Goal: Information Seeking & Learning: Compare options

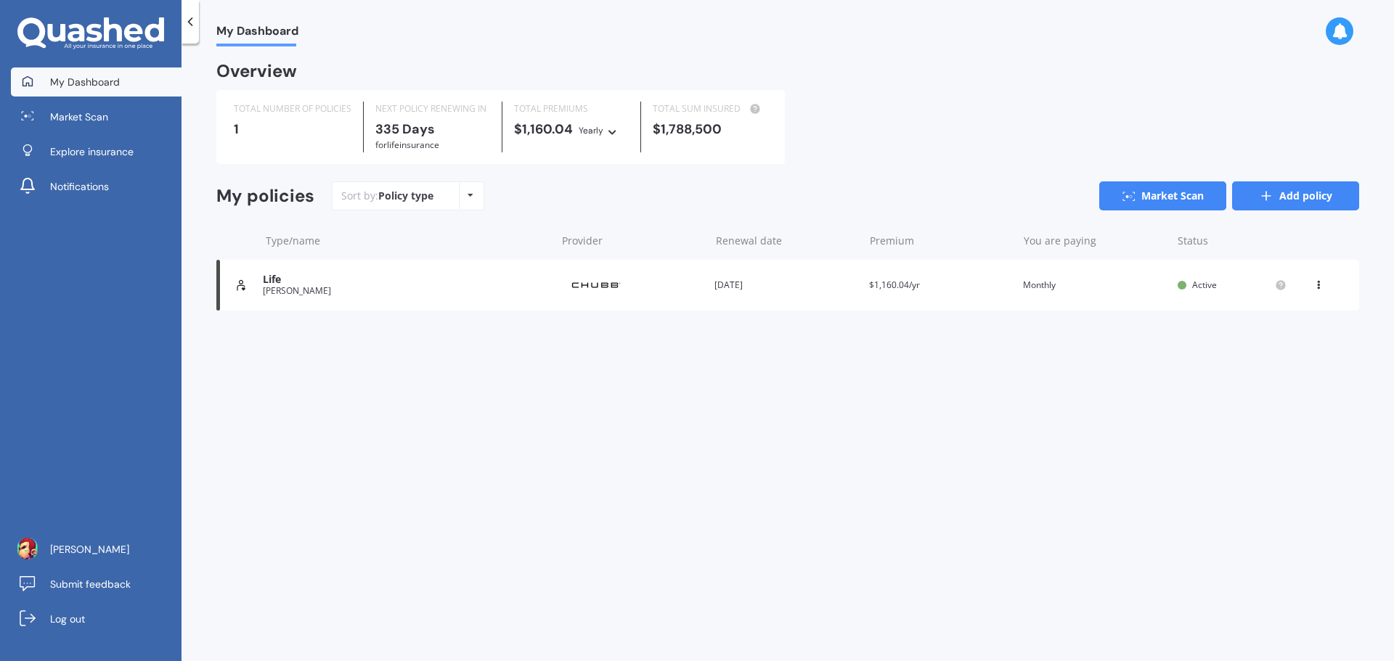
click at [1282, 205] on link "Add policy" at bounding box center [1295, 195] width 127 height 29
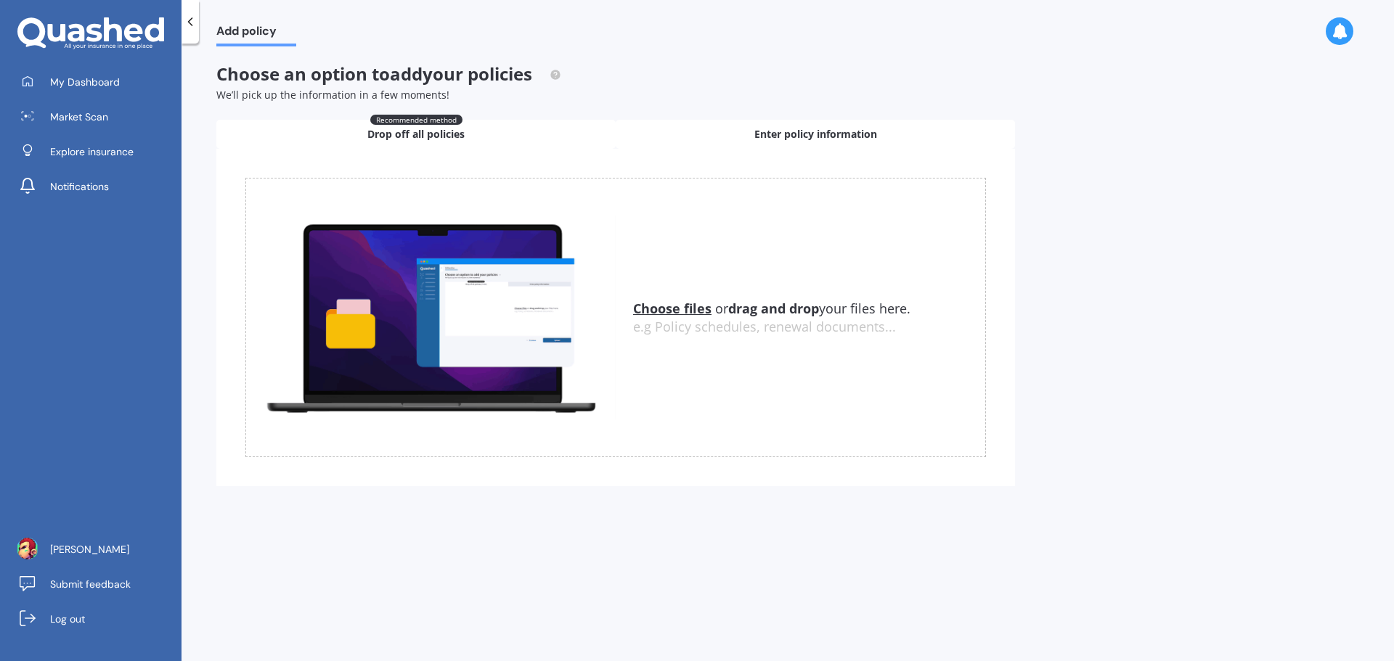
click at [773, 139] on span "Enter policy information" at bounding box center [815, 134] width 123 height 15
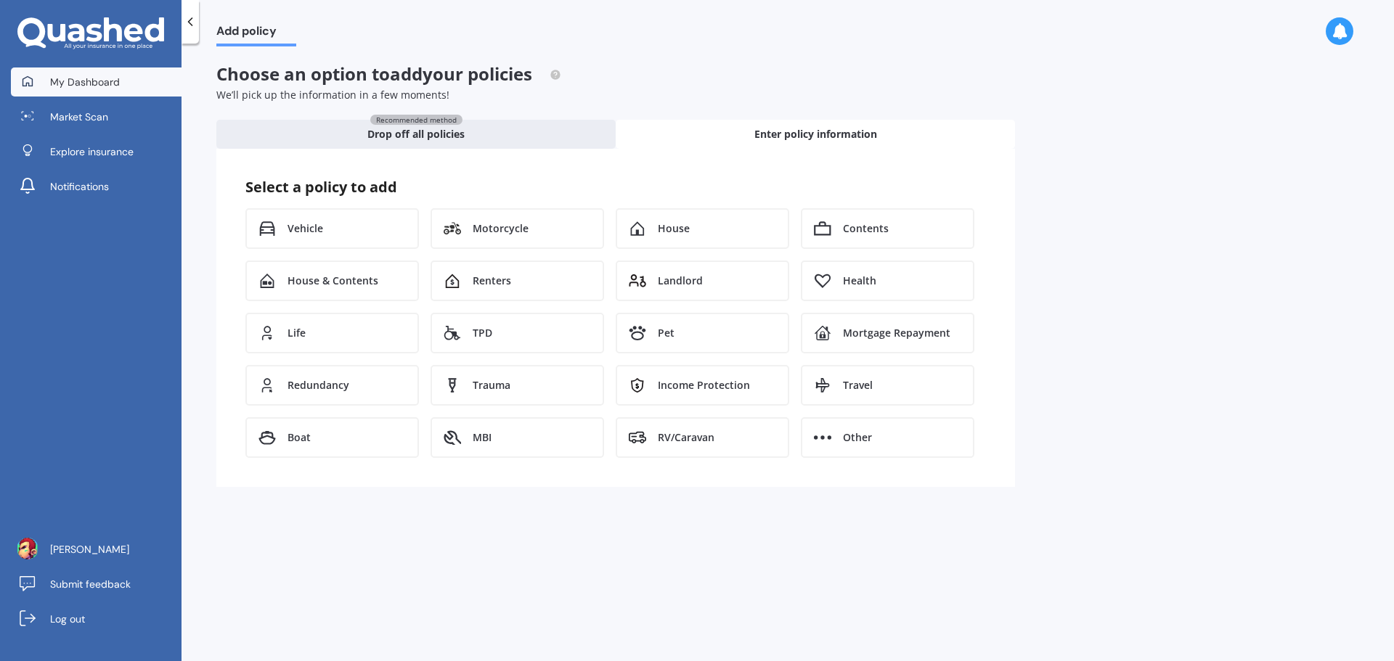
click at [97, 88] on span "My Dashboard" at bounding box center [85, 82] width 70 height 15
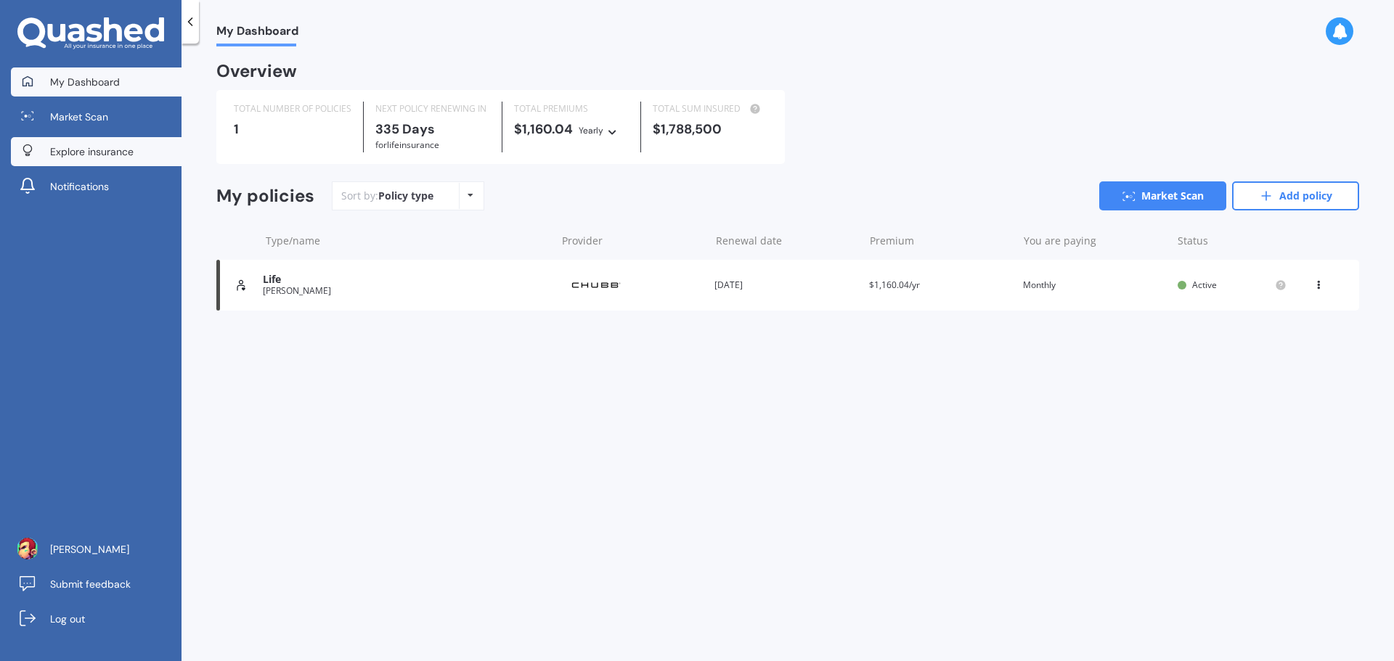
click at [92, 155] on span "Explore insurance" at bounding box center [91, 151] width 83 height 15
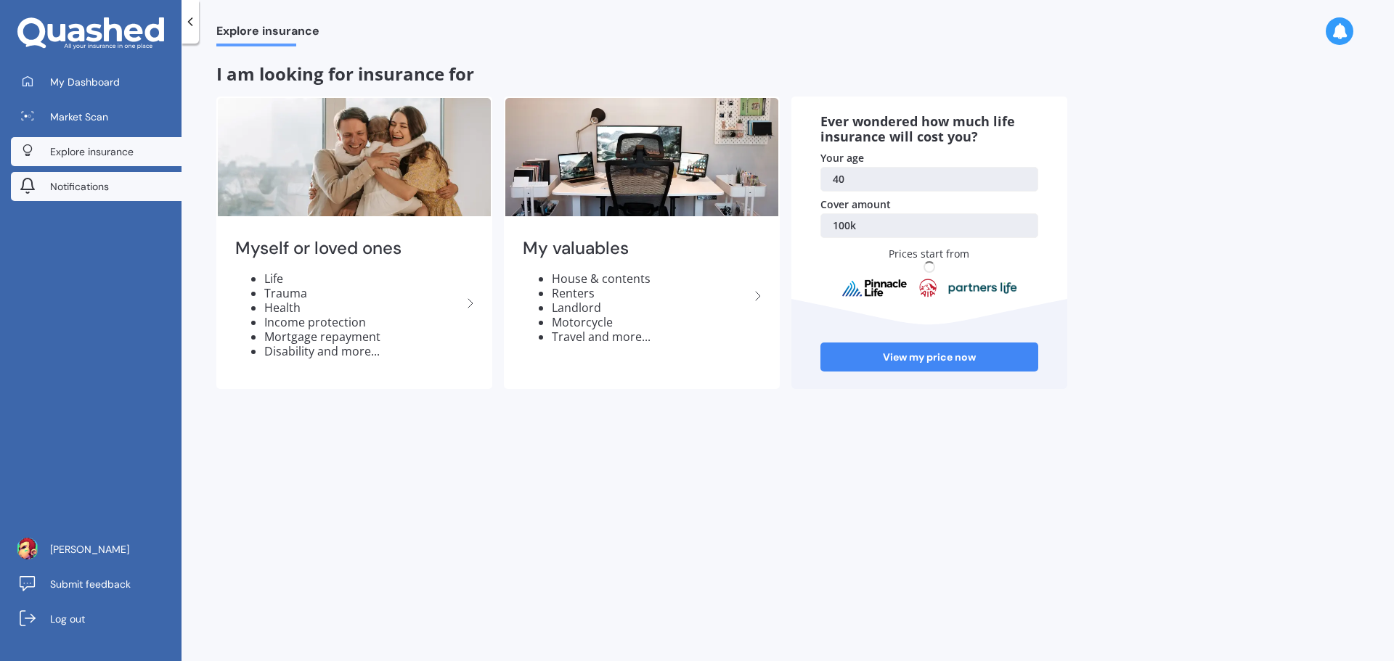
click at [87, 188] on span "Notifications" at bounding box center [79, 186] width 59 height 15
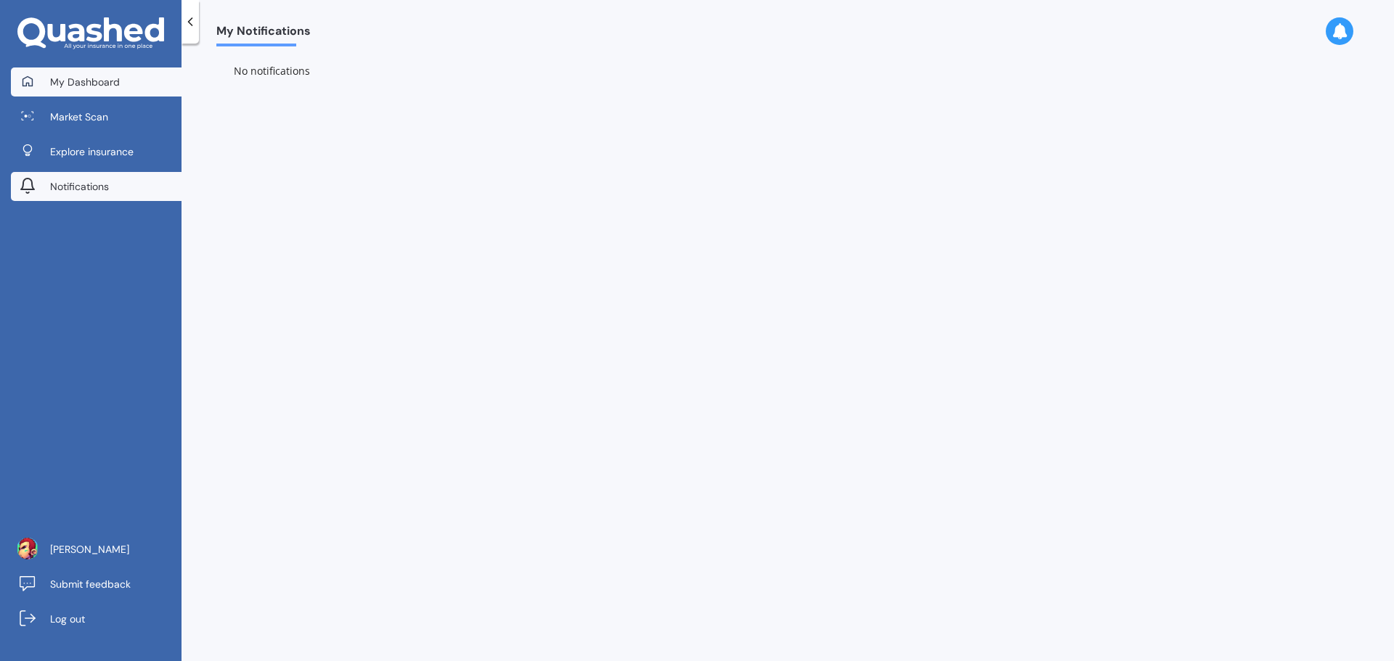
click at [92, 85] on span "My Dashboard" at bounding box center [85, 82] width 70 height 15
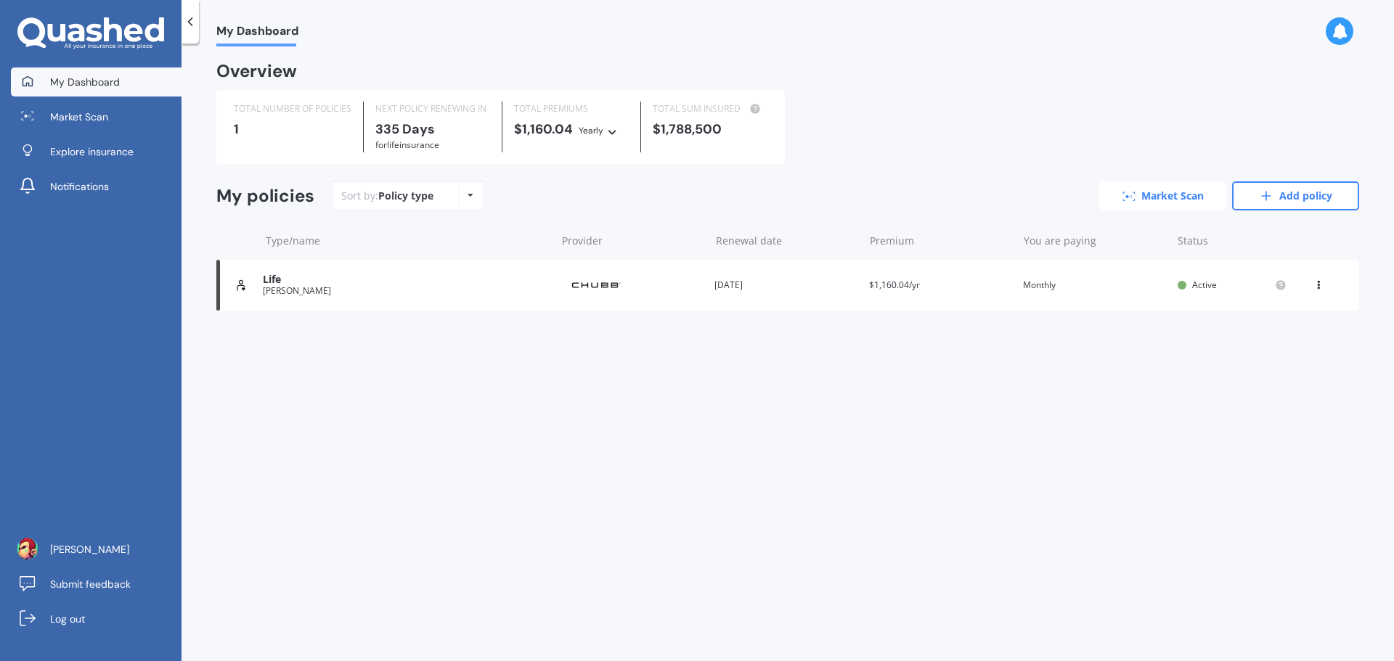
click at [1141, 200] on link "Market Scan" at bounding box center [1162, 195] width 127 height 29
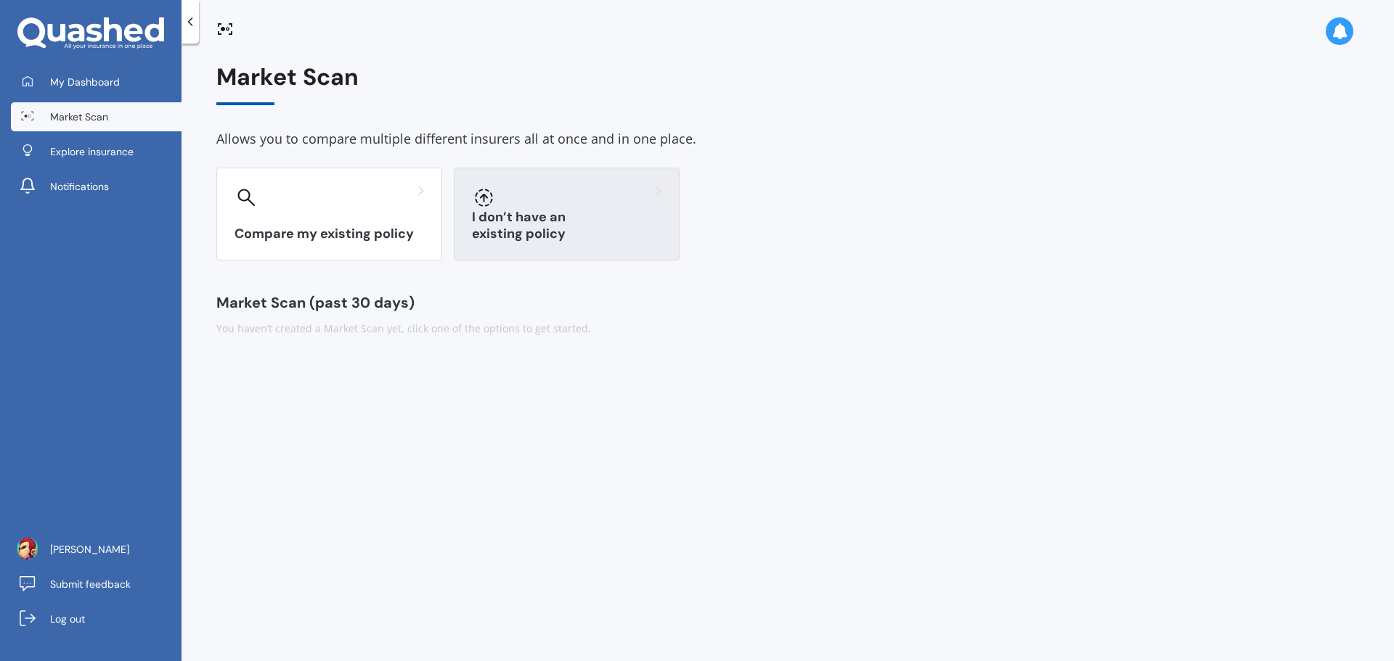
click at [563, 193] on div at bounding box center [566, 197] width 189 height 23
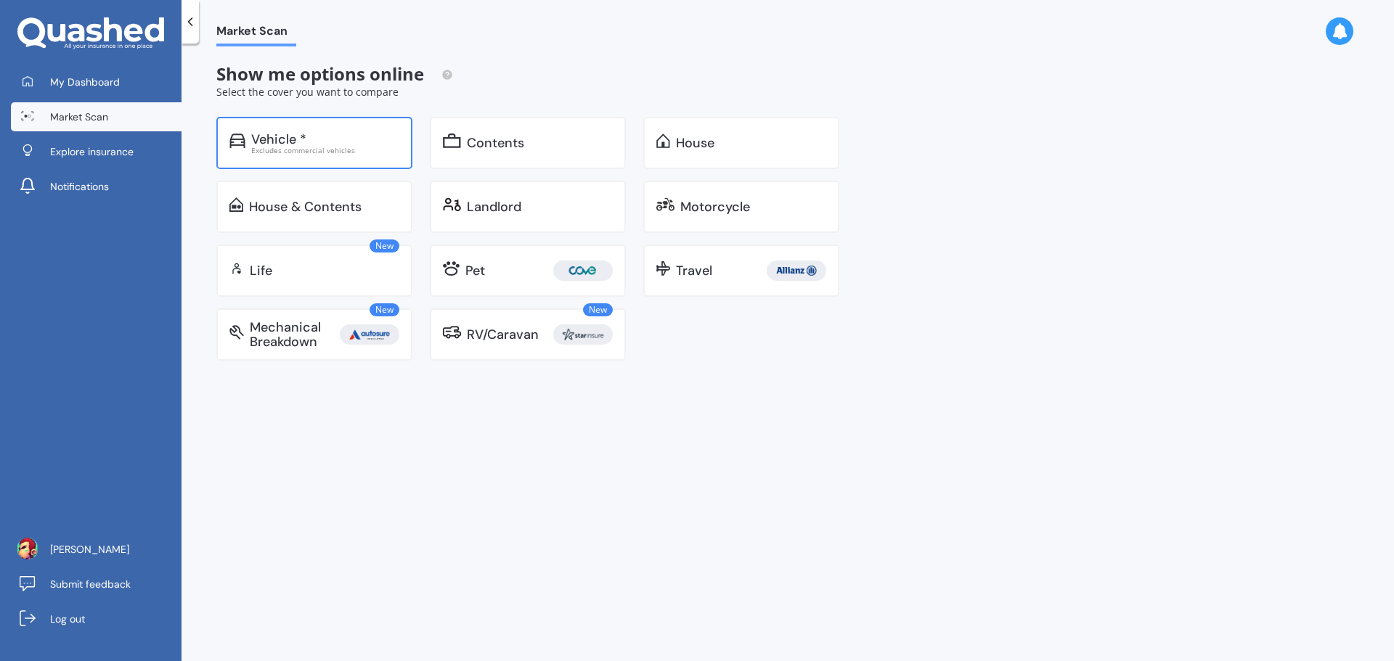
click at [308, 151] on div "Excludes commercial vehicles" at bounding box center [325, 150] width 148 height 7
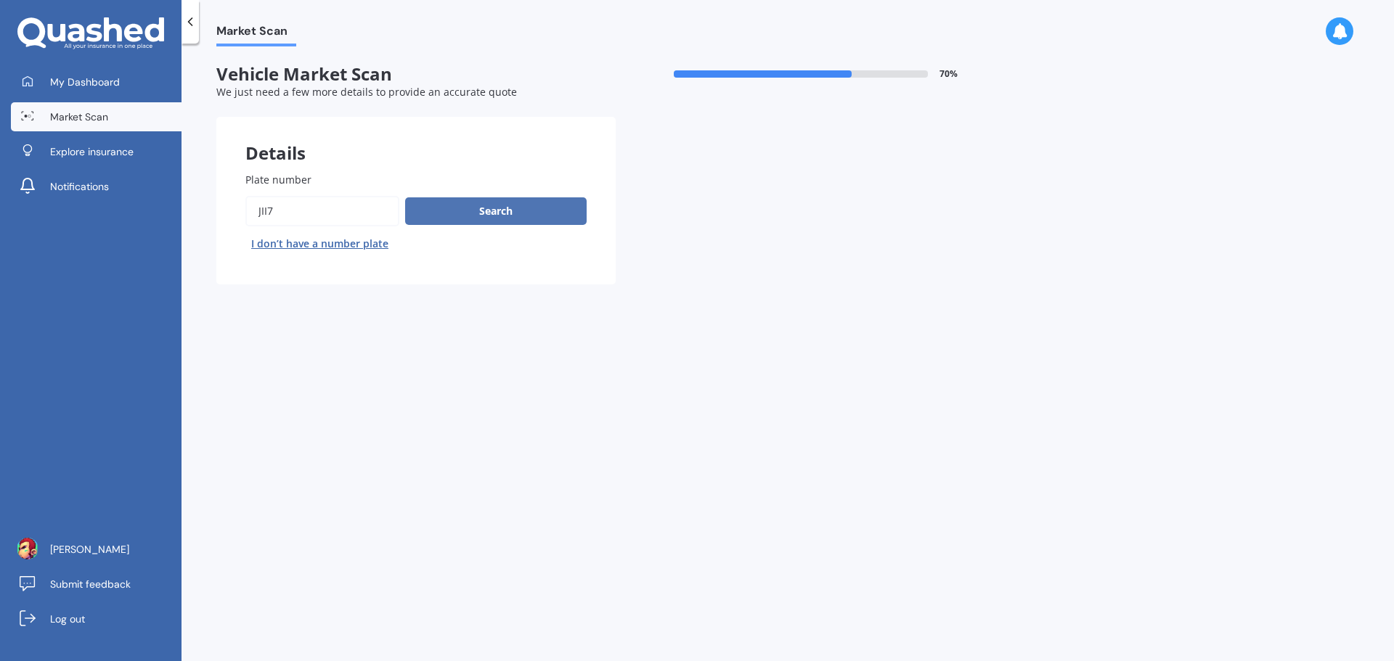
click at [513, 215] on button "Search" at bounding box center [495, 211] width 181 height 28
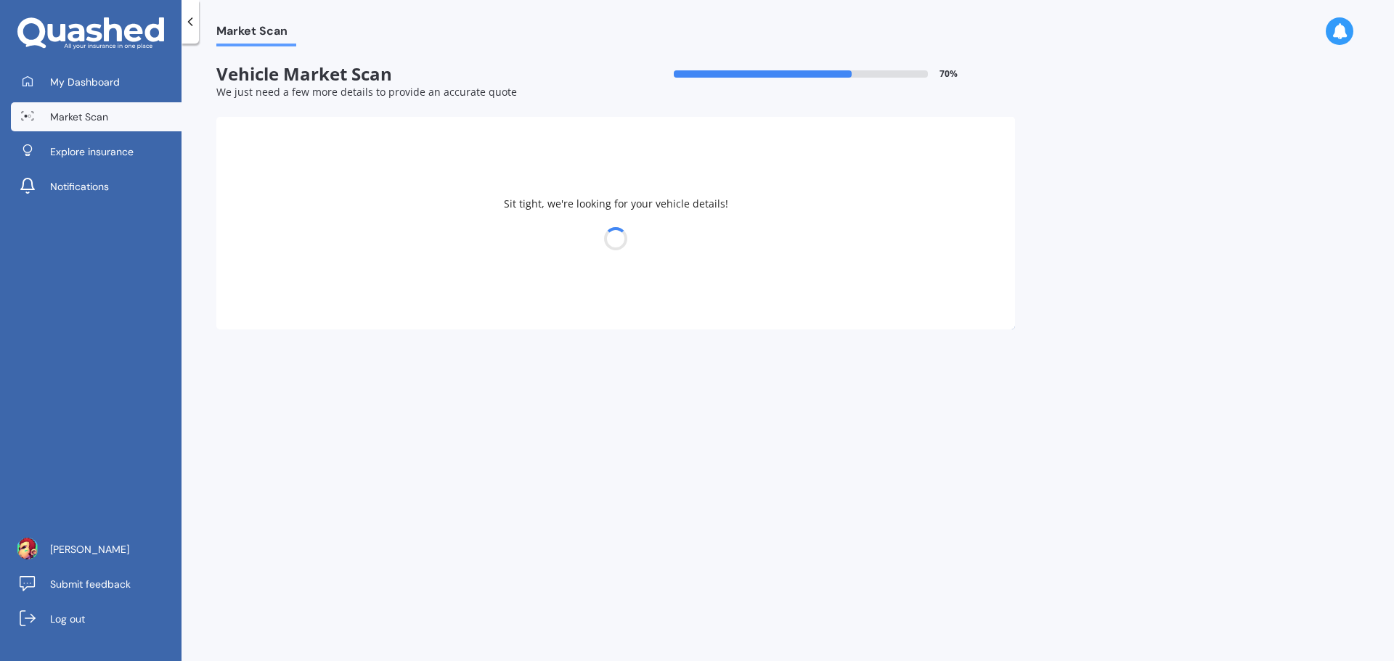
select select "09"
select select "03"
select select "1985"
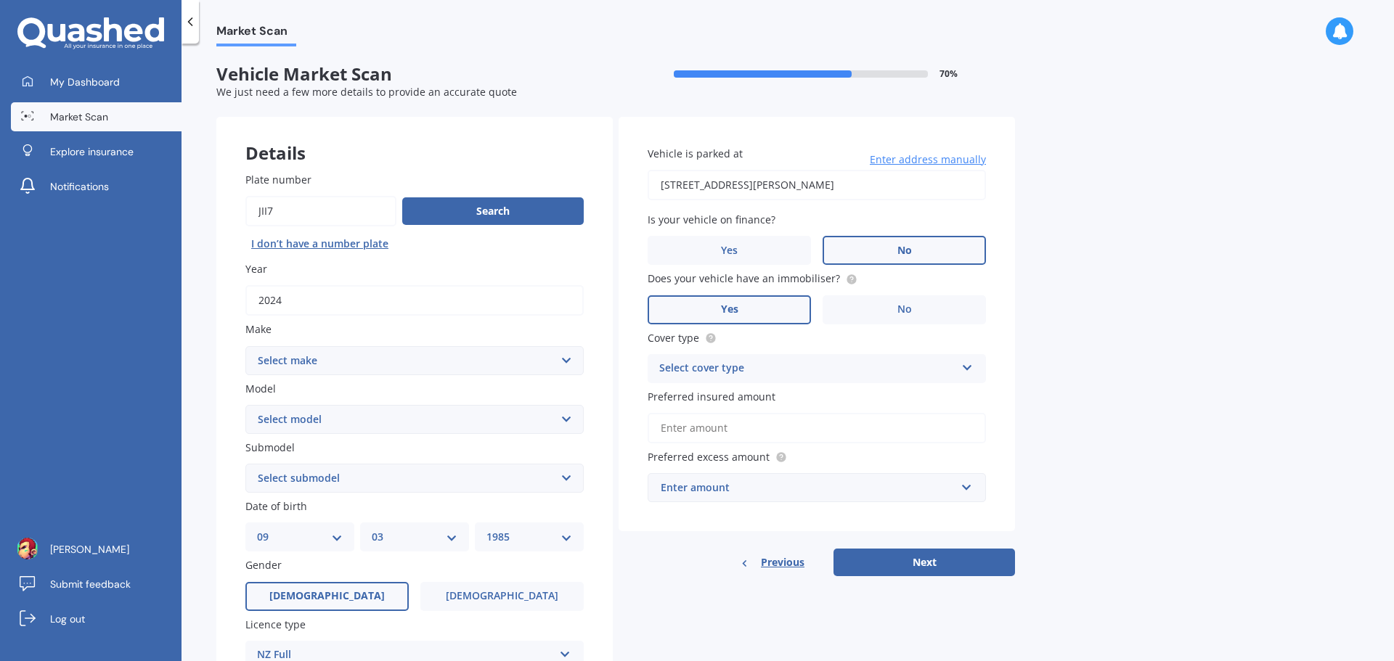
click at [369, 367] on select "Select make AC ALFA ROMEO ASTON MARTIN AUDI AUSTIN BEDFORD Bentley BMW BYD CADI…" at bounding box center [414, 360] width 338 height 29
select select "FORD"
click at [245, 346] on select "Select make AC ALFA ROMEO ASTON MARTIN AUDI AUSTIN BEDFORD Bentley BMW BYD CADI…" at bounding box center [414, 360] width 338 height 29
click at [517, 212] on button "Search" at bounding box center [492, 211] width 181 height 28
click at [330, 365] on select "Select make AC ALFA ROMEO ASTON MARTIN AUDI AUSTIN BEDFORD Bentley BMW BYD CADI…" at bounding box center [414, 360] width 338 height 29
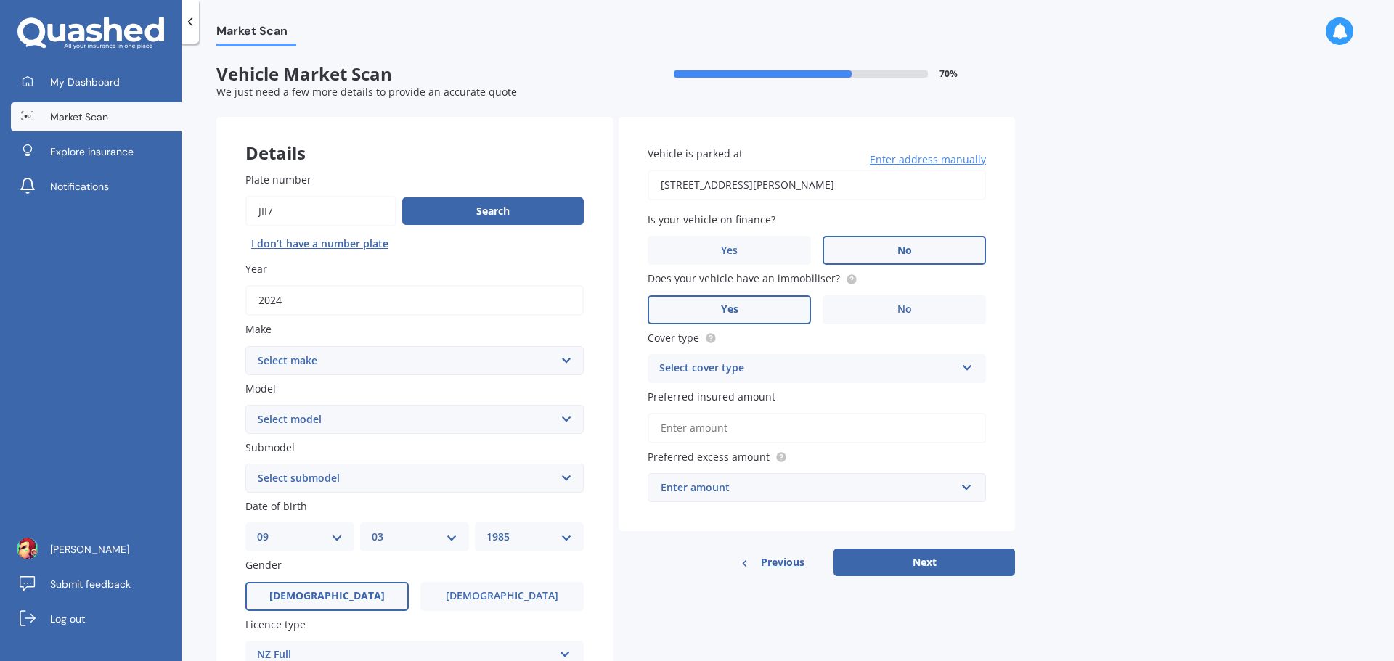
select select "FORD"
click at [245, 346] on select "Select make AC ALFA ROMEO ASTON MARTIN AUDI AUSTIN BEDFORD Bentley BMW BYD CADI…" at bounding box center [414, 360] width 338 height 29
click at [343, 419] on select "Select model Bronco 4WD C-MAX Capri Cortina Courier Econovan Ecosport Endura Es…" at bounding box center [414, 419] width 338 height 29
click at [1310, 507] on div "Market Scan Vehicle Market Scan 70 % We just need a few more details to provide…" at bounding box center [787, 355] width 1212 height 618
click at [355, 416] on select "Select model Bronco 4WD C-MAX Capri Cortina Courier Econovan Ecosport Endura Es…" at bounding box center [414, 419] width 338 height 29
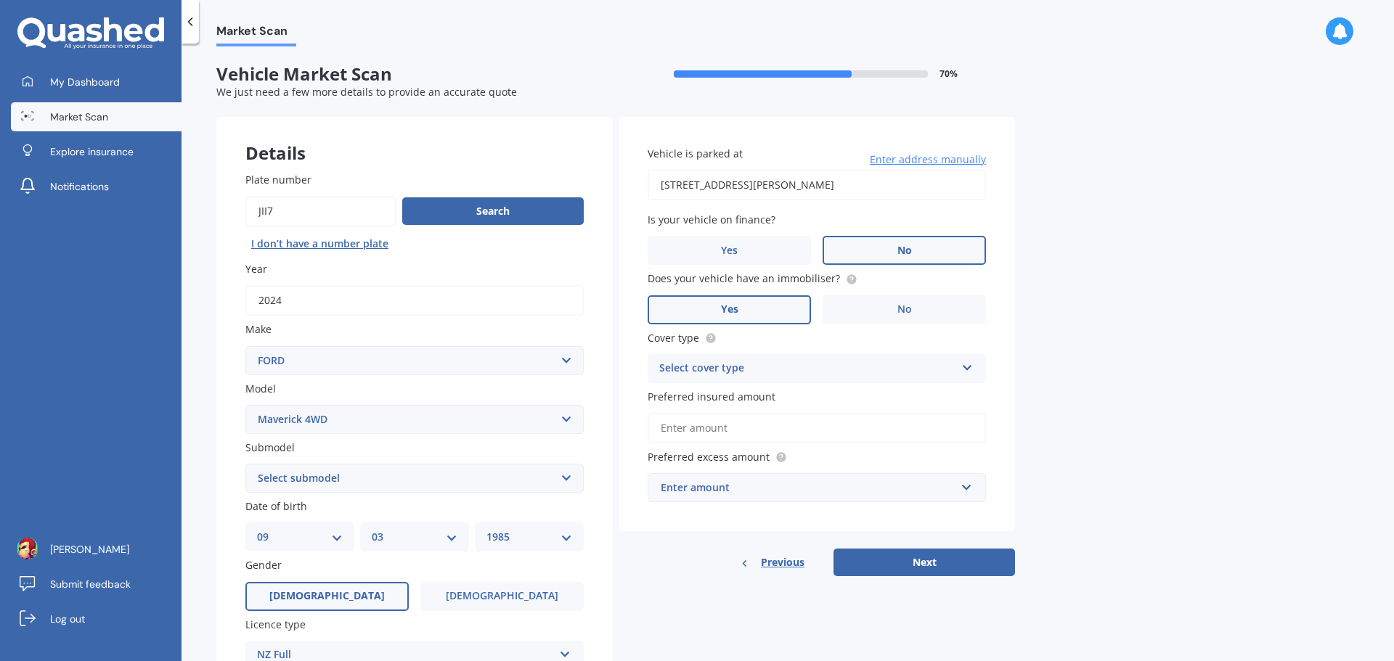
select select "MUSTANG"
click at [245, 405] on select "Select model Bronco 4WD C-MAX Capri Cortina Courier Econovan Ecosport Endura Es…" at bounding box center [414, 419] width 338 height 29
click at [340, 475] on select "Select submodel (All Other) EcoBoost Convertible EcoBoost Fastback GT Roush MAC…" at bounding box center [414, 478] width 338 height 29
select select "MACH-E AWD"
click at [245, 464] on select "Select submodel (All Other) EcoBoost Convertible EcoBoost Fastback GT Roush MAC…" at bounding box center [414, 478] width 338 height 29
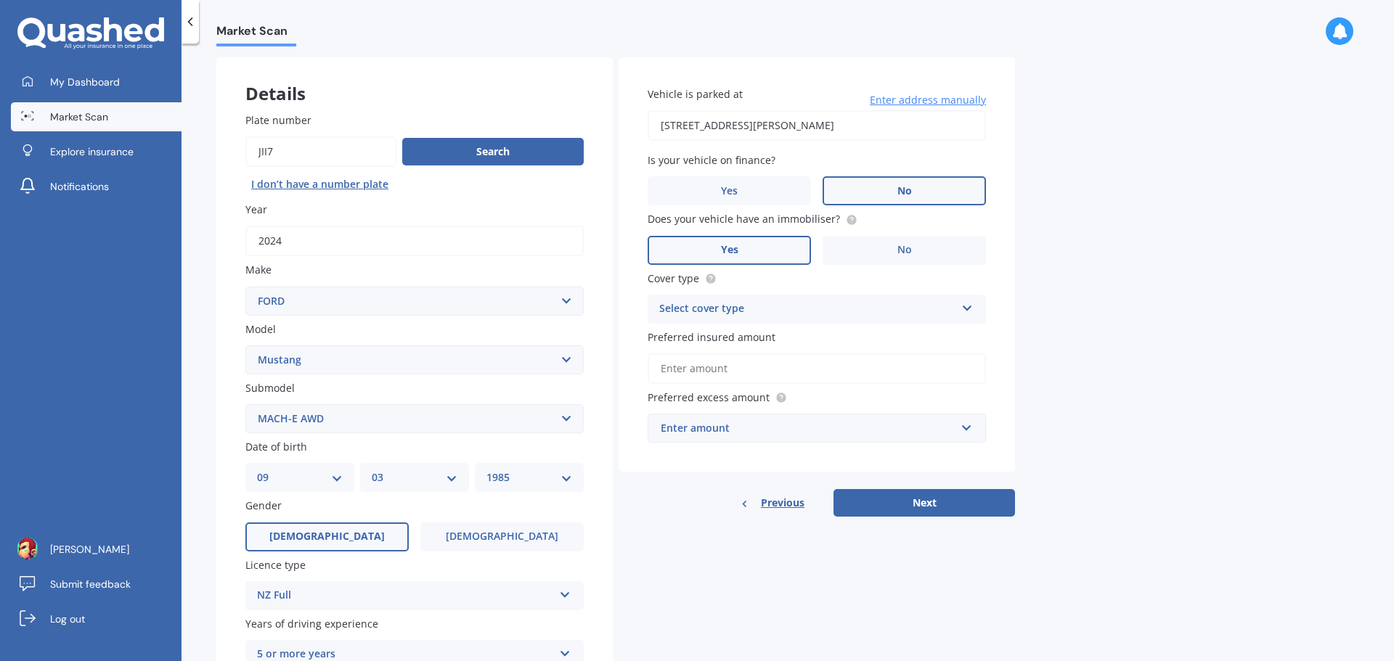
scroll to position [145, 0]
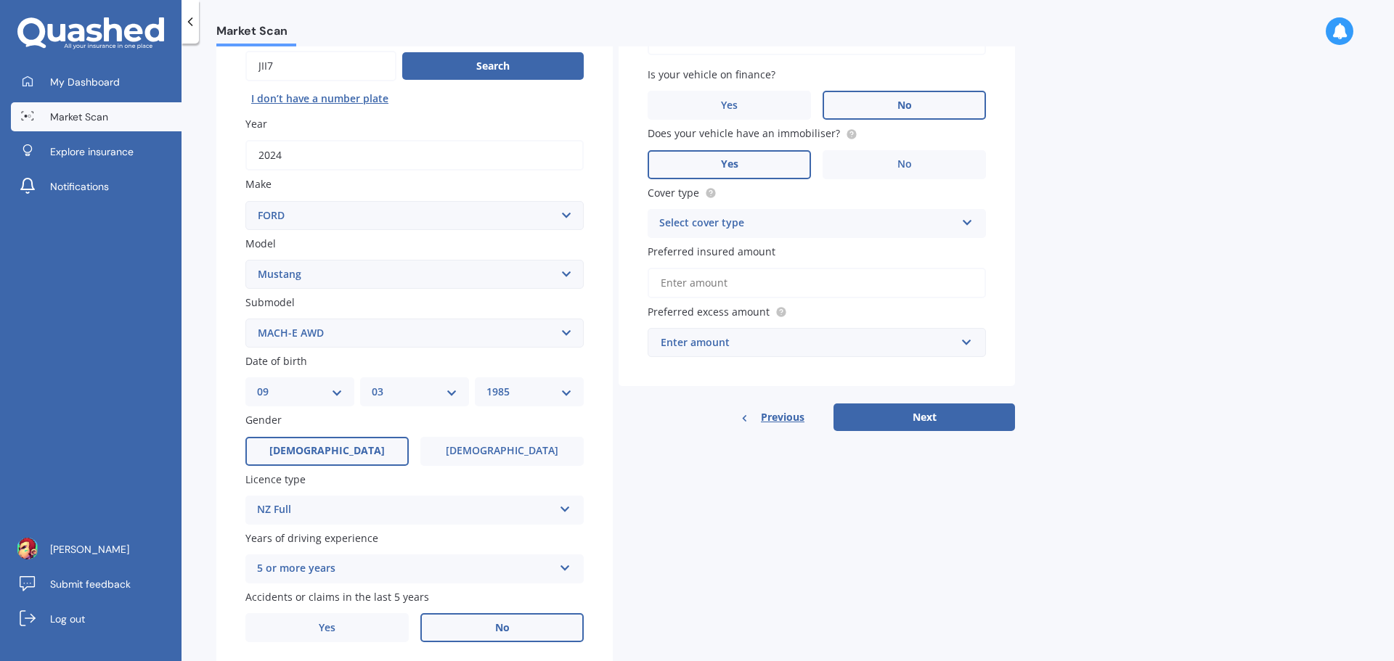
click at [530, 391] on select "YYYY 2025 2024 2023 2022 2021 2020 2019 2018 2017 2016 2015 2014 2013 2012 2011…" at bounding box center [529, 392] width 86 height 16
select select "1990"
click at [486, 384] on select "YYYY 2025 2024 2023 2022 2021 2020 2019 2018 2017 2016 2015 2014 2013 2012 2011…" at bounding box center [529, 392] width 86 height 16
click at [408, 396] on select "MM 01 02 03 04 05 06 07 08 09 10 11 12" at bounding box center [415, 392] width 86 height 16
select select "04"
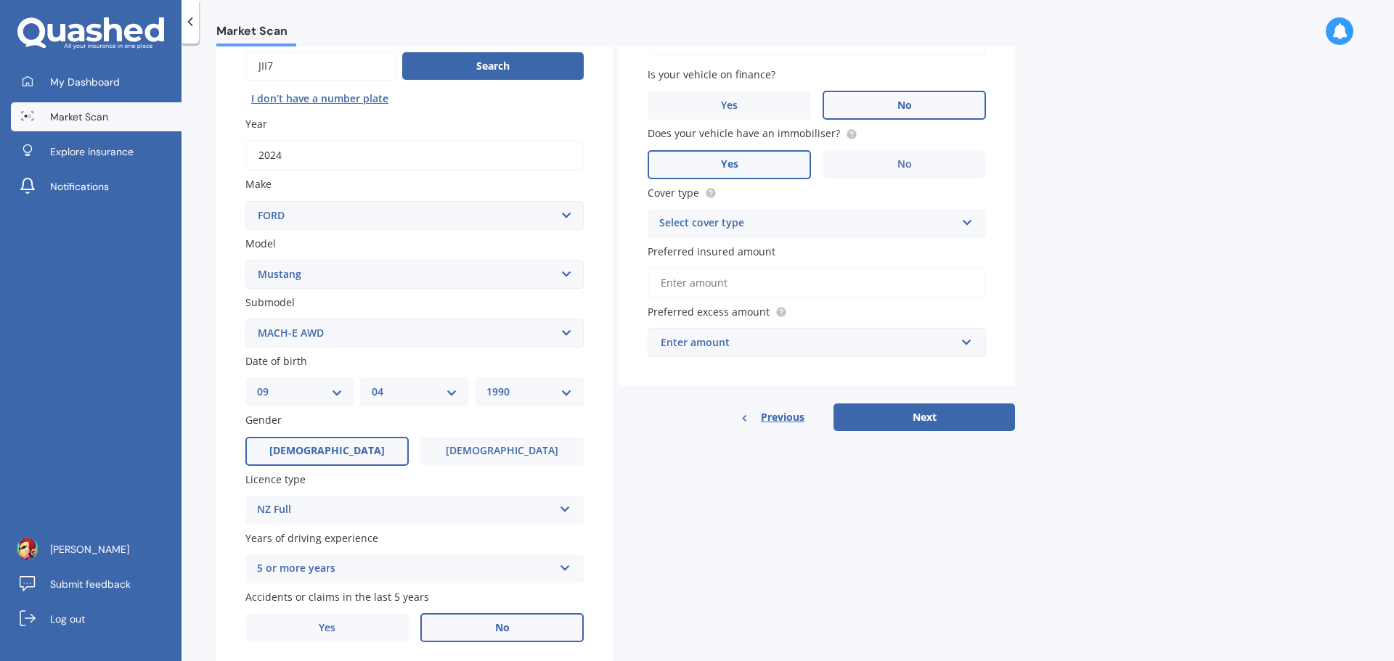
click at [372, 384] on select "MM 01 02 03 04 05 06 07 08 09 10 11 12" at bounding box center [415, 392] width 86 height 16
click at [288, 407] on div "DD 01 02 03 04 05 06 07 08 09 10 11 12 13 14 15 16 17 18 19 20 21 22 23 24 25 2…" at bounding box center [299, 391] width 109 height 29
click at [291, 397] on select "DD 01 02 03 04 05 06 07 08 09 10 11 12 13 14 15 16 17 18 19 20 21 22 23 24 25 2…" at bounding box center [300, 392] width 86 height 16
select select "23"
click at [257, 384] on select "DD 01 02 03 04 05 06 07 08 09 10 11 12 13 14 15 16 17 18 19 20 21 22 23 24 25 2…" at bounding box center [300, 392] width 86 height 16
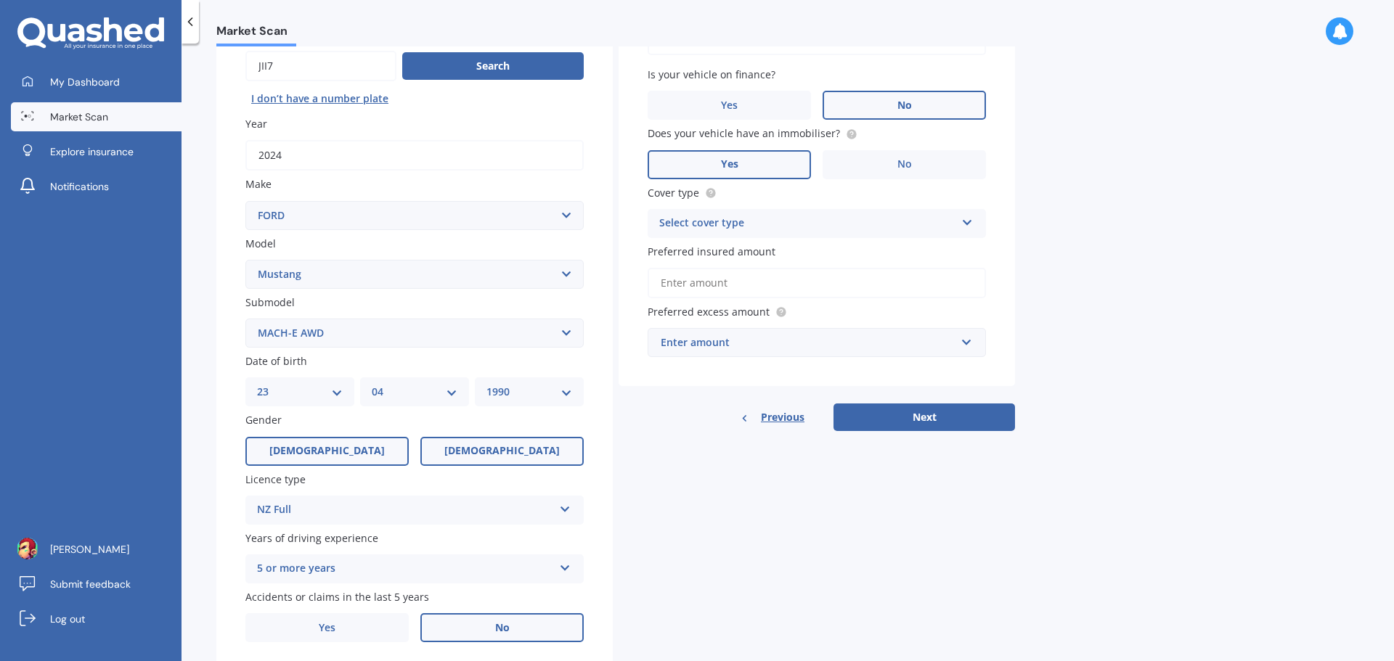
click at [496, 441] on label "Female" at bounding box center [501, 451] width 163 height 29
click at [0, 0] on input "Female" at bounding box center [0, 0] width 0 height 0
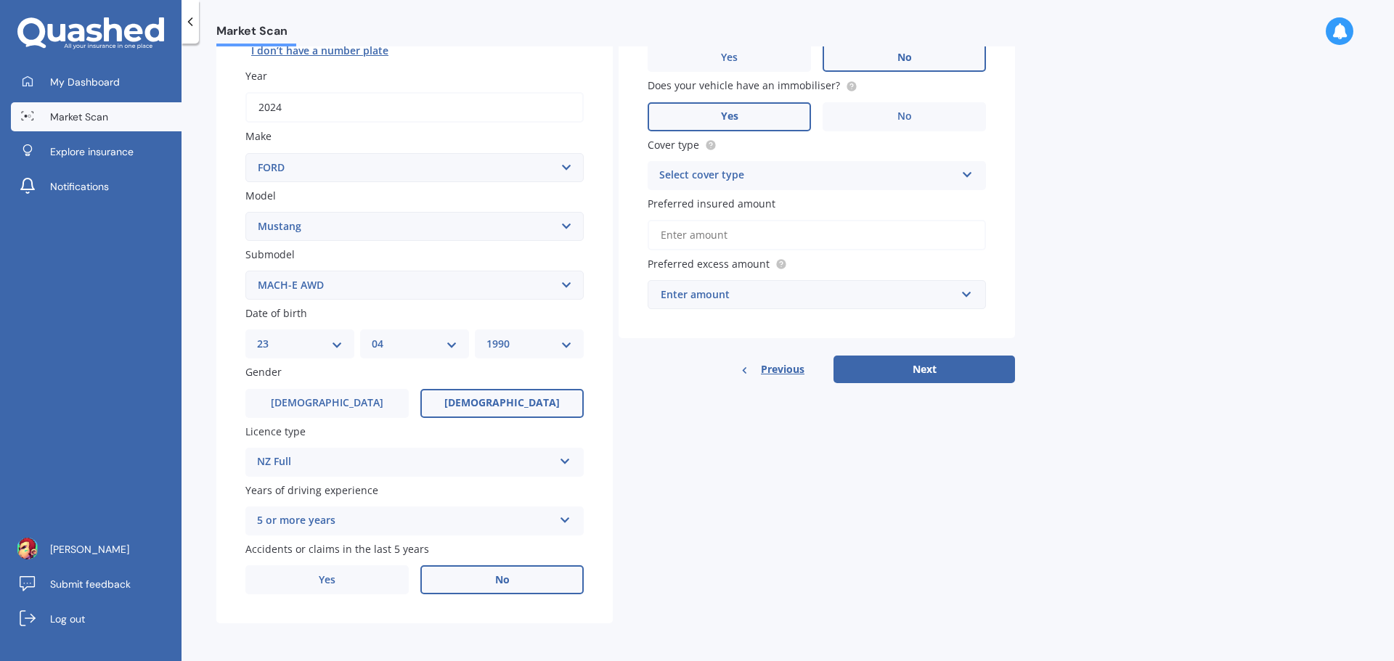
scroll to position [0, 0]
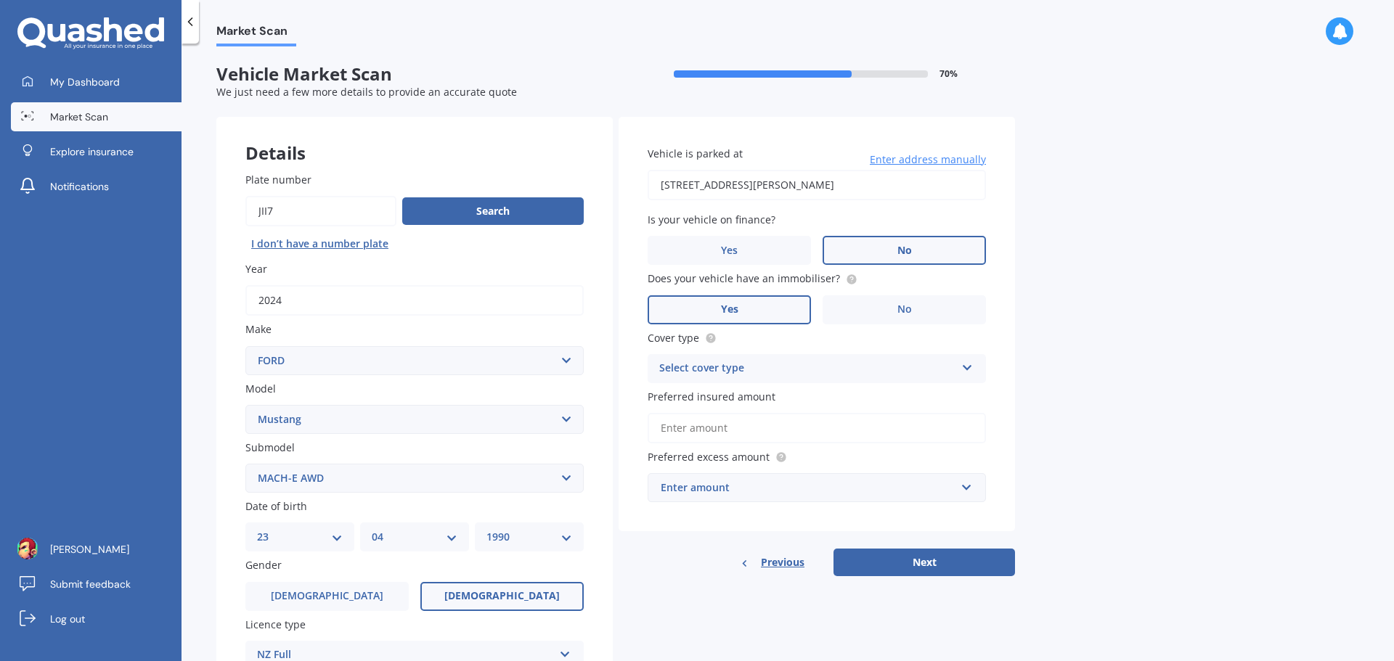
click at [764, 366] on div "Select cover type" at bounding box center [807, 368] width 296 height 17
click at [732, 399] on span "Comprehensive" at bounding box center [698, 397] width 77 height 14
click at [783, 430] on input "Preferred insured amount" at bounding box center [817, 428] width 338 height 30
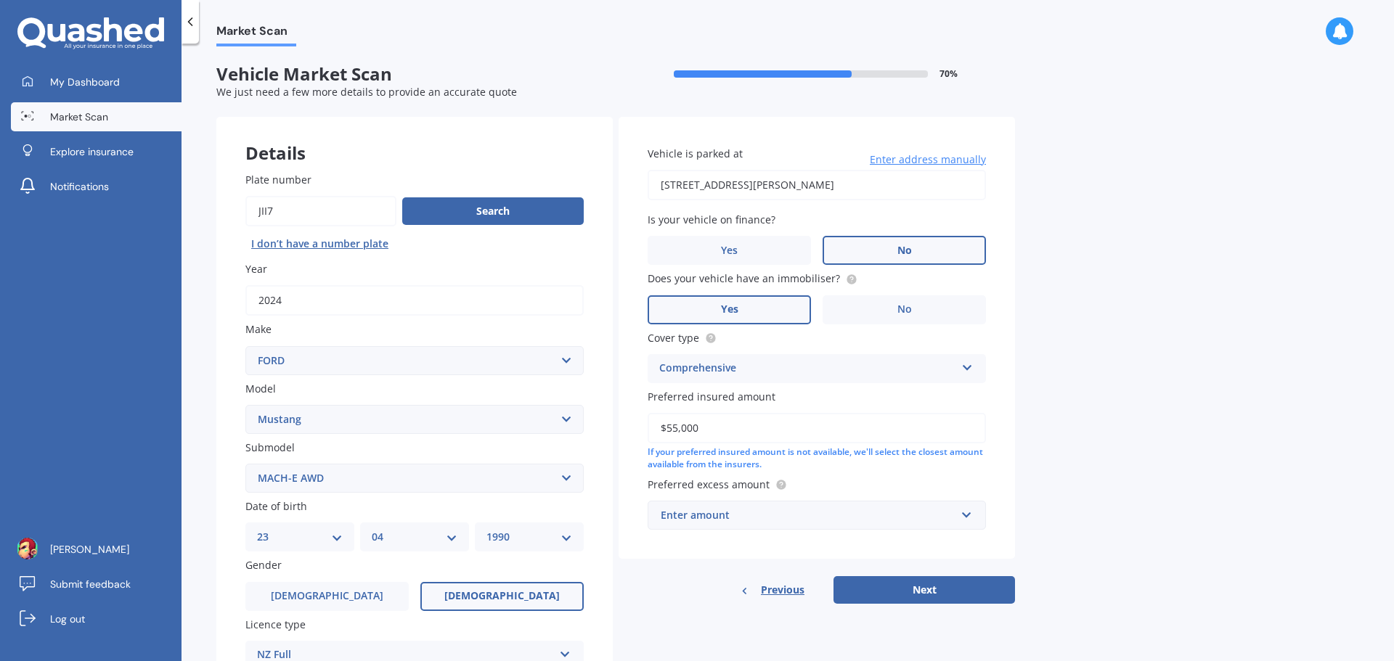
type input "$55,000"
click at [756, 516] on div "Enter amount" at bounding box center [808, 515] width 295 height 16
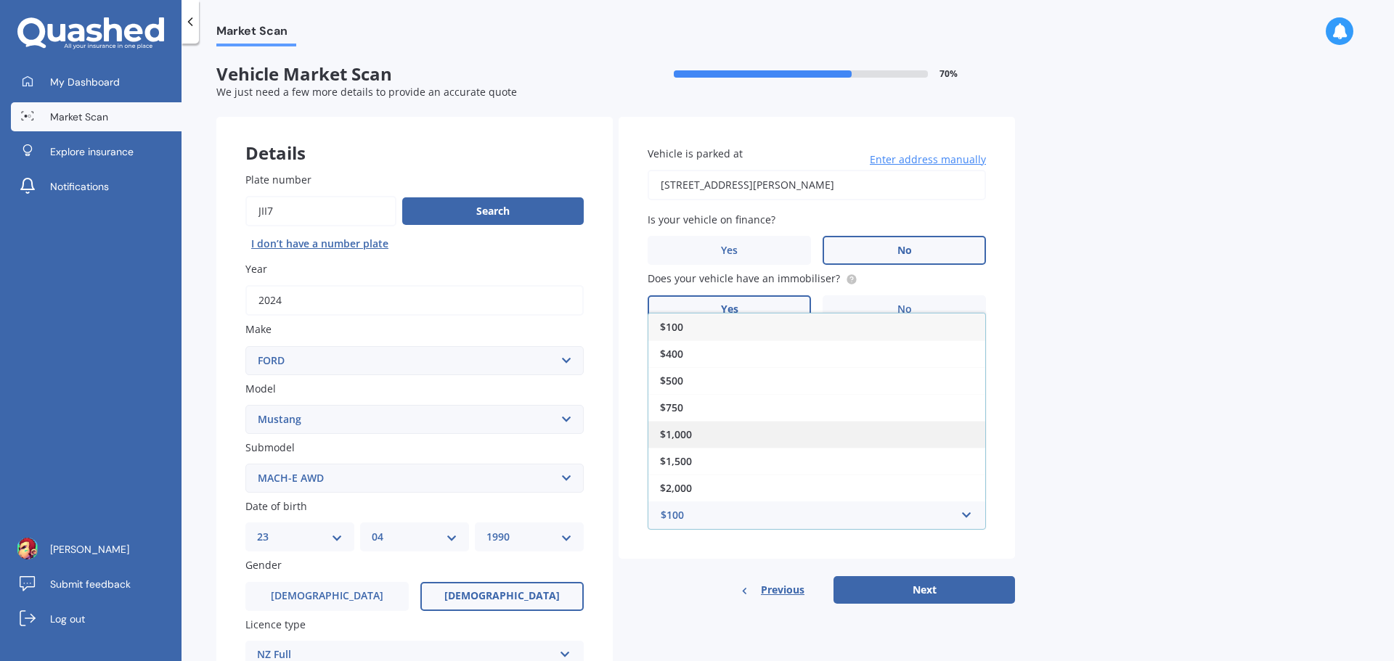
click at [708, 433] on div "$1,000" at bounding box center [816, 434] width 337 height 27
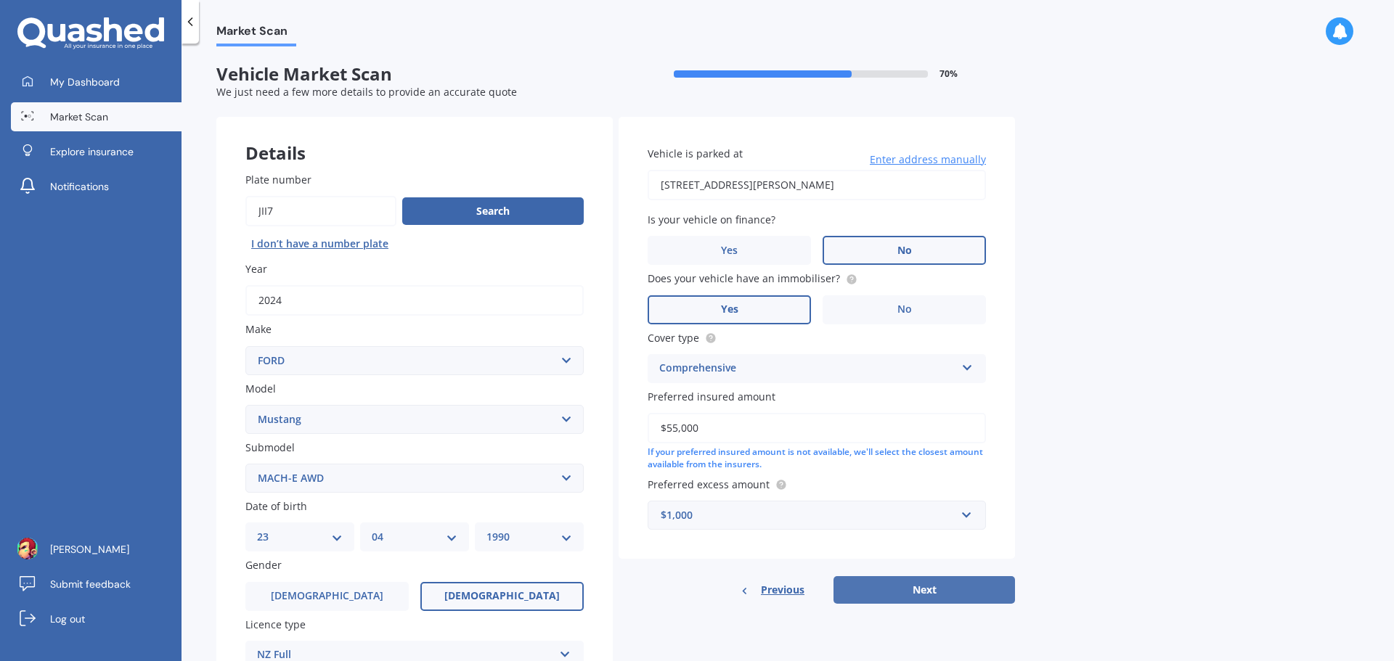
click at [913, 593] on button "Next" at bounding box center [923, 590] width 181 height 28
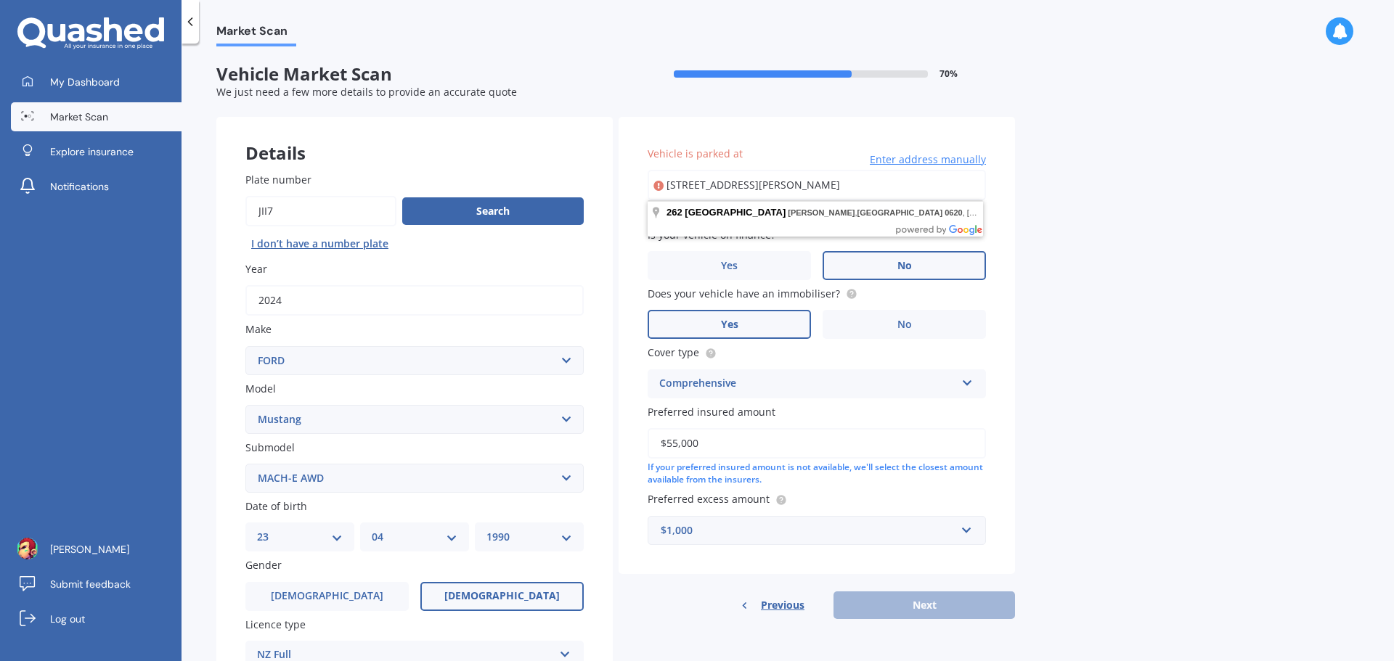
type input "262 East Coast Road, Forrest Hill, Auckland 0620"
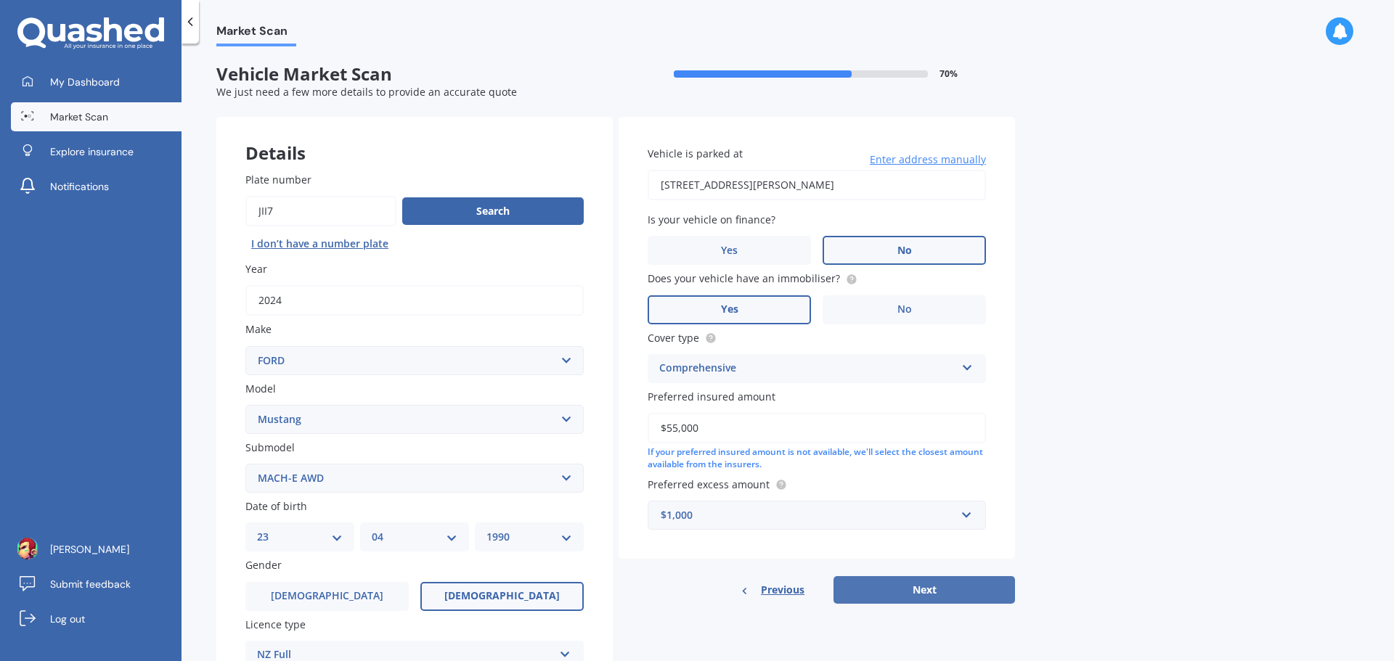
click at [936, 590] on button "Next" at bounding box center [923, 590] width 181 height 28
select select "23"
select select "04"
select select "1990"
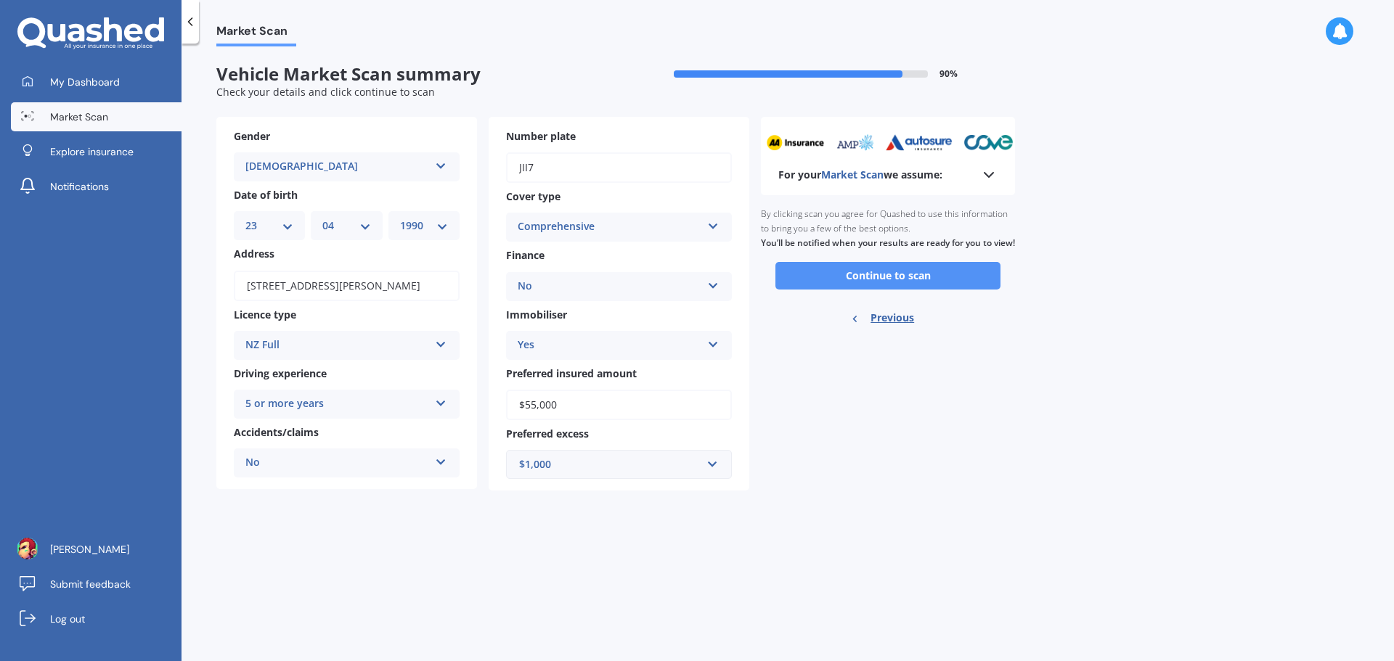
click at [864, 289] on button "Continue to scan" at bounding box center [887, 276] width 225 height 28
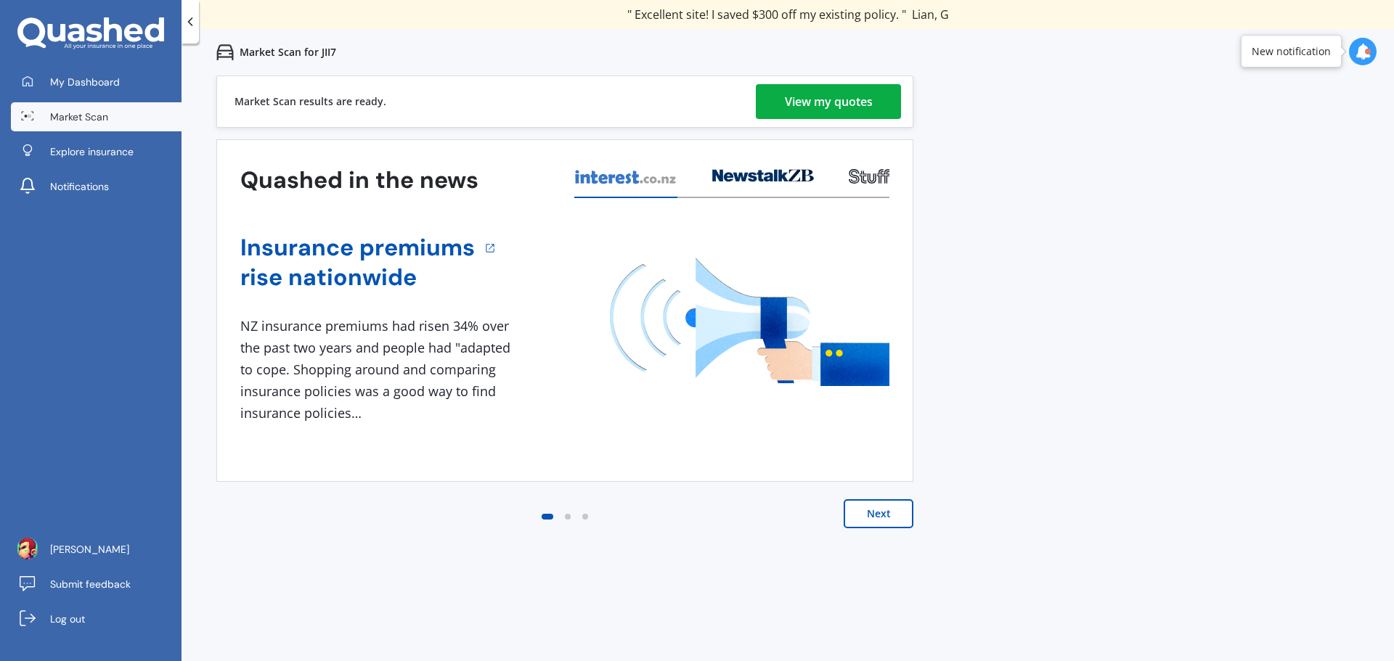
click at [835, 96] on div "View my quotes" at bounding box center [829, 101] width 88 height 35
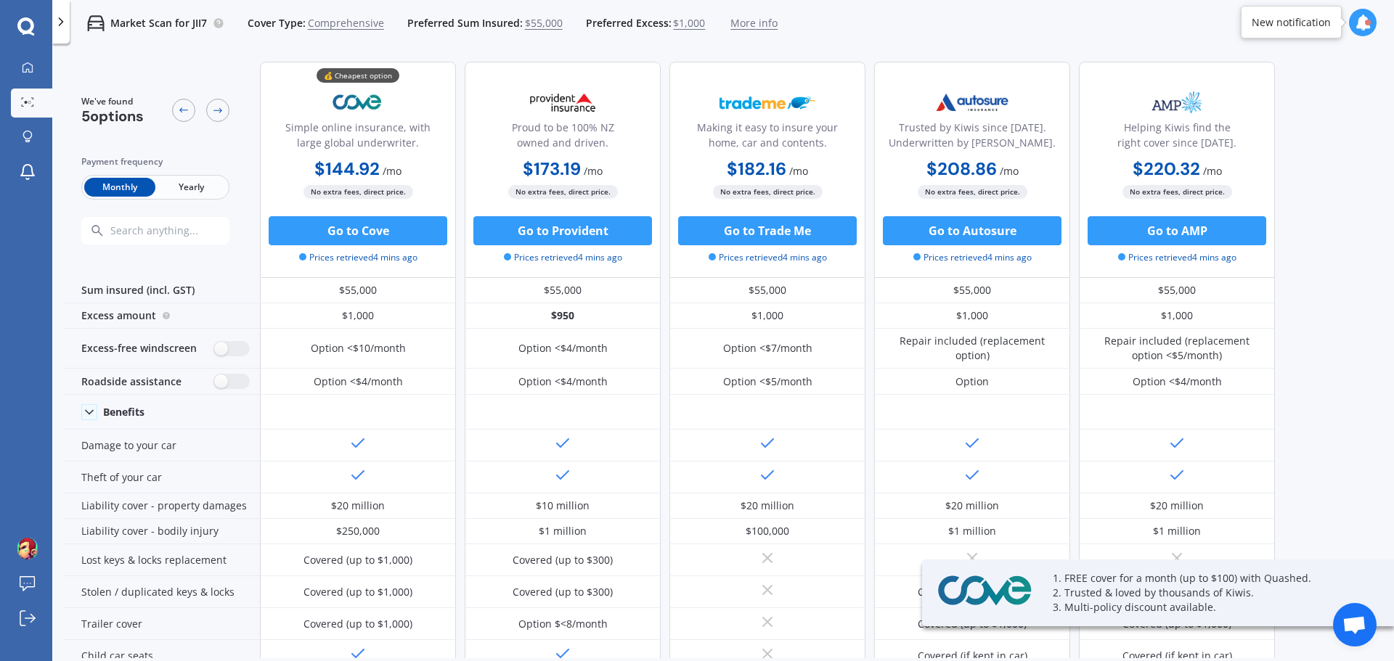
click at [183, 186] on span "Yearly" at bounding box center [190, 187] width 71 height 19
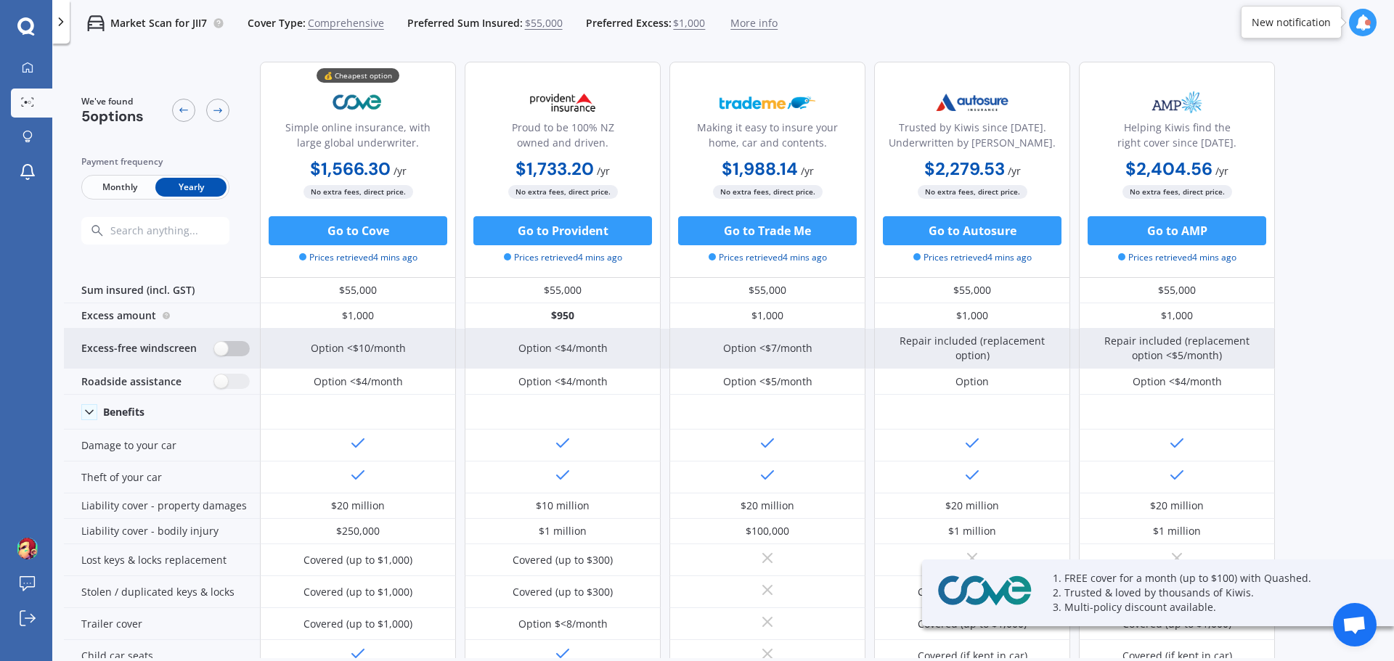
click at [237, 345] on label at bounding box center [232, 348] width 36 height 15
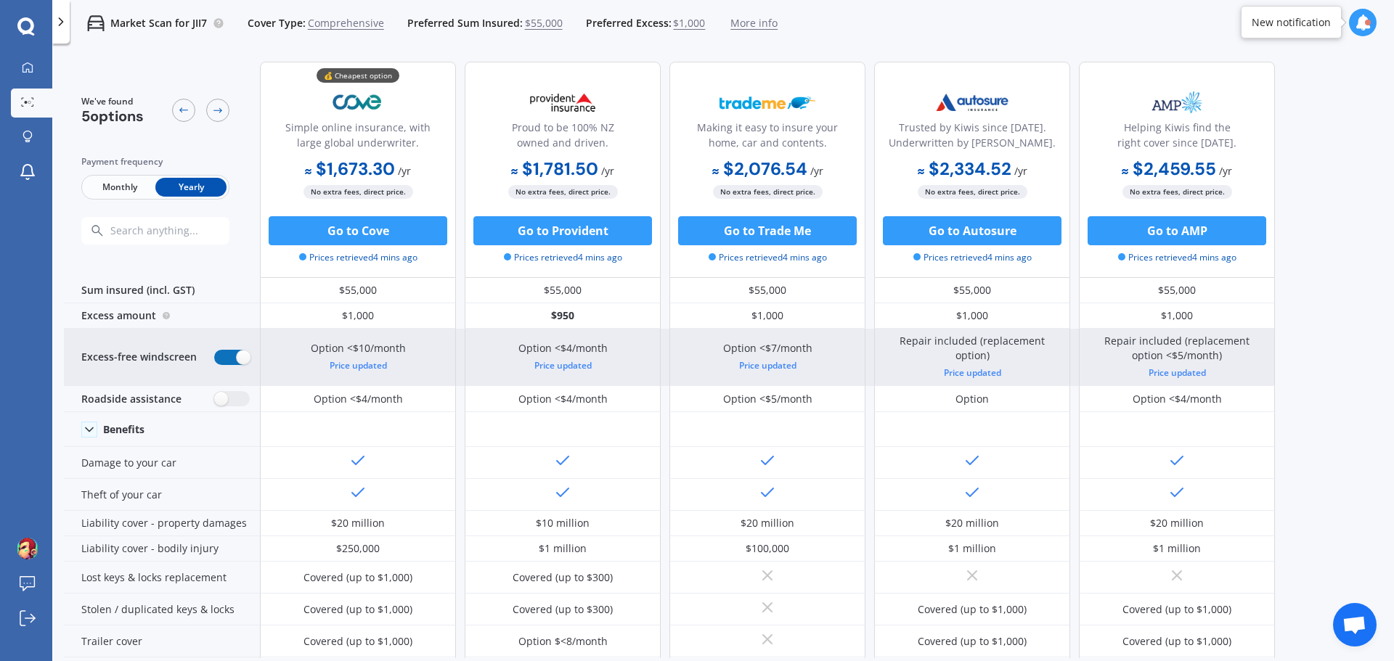
click at [232, 359] on label at bounding box center [232, 357] width 36 height 15
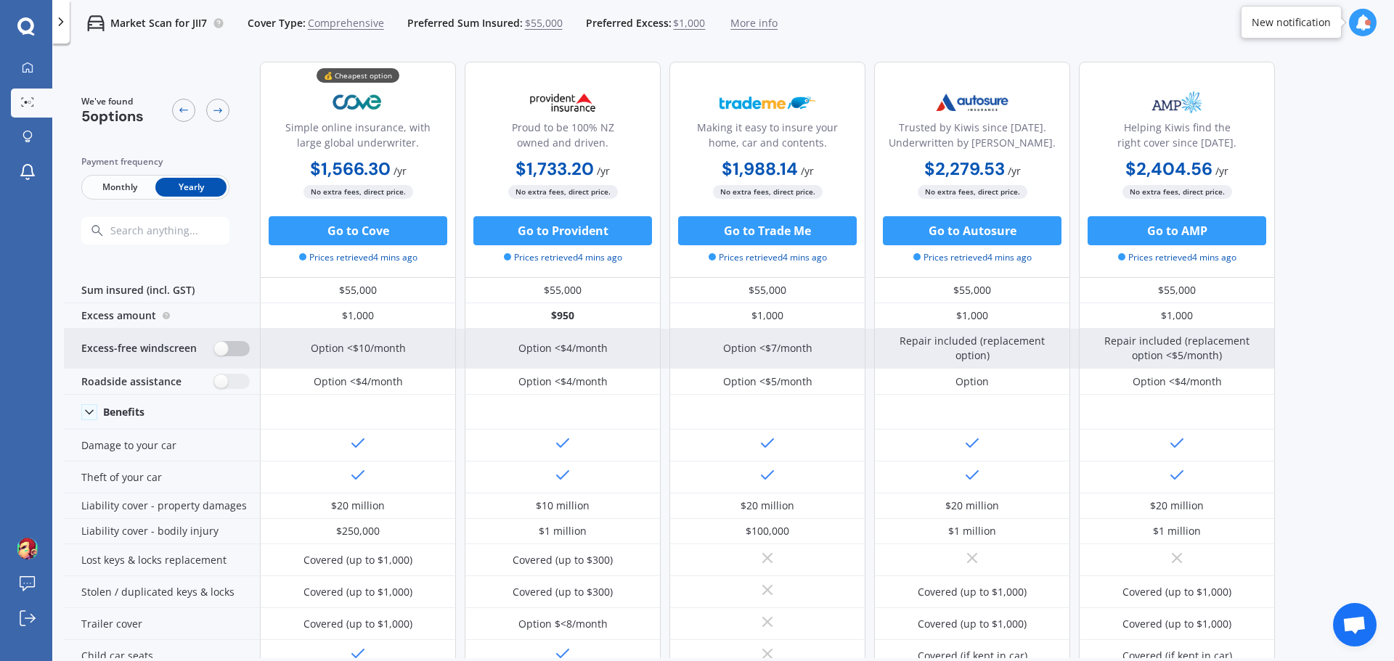
click at [234, 345] on label at bounding box center [232, 348] width 36 height 15
radio input "true"
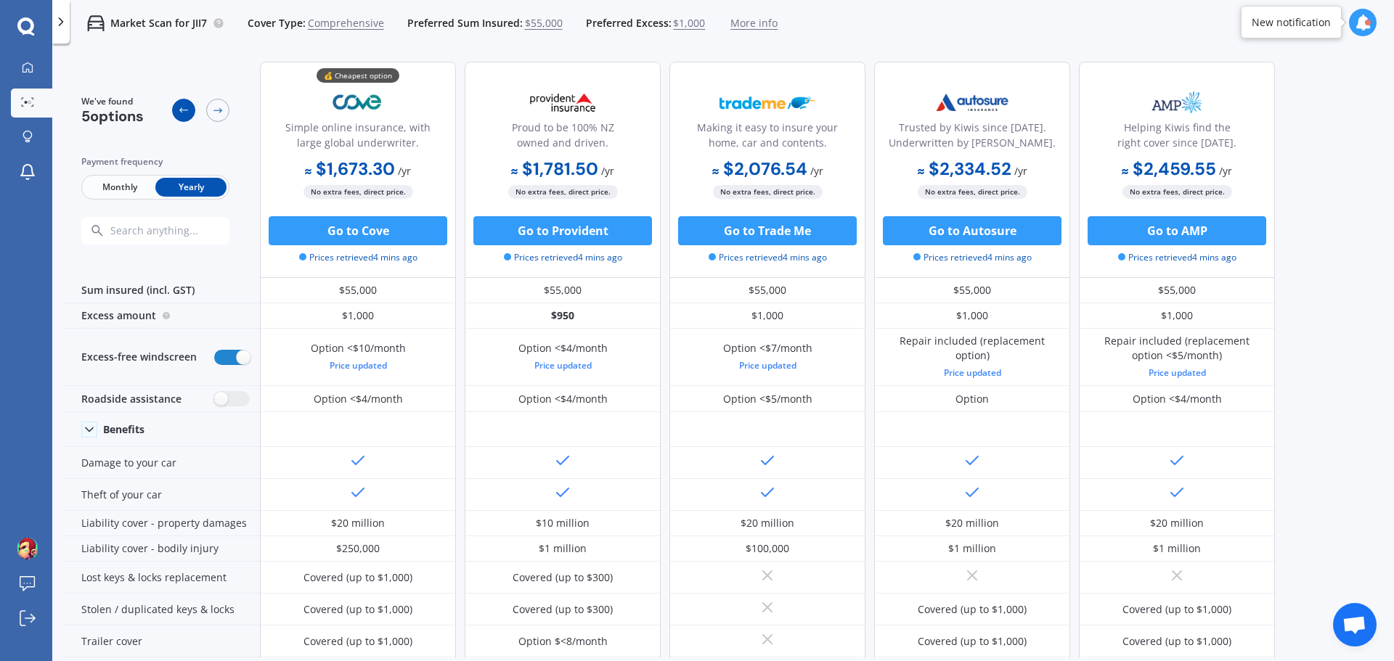
click at [180, 110] on icon at bounding box center [183, 109] width 9 height 5
click at [23, 28] on icon at bounding box center [25, 26] width 17 height 19
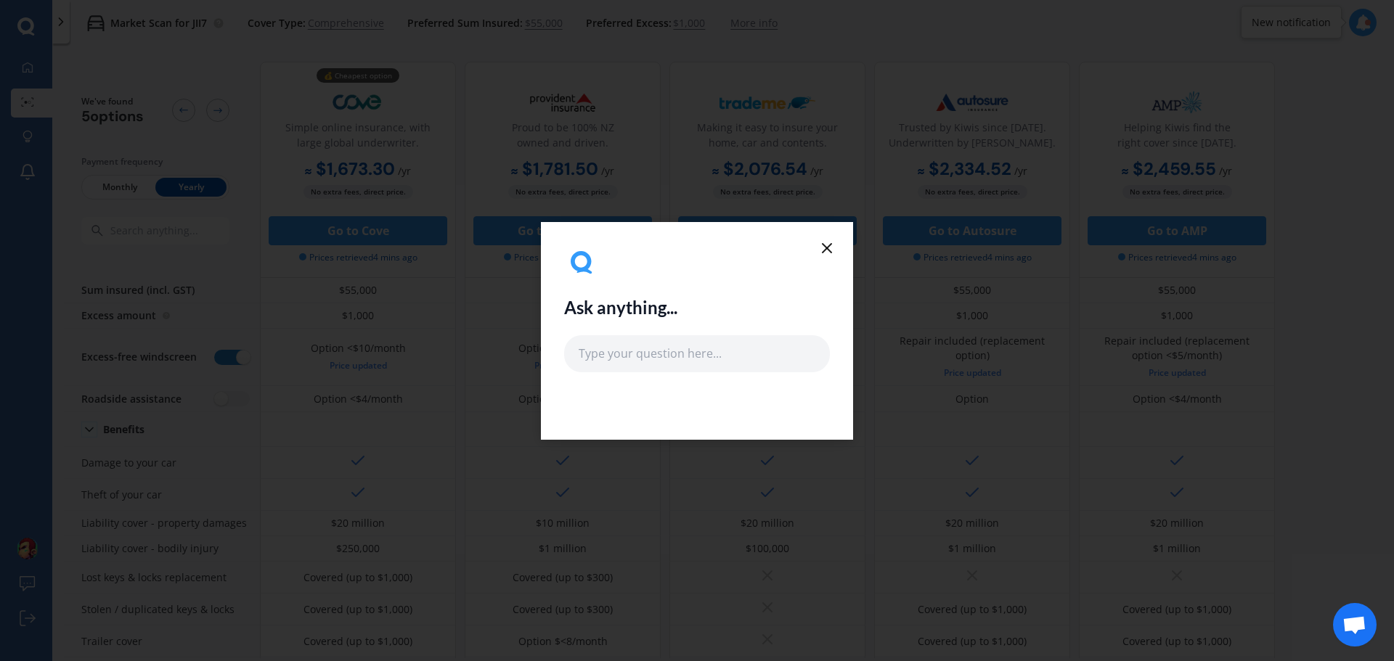
click at [825, 251] on icon at bounding box center [826, 248] width 17 height 17
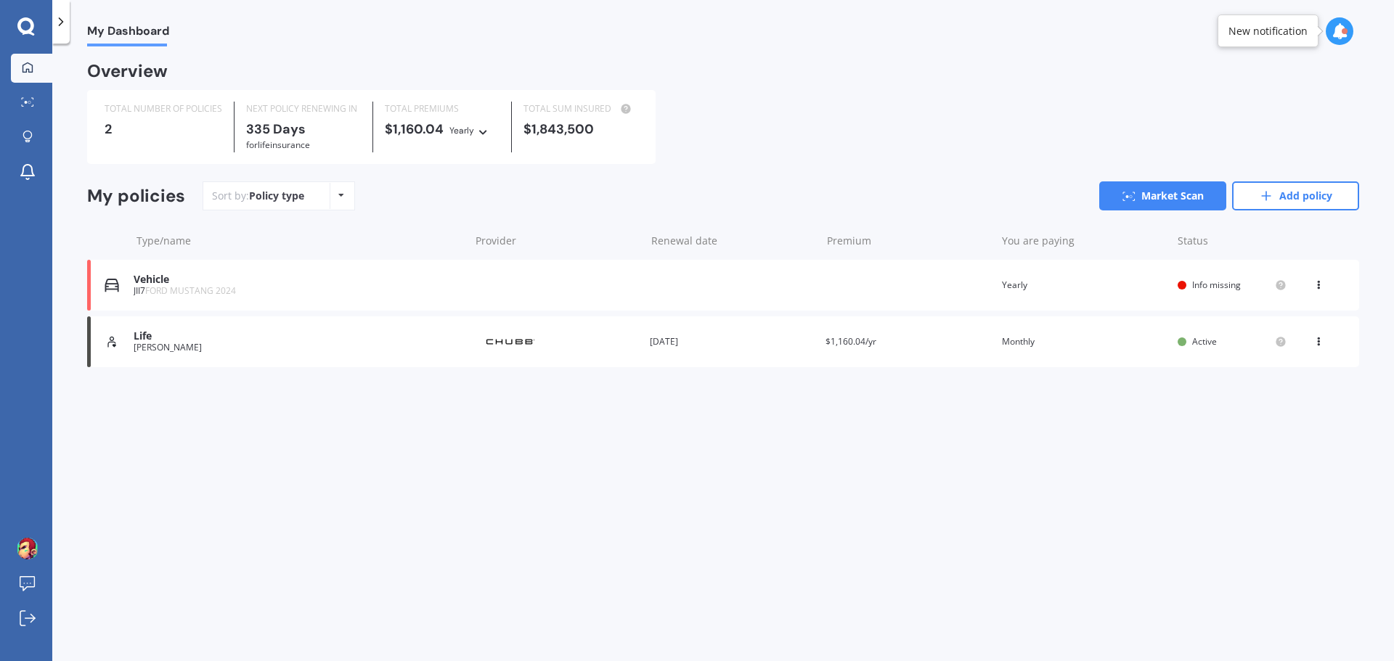
click at [1319, 285] on icon at bounding box center [1318, 282] width 10 height 9
click at [1282, 343] on div "Delete" at bounding box center [1286, 341] width 144 height 29
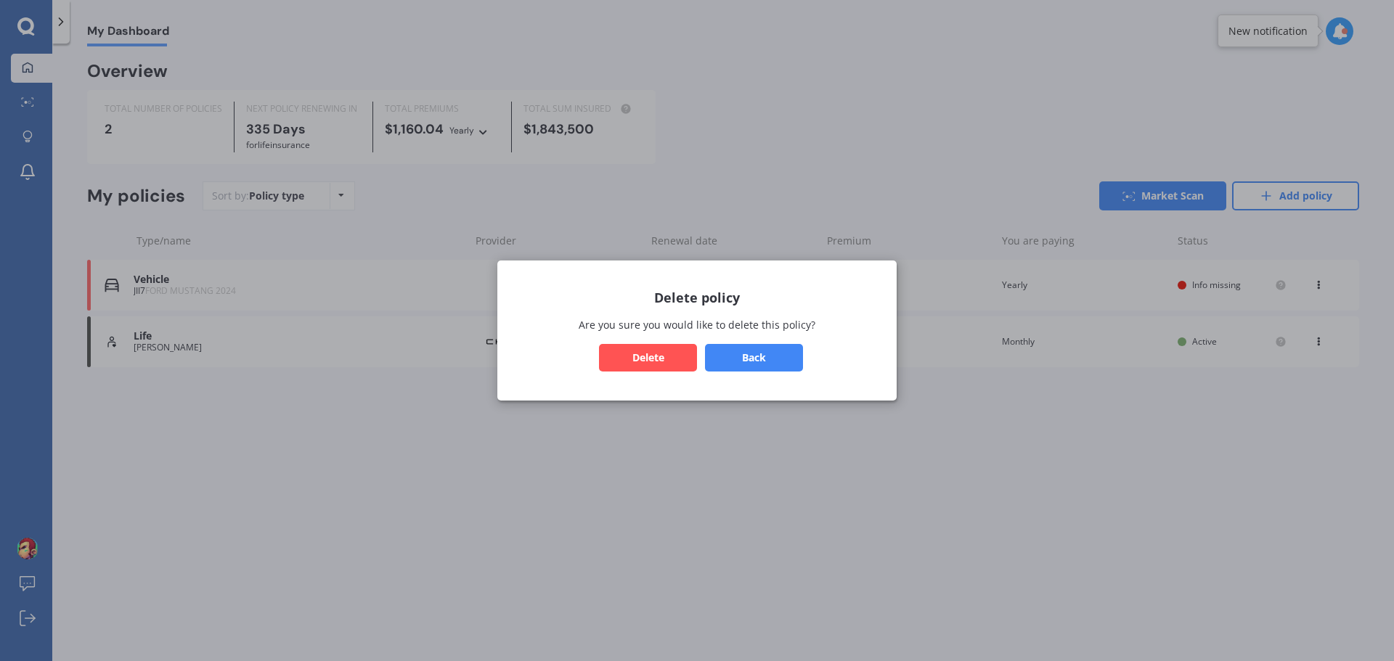
click at [636, 360] on button "Delete" at bounding box center [648, 358] width 98 height 28
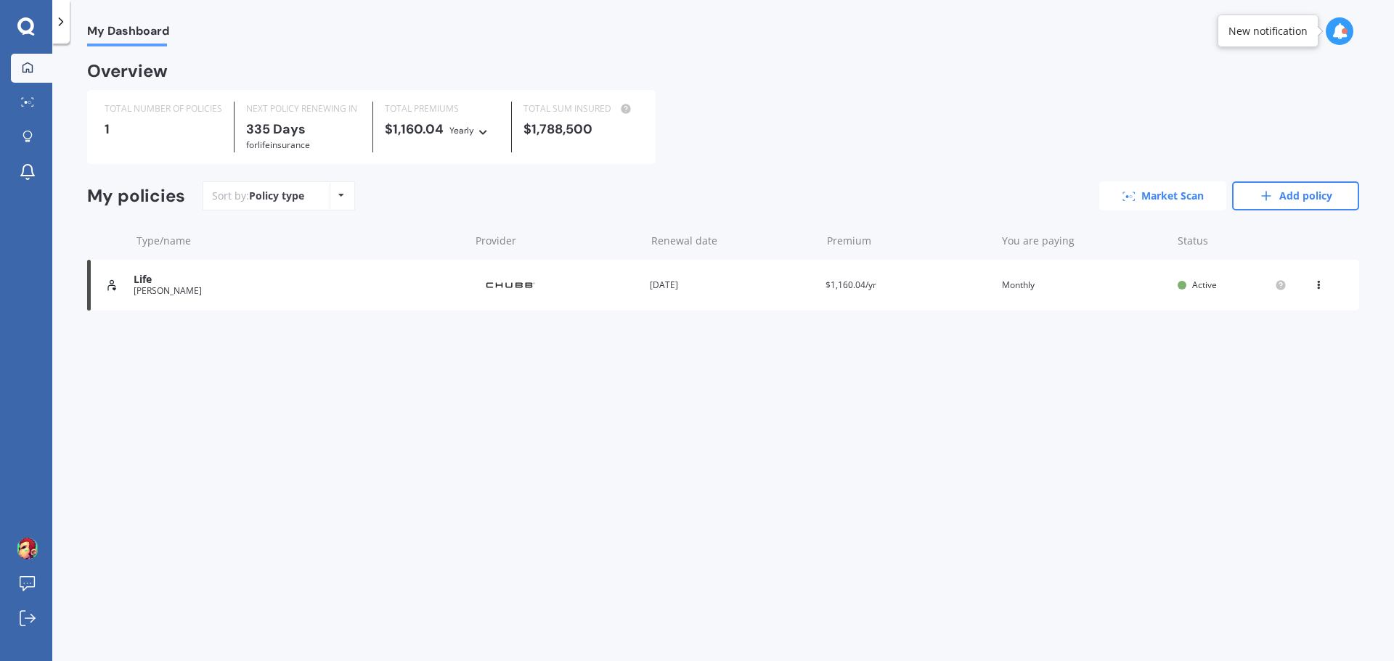
click at [1149, 206] on link "Market Scan" at bounding box center [1162, 195] width 127 height 29
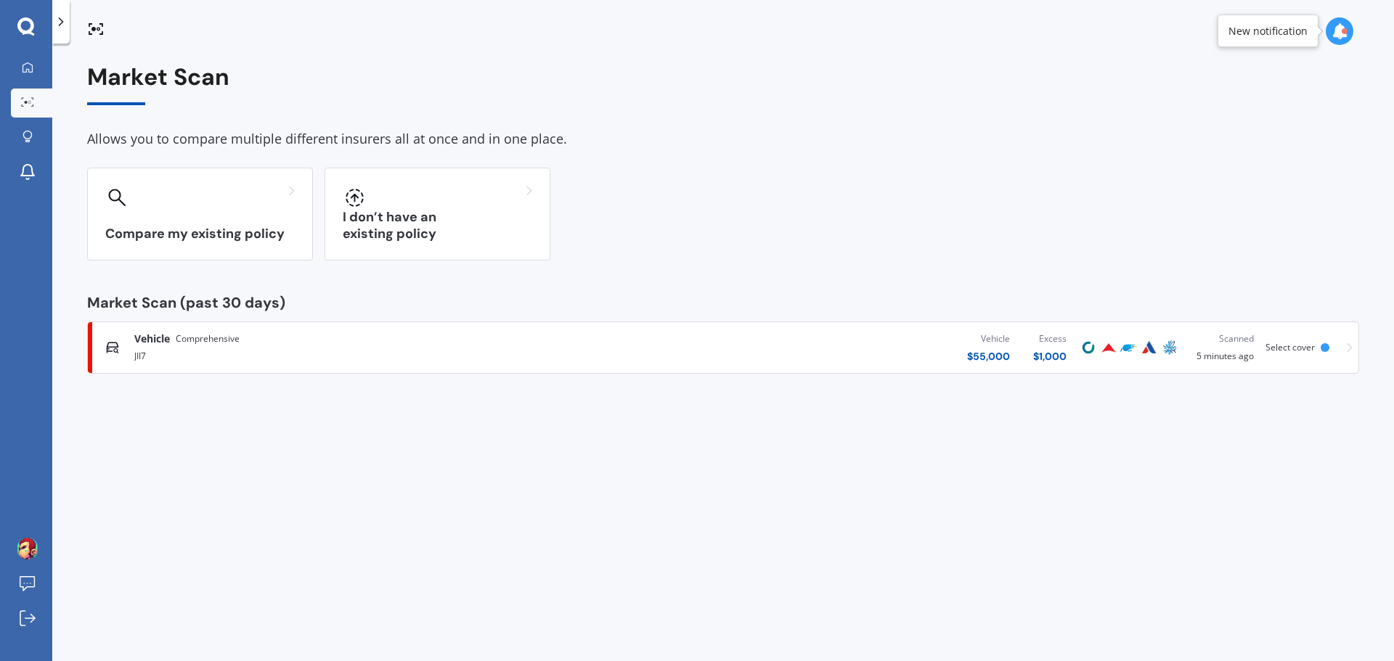
click at [622, 355] on div "Vehicle $ 55,000 Excess $ 1,000" at bounding box center [835, 348] width 486 height 44
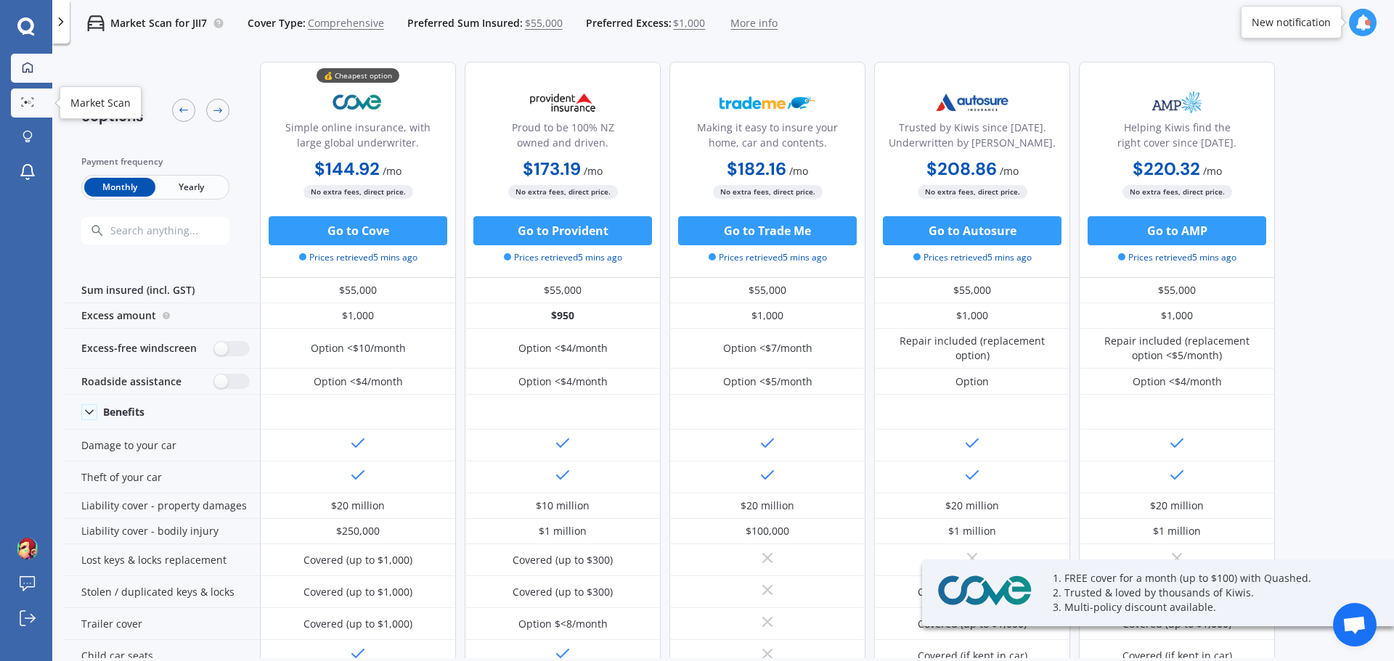
click at [22, 69] on icon at bounding box center [28, 68] width 12 height 12
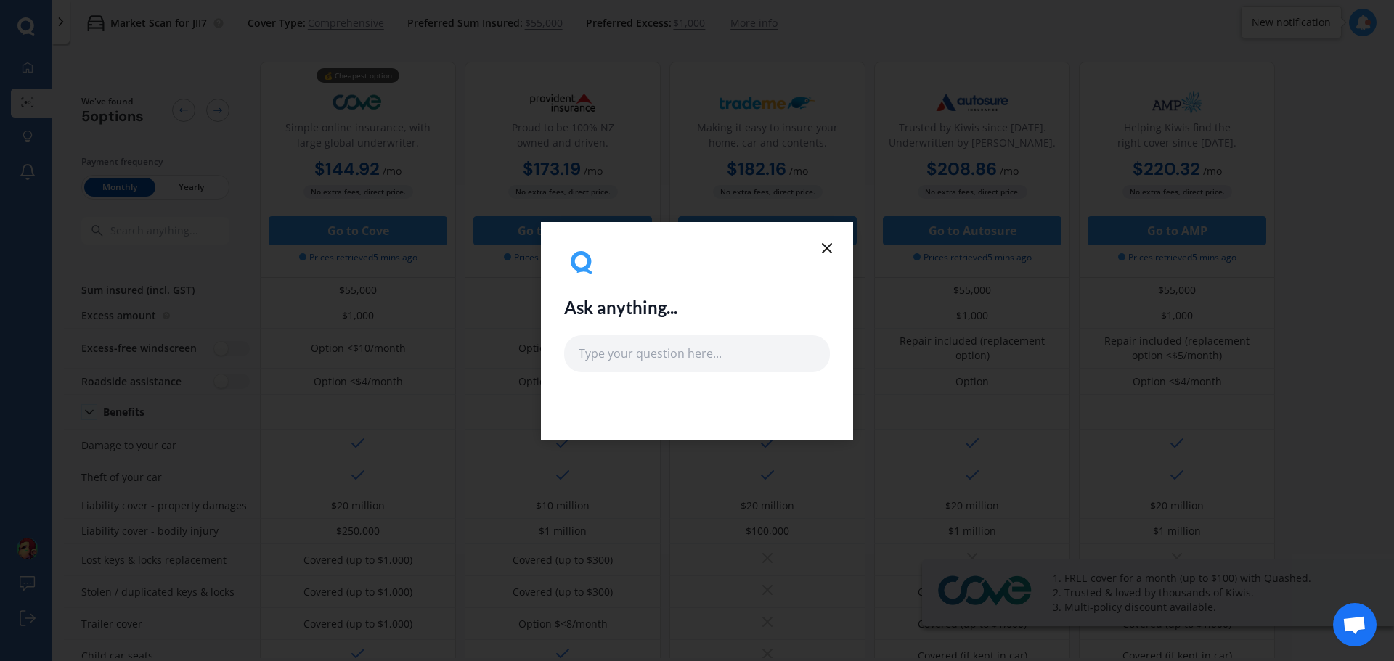
click at [832, 250] on icon at bounding box center [826, 248] width 17 height 17
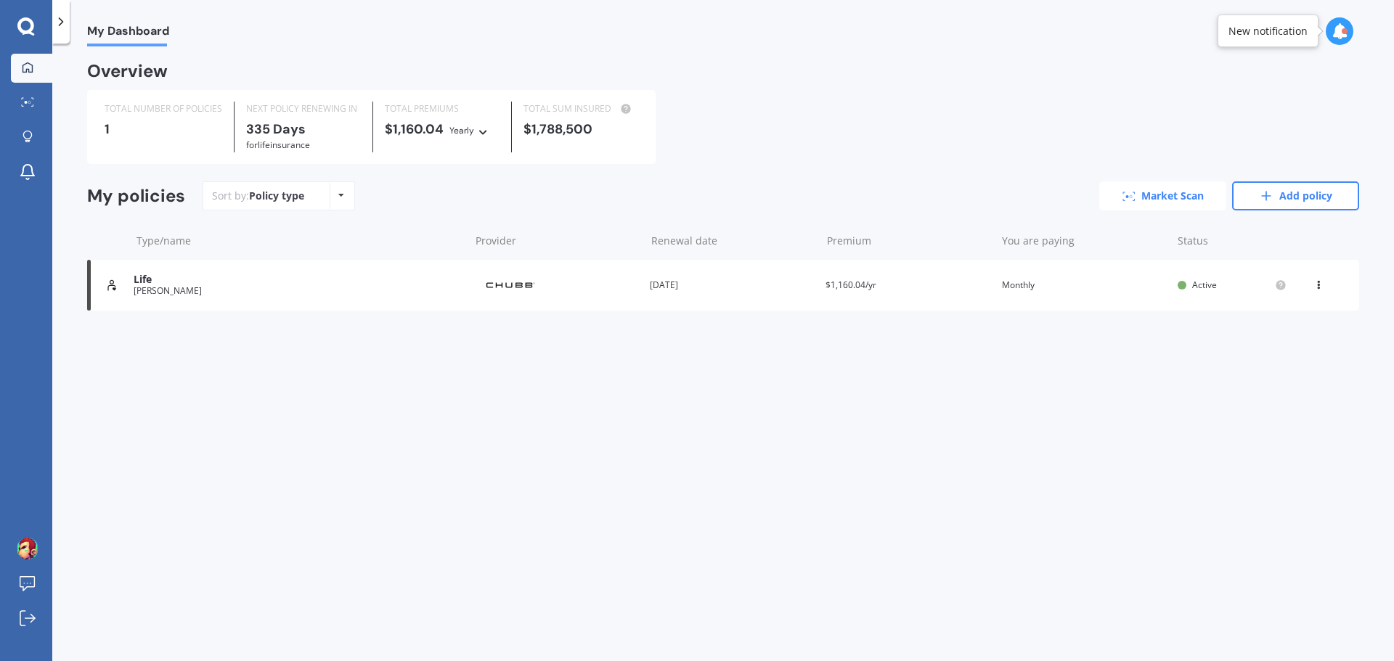
click at [1159, 191] on link "Market Scan" at bounding box center [1162, 195] width 127 height 29
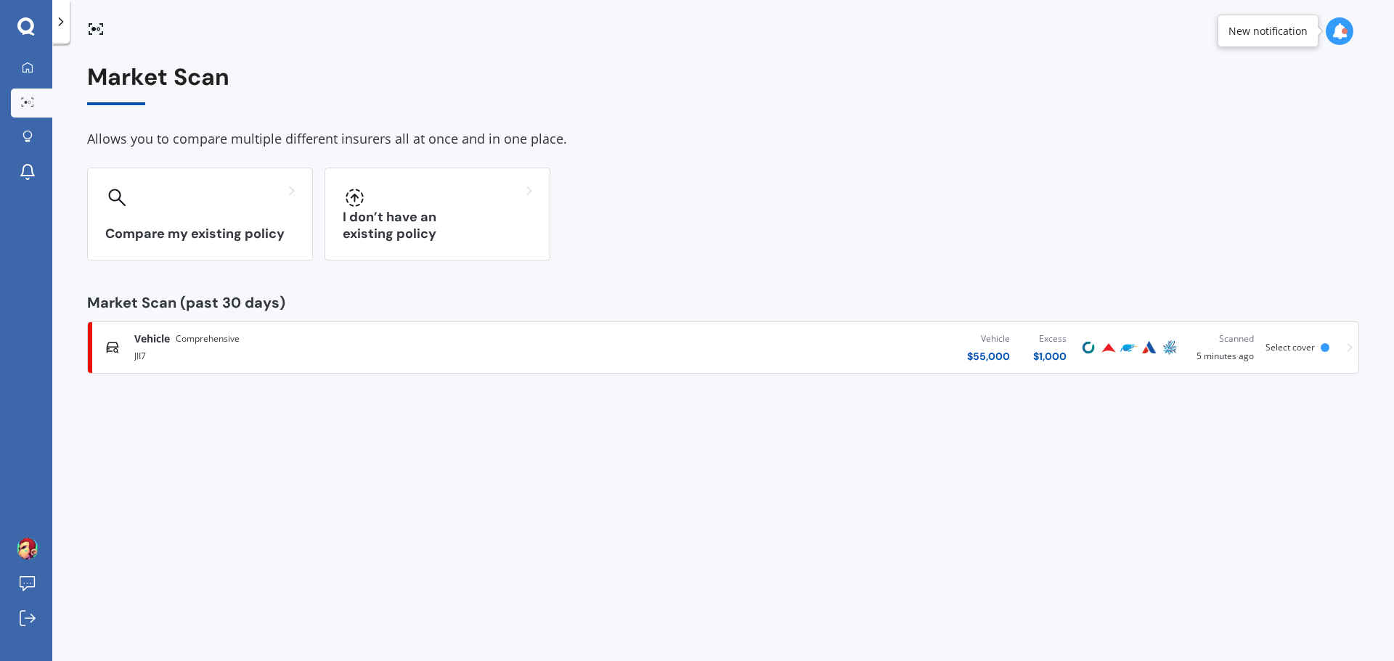
click at [1351, 349] on icon at bounding box center [1350, 348] width 6 height 10
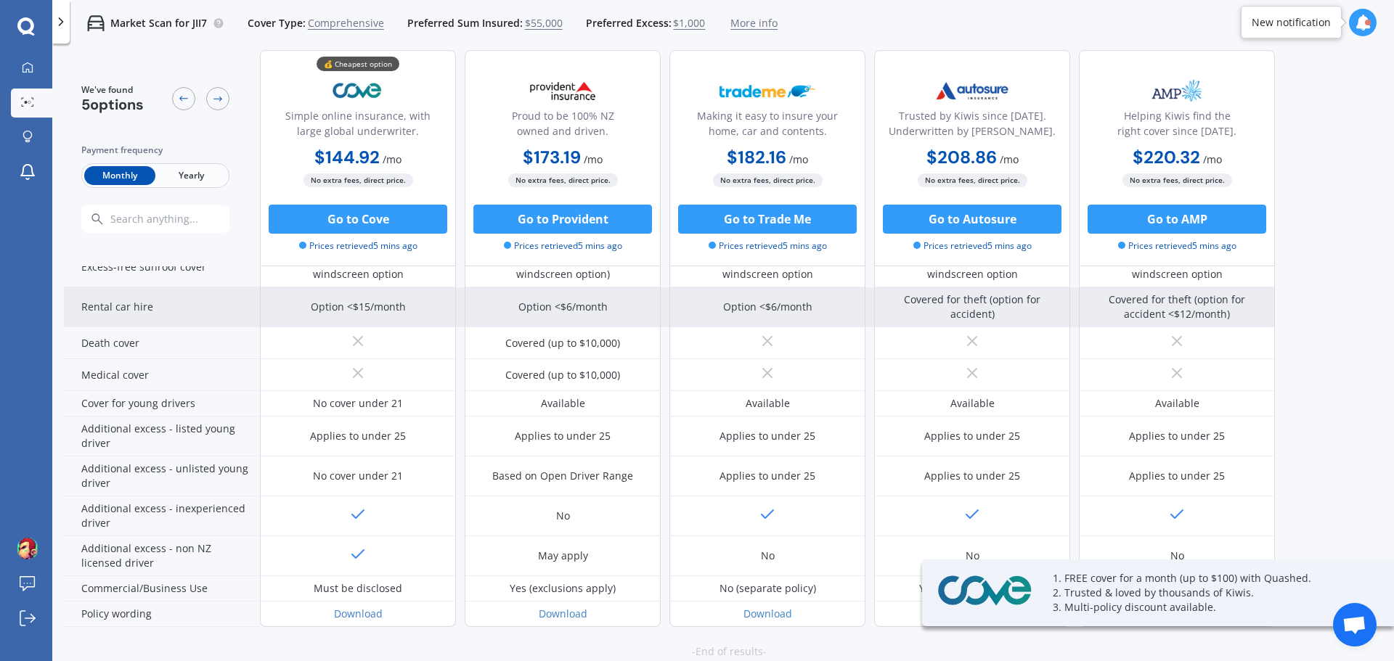
scroll to position [644, 0]
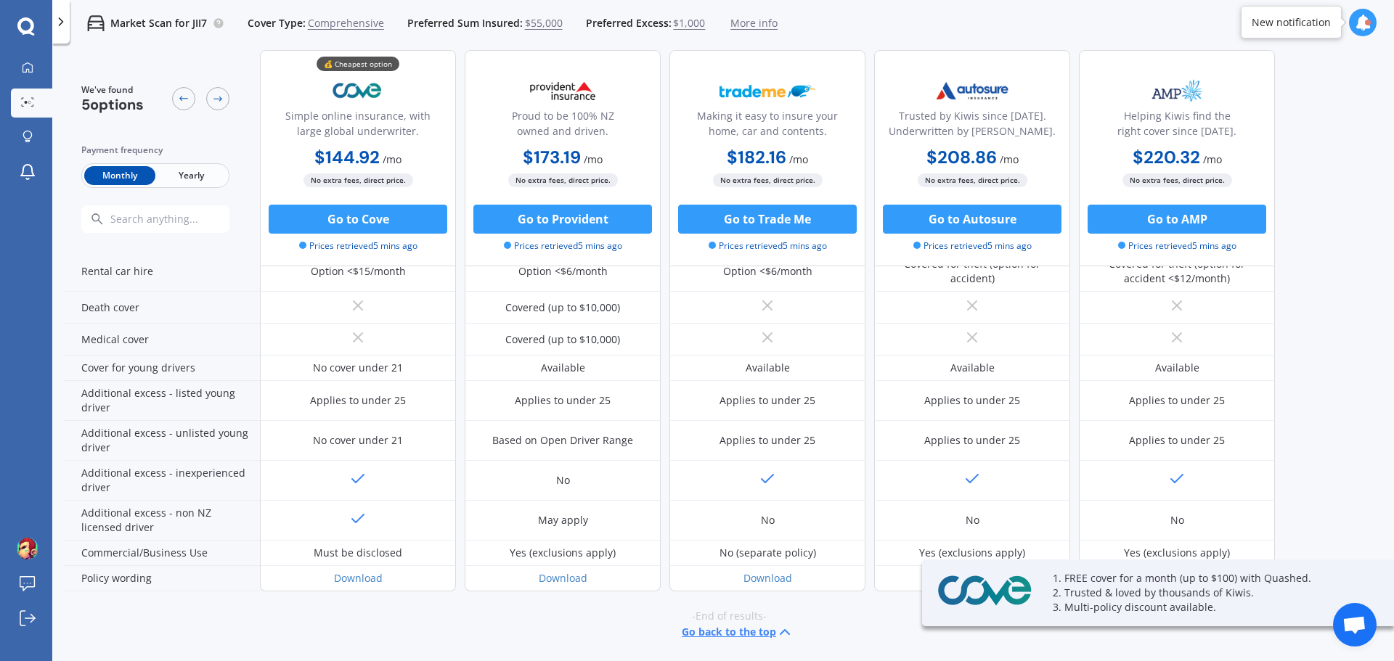
click at [751, 20] on span "More info" at bounding box center [753, 23] width 47 height 15
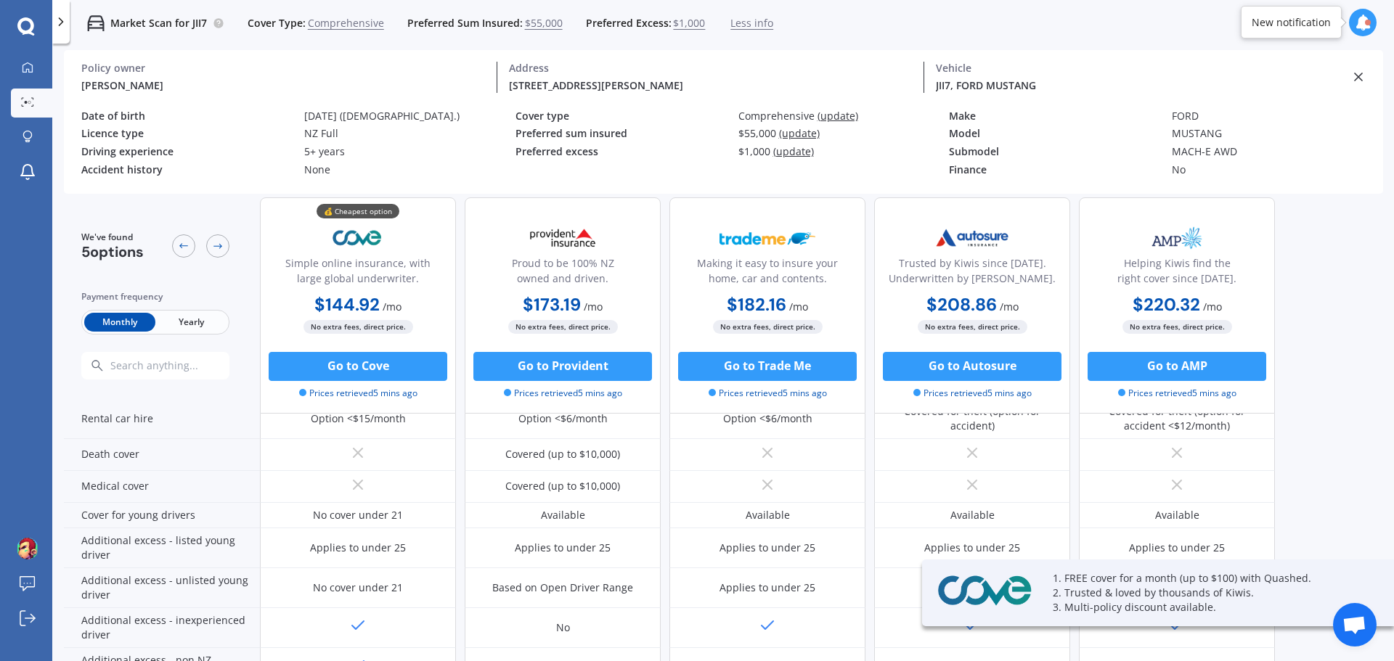
click at [1358, 75] on icon at bounding box center [1358, 77] width 15 height 15
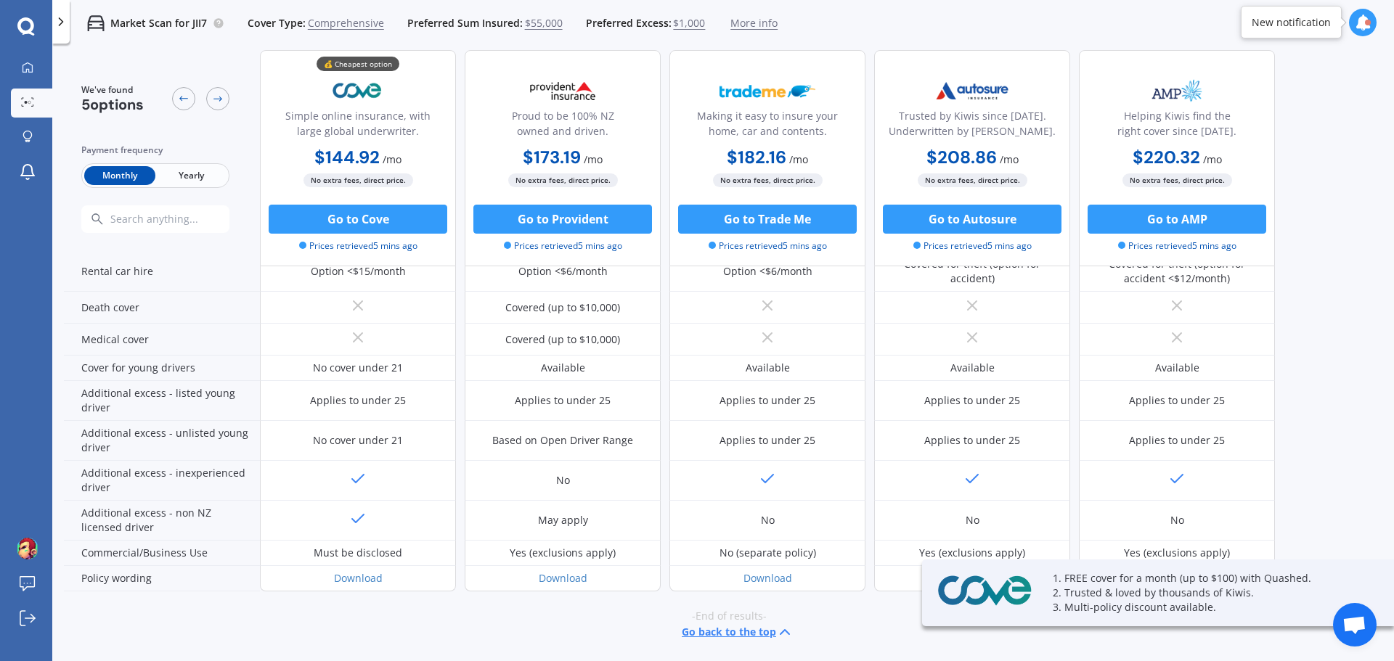
click at [323, 27] on span "Comprehensive" at bounding box center [346, 23] width 76 height 15
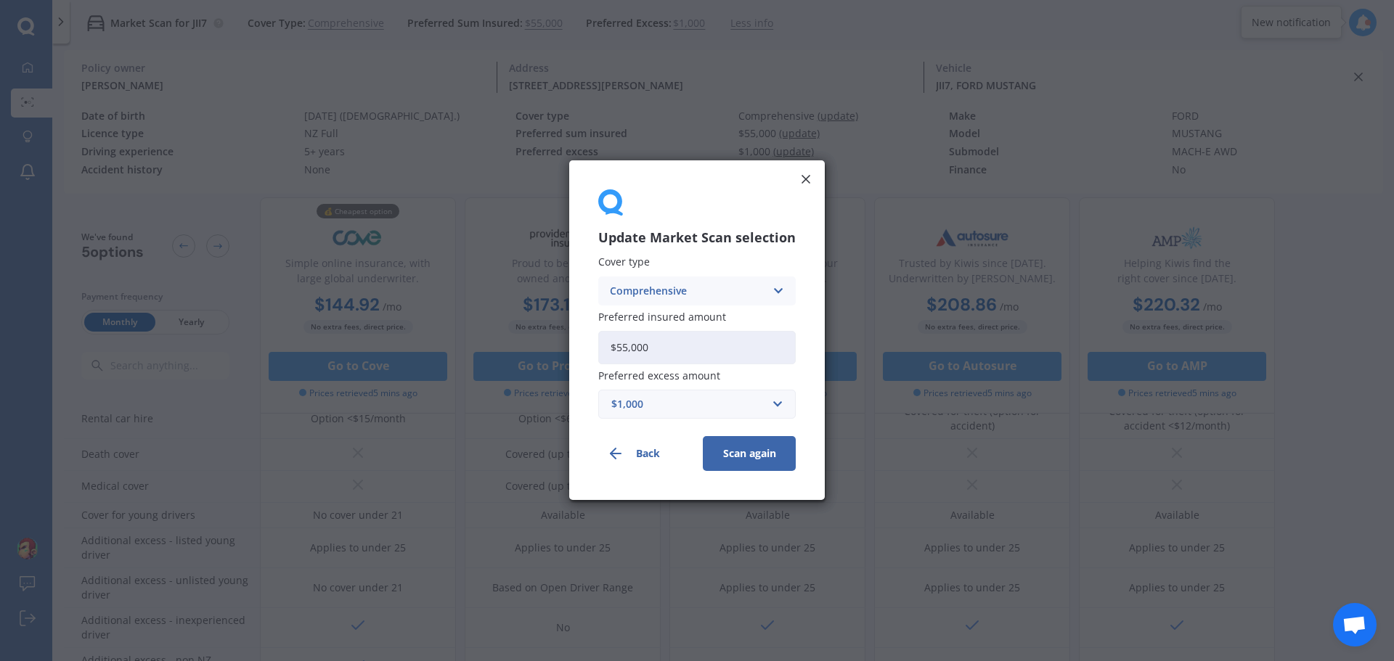
click at [620, 454] on line "button" at bounding box center [616, 454] width 10 height 0
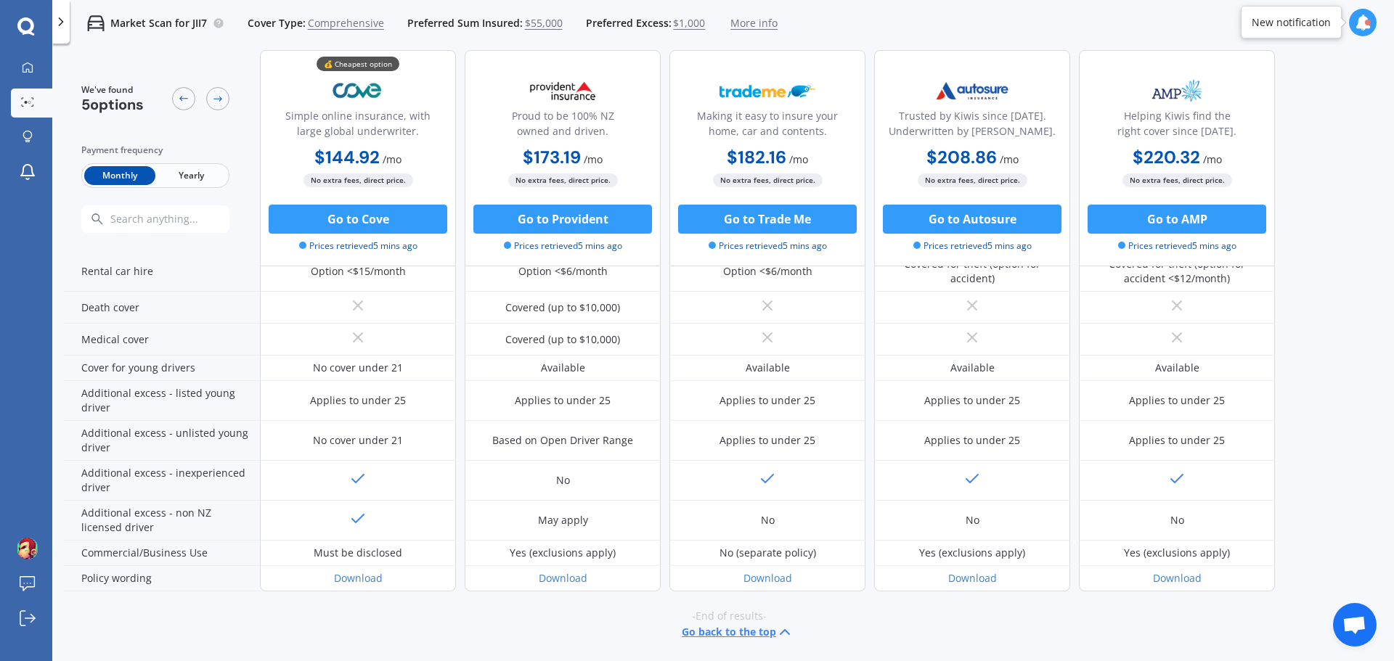
click at [528, 22] on span "$55,000" at bounding box center [544, 23] width 38 height 15
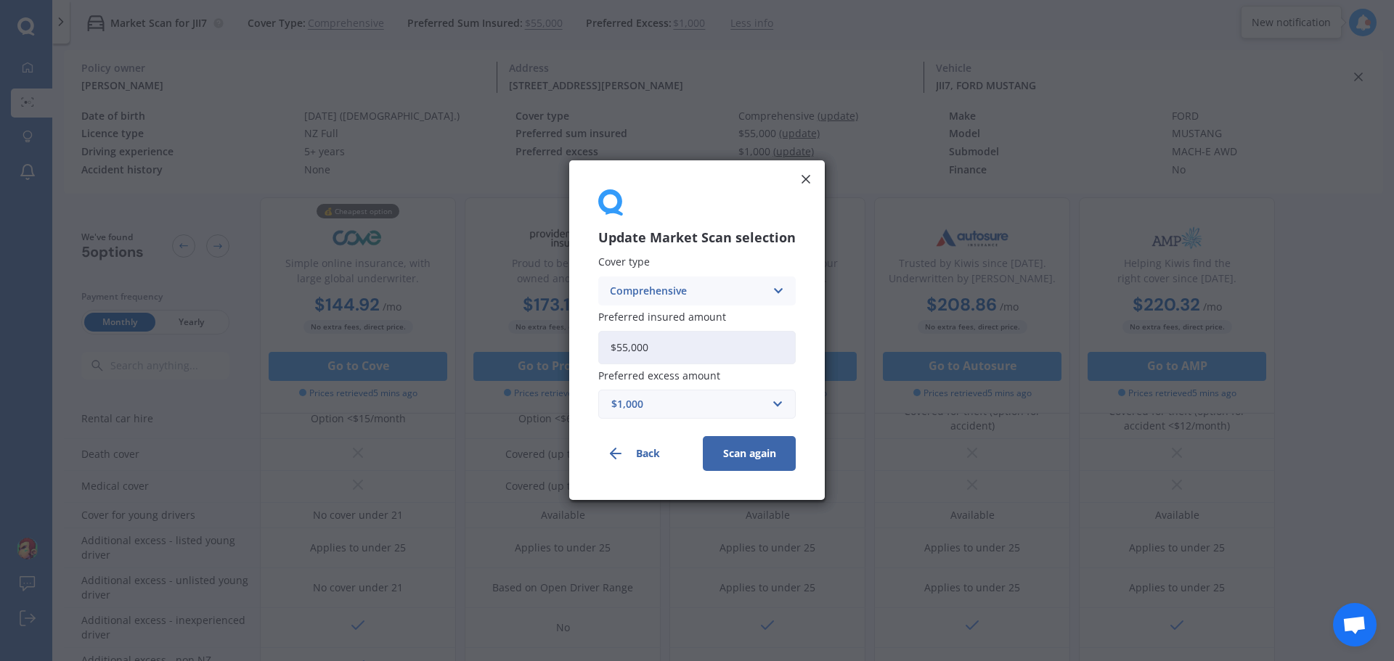
click at [645, 453] on button "Back" at bounding box center [644, 454] width 93 height 35
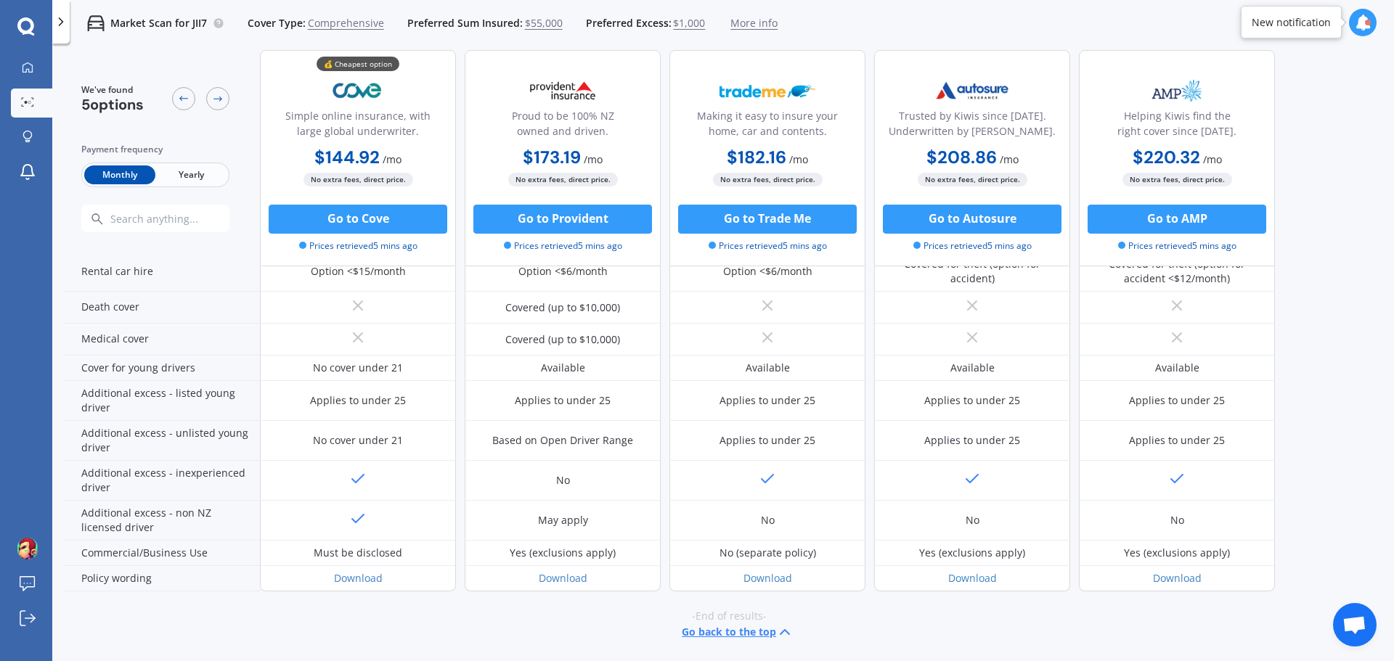
click at [676, 21] on span "$1,000" at bounding box center [689, 23] width 32 height 15
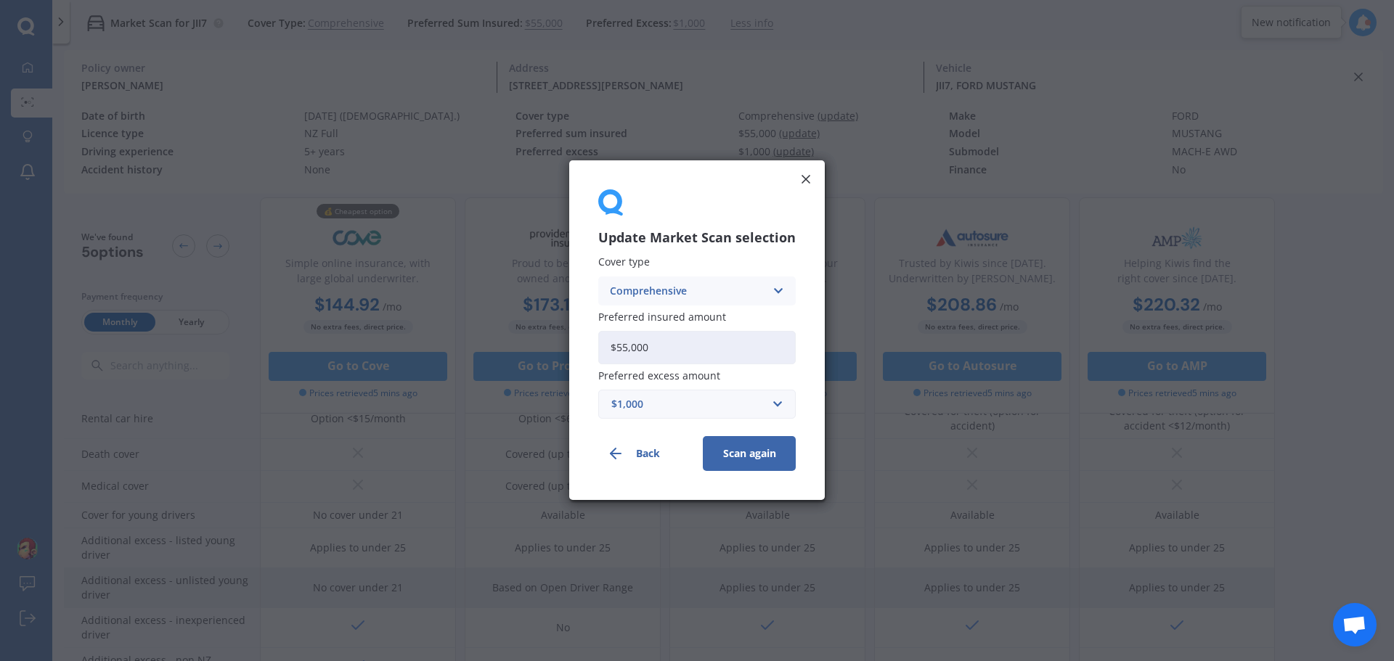
drag, startPoint x: 634, startPoint y: 454, endPoint x: 637, endPoint y: 446, distance: 8.5
click at [634, 454] on button "Back" at bounding box center [644, 454] width 93 height 35
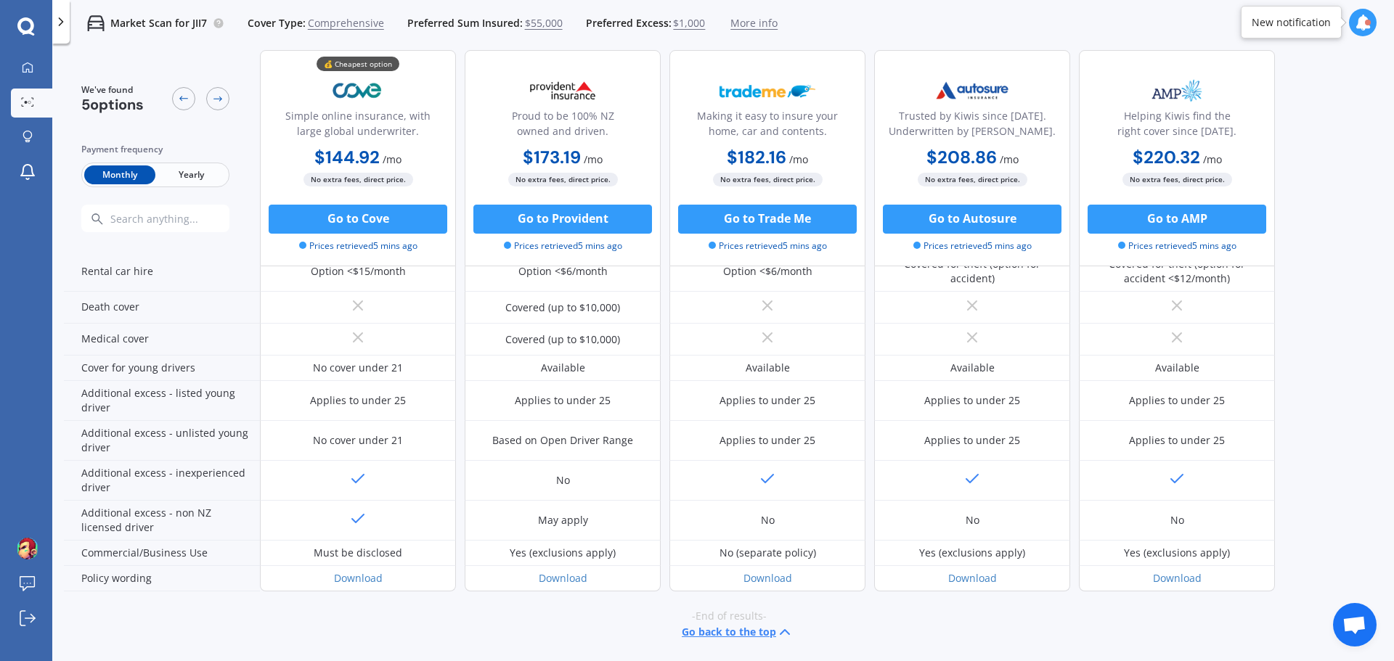
click at [748, 25] on span "More info" at bounding box center [753, 23] width 47 height 15
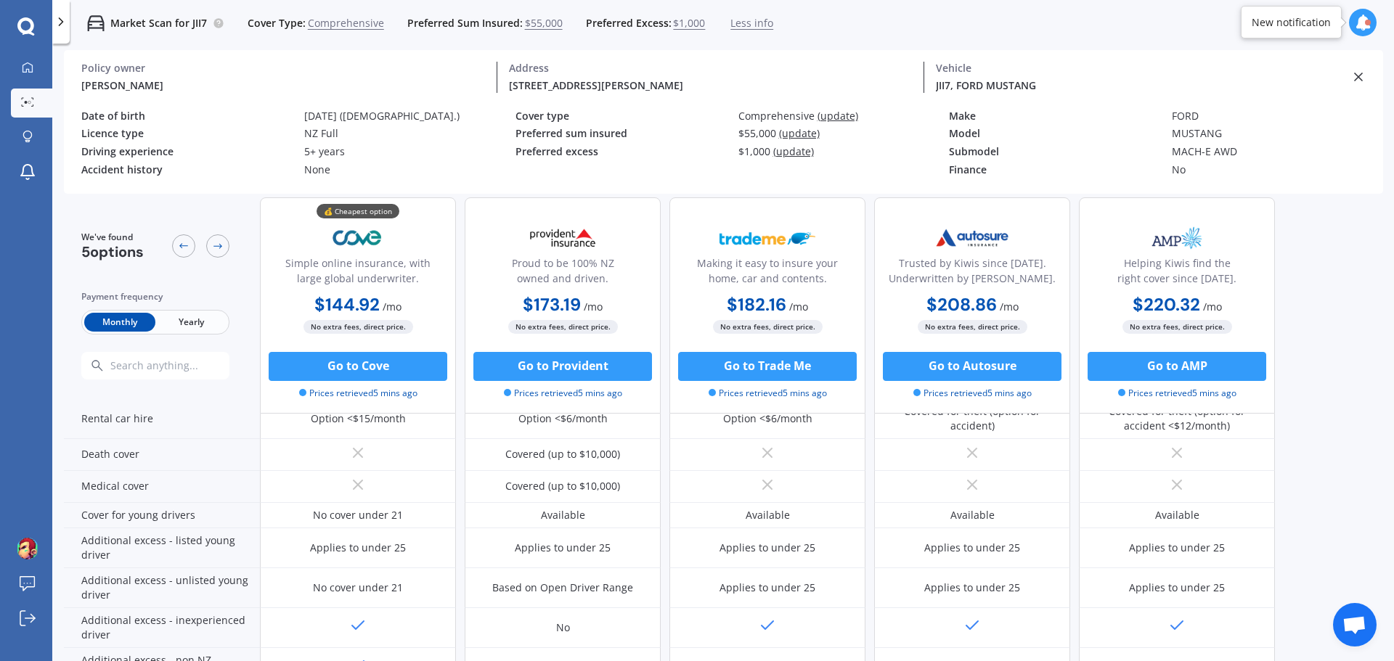
click at [111, 82] on div "SeVeN Yu" at bounding box center [283, 85] width 404 height 15
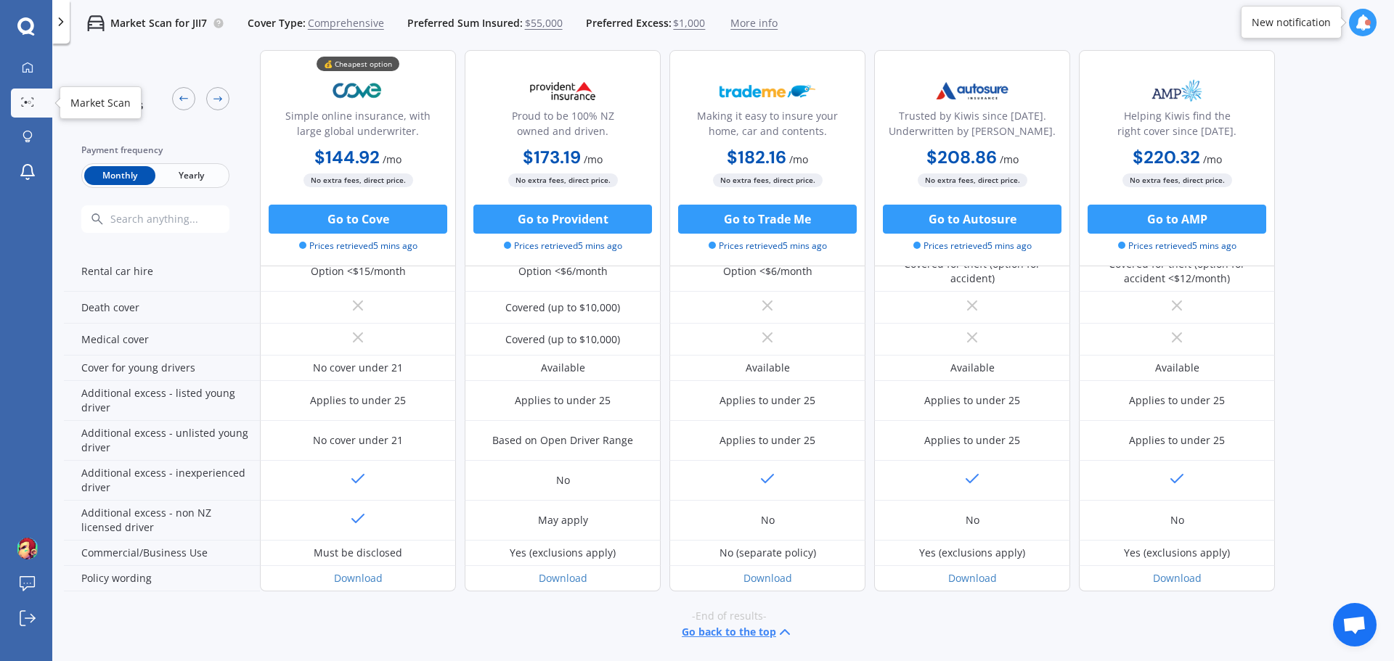
click at [33, 100] on icon at bounding box center [27, 101] width 13 height 9
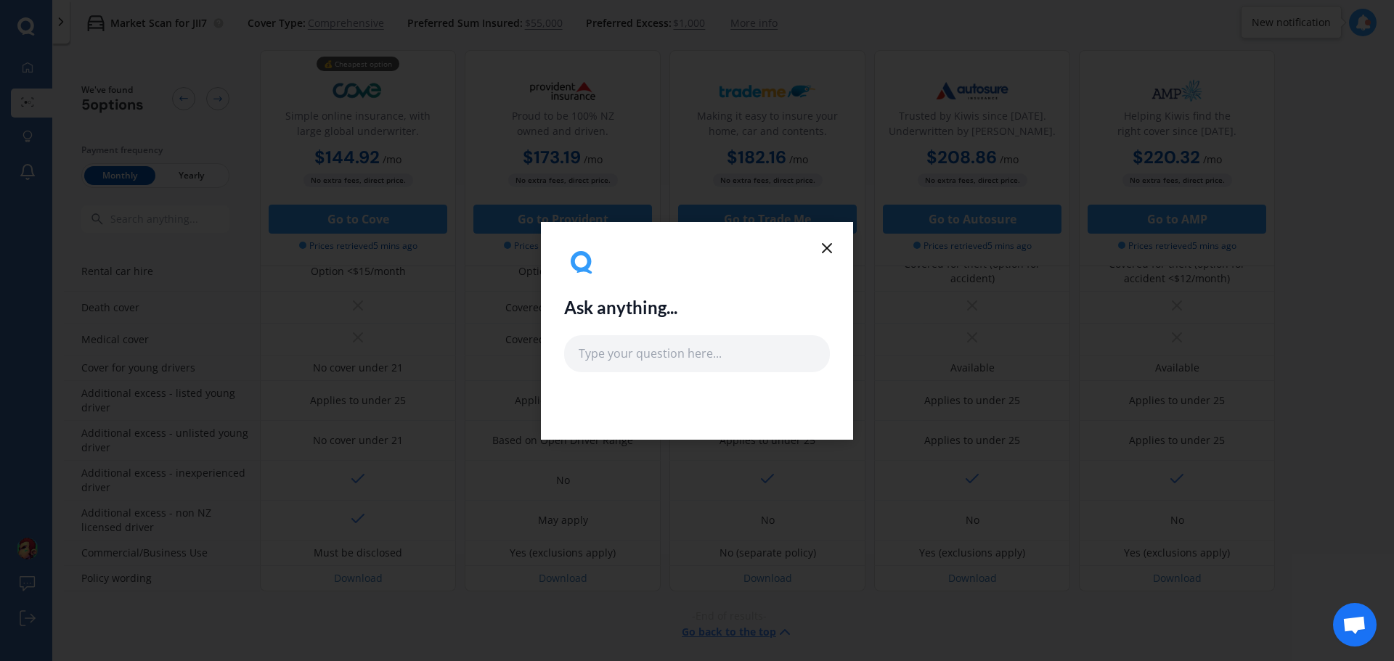
click at [820, 245] on icon at bounding box center [826, 248] width 17 height 17
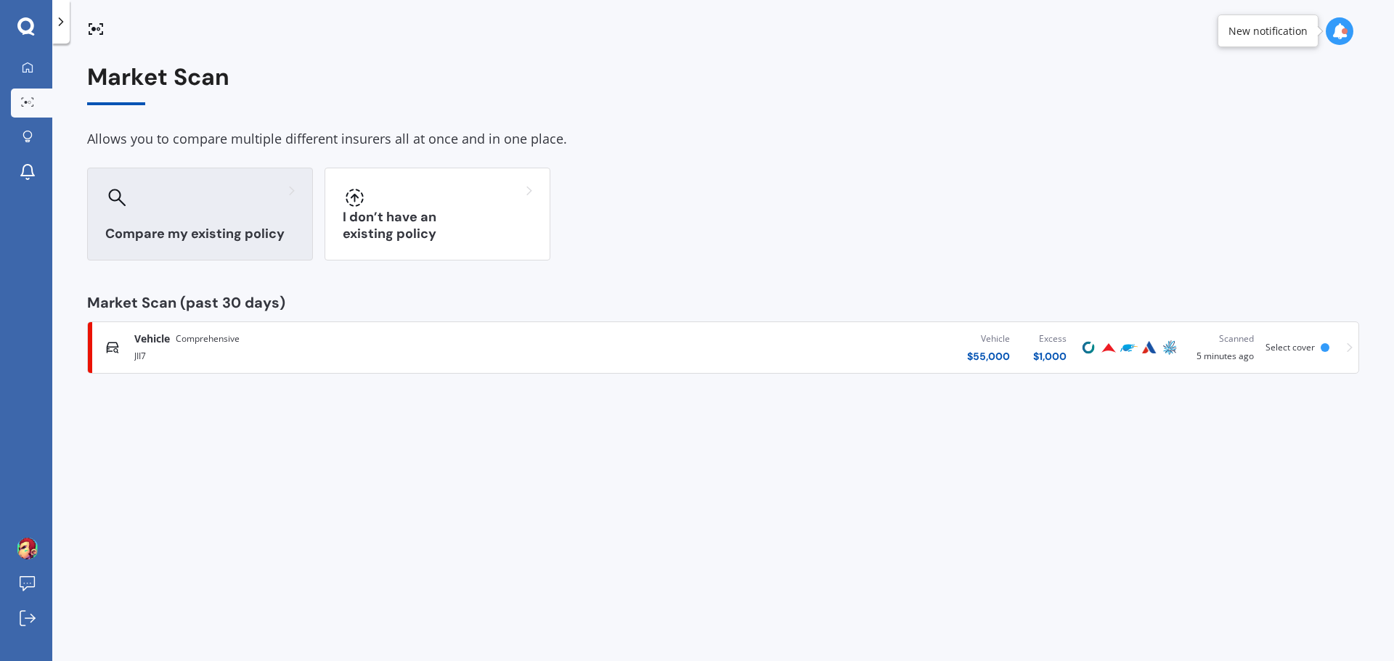
click at [207, 209] on div "Compare my existing policy" at bounding box center [200, 214] width 226 height 93
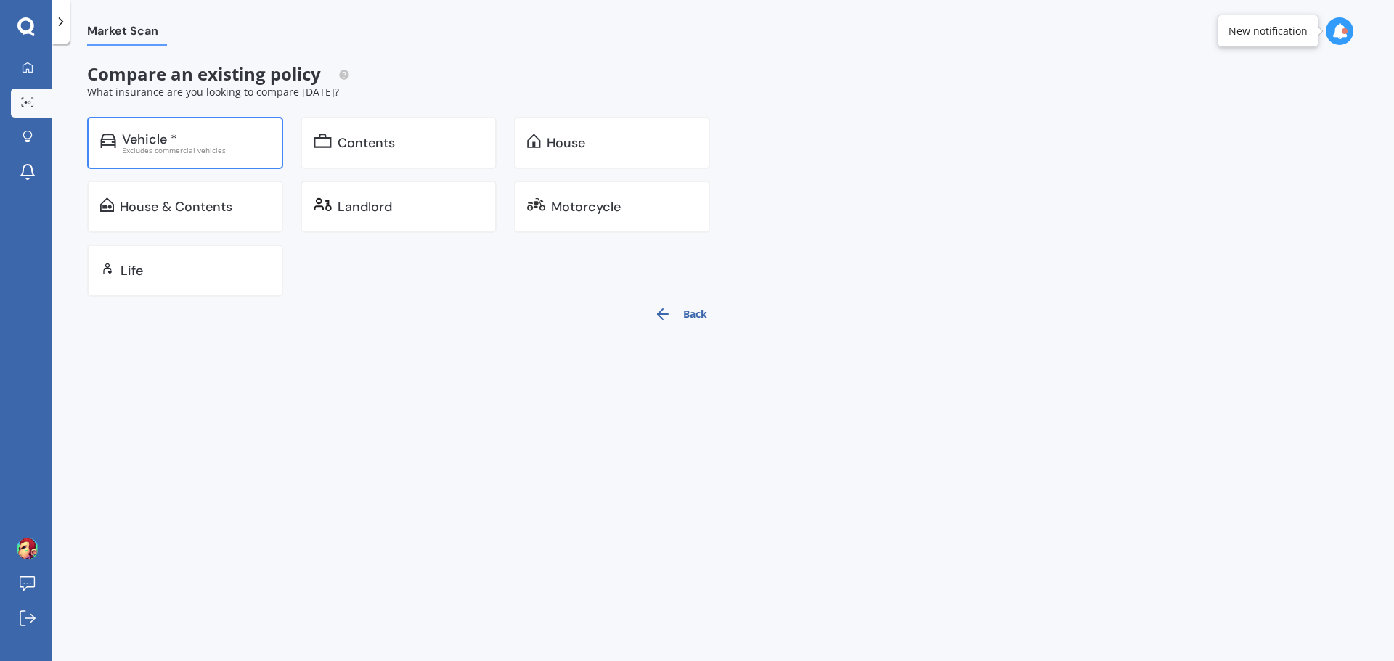
click at [182, 147] on div "Excludes commercial vehicles" at bounding box center [196, 150] width 148 height 7
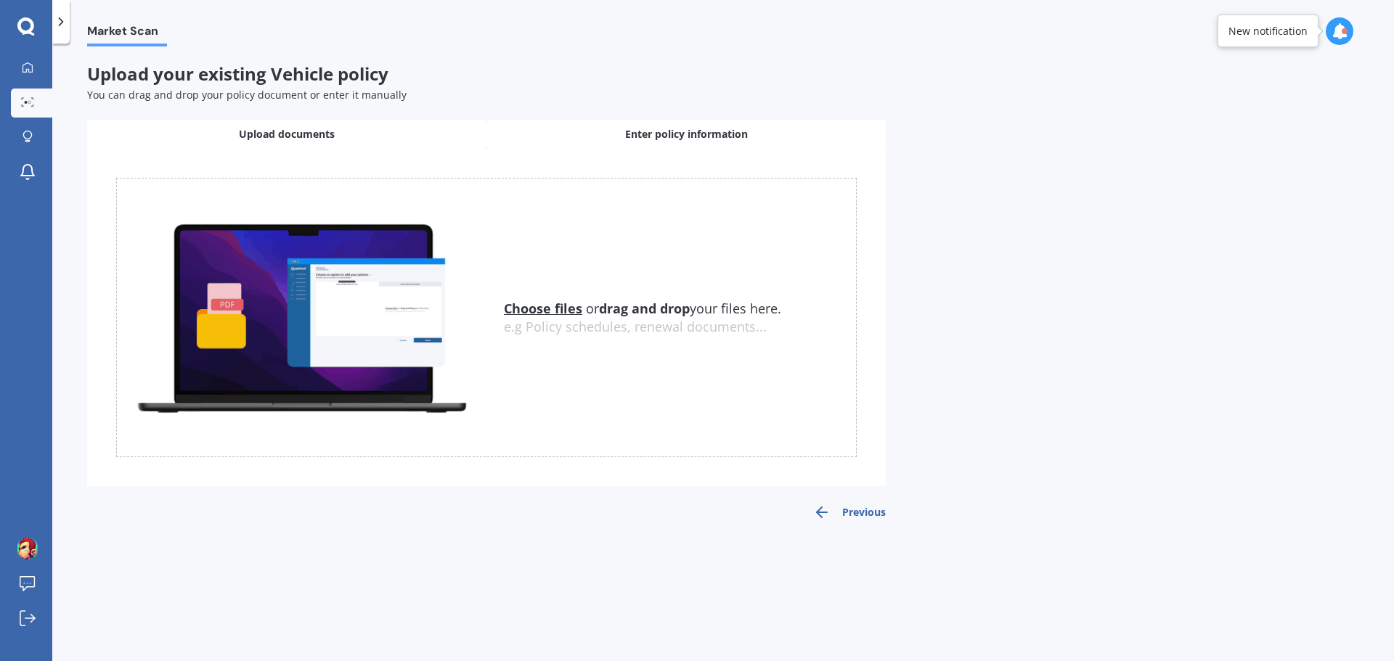
click at [693, 134] on span "Enter policy information" at bounding box center [686, 134] width 123 height 15
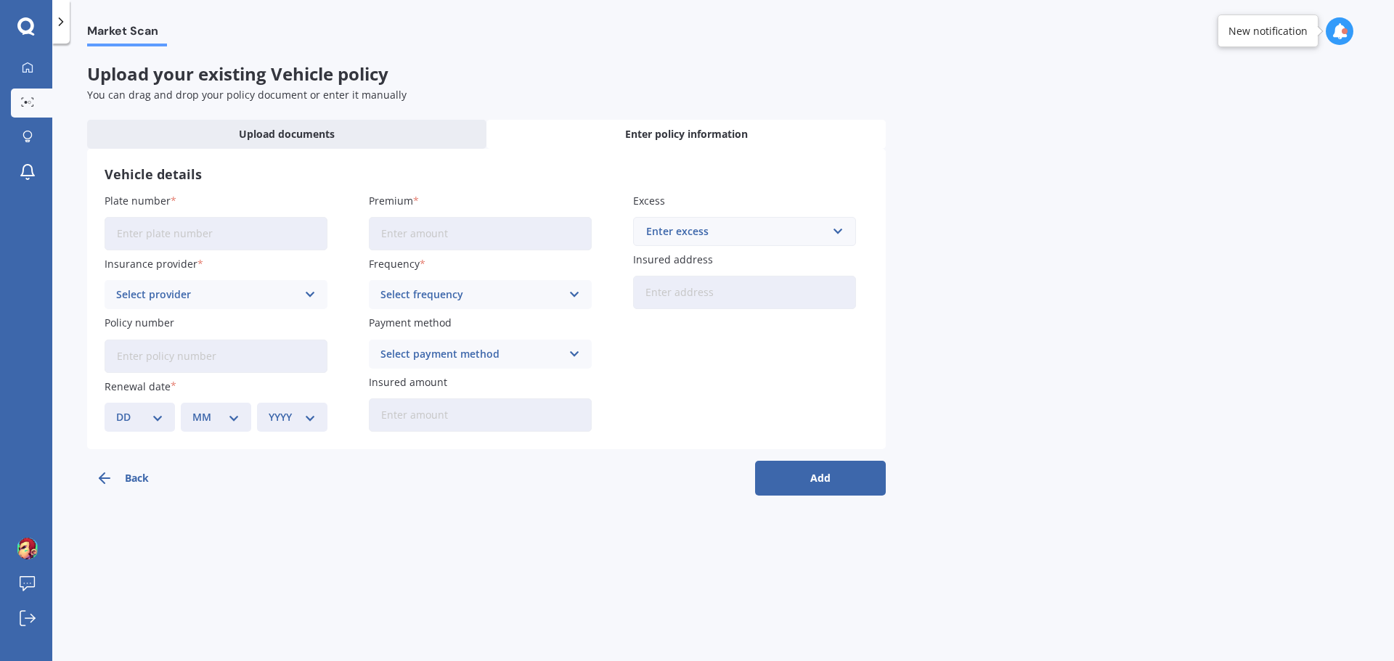
click at [219, 231] on input "Plate number" at bounding box center [216, 233] width 223 height 33
type input "JII7"
click at [510, 550] on div "Market Scan Upload your existing Vehicle policy You can drag and drop your poli…" at bounding box center [723, 355] width 1342 height 618
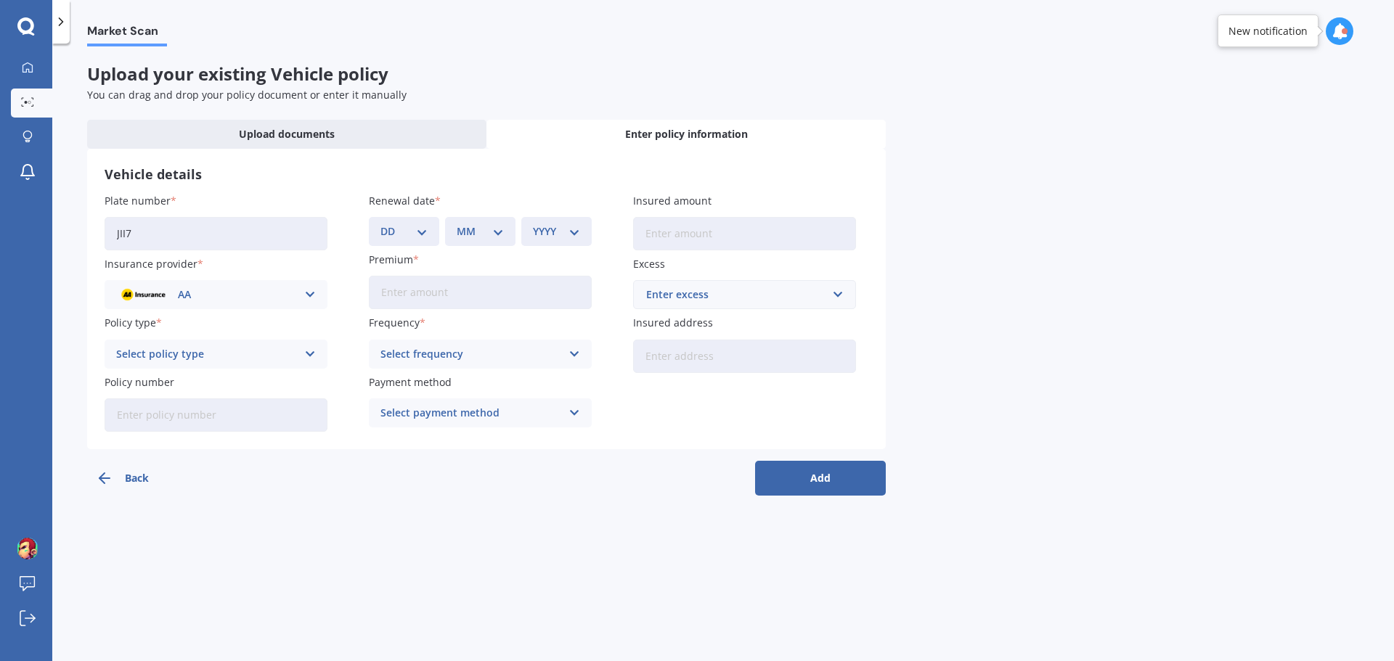
click at [196, 240] on input "JII7" at bounding box center [216, 233] width 223 height 33
click at [261, 293] on div "AA" at bounding box center [206, 295] width 181 height 16
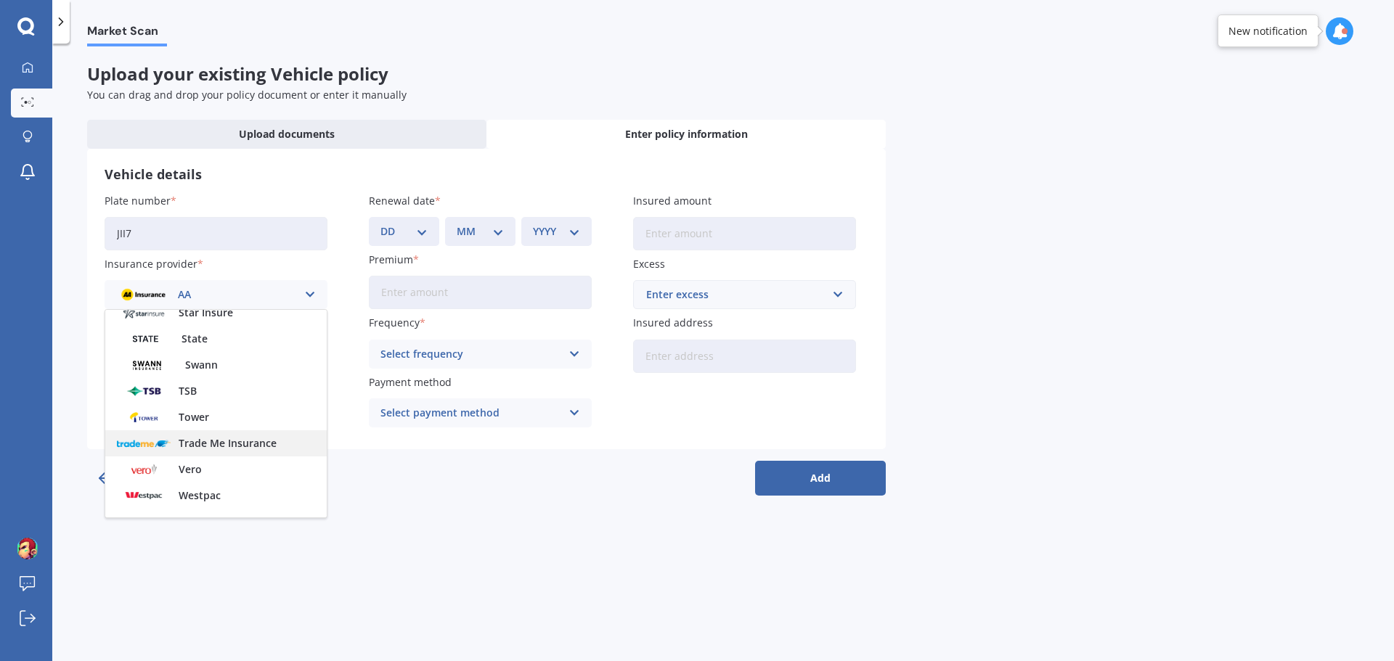
scroll to position [629, 0]
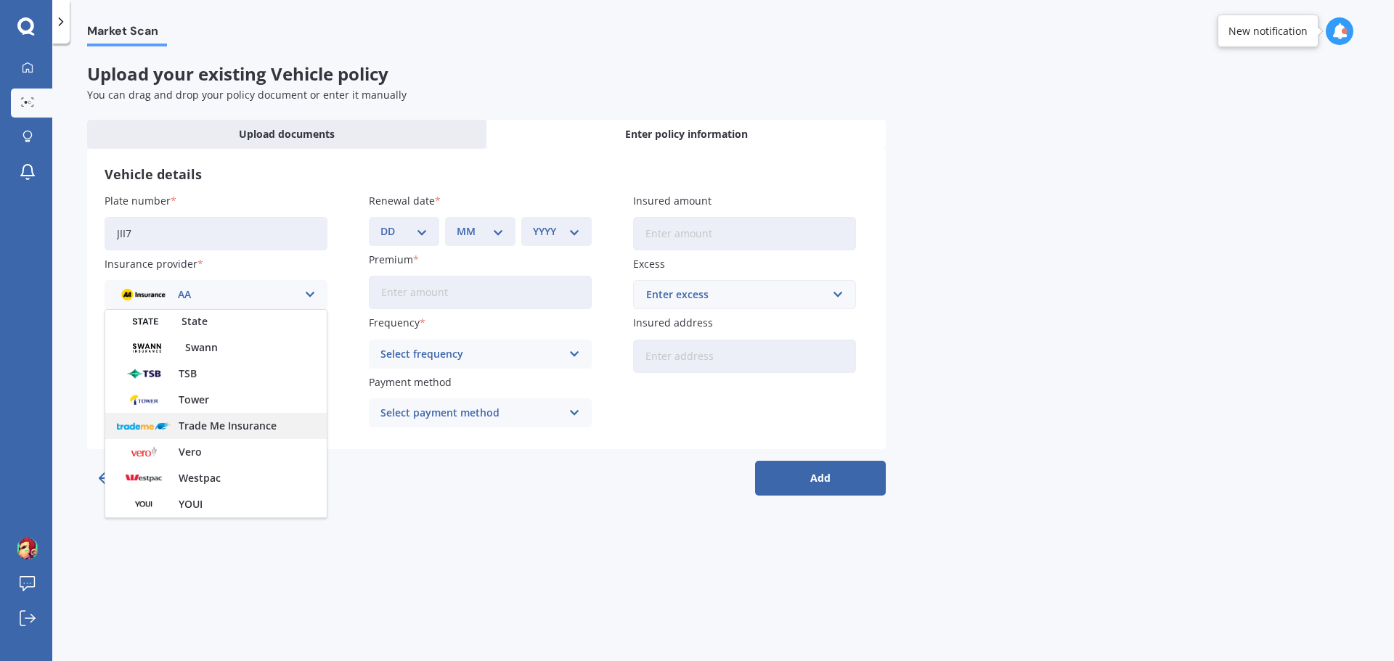
click at [239, 430] on span "Trade Me Insurance" at bounding box center [228, 426] width 98 height 10
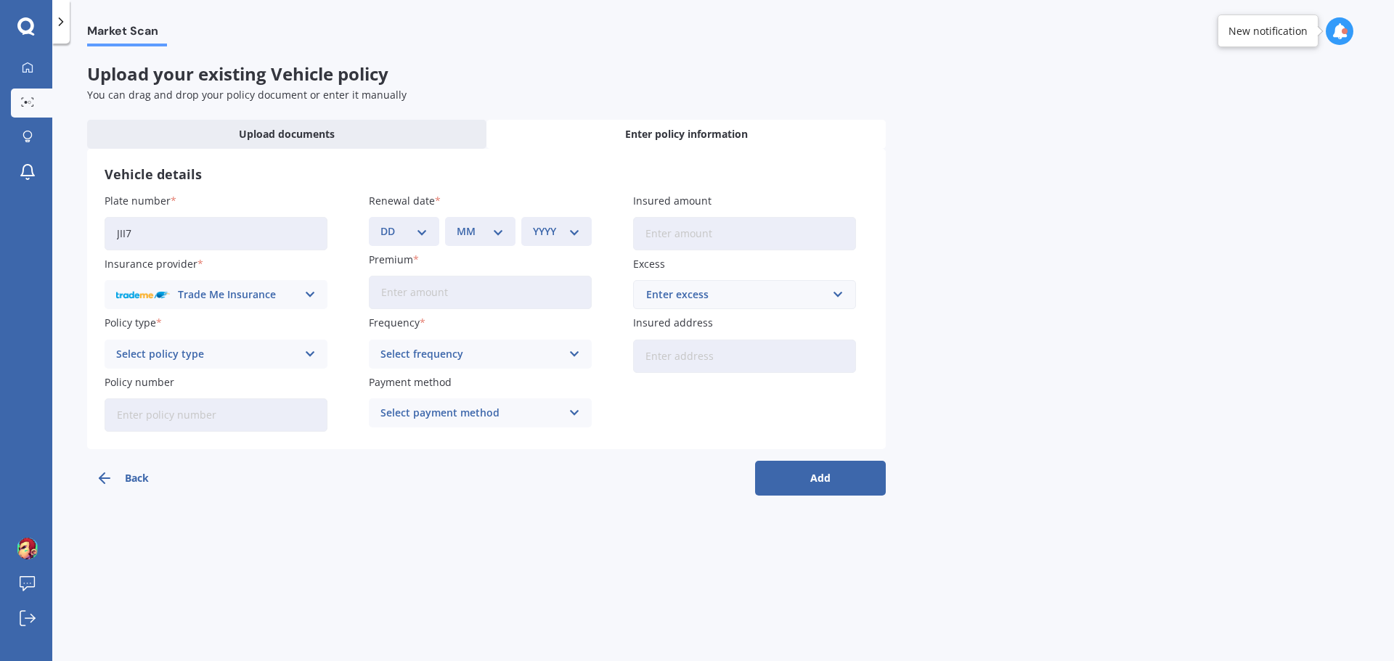
click at [226, 351] on div "Select policy type" at bounding box center [206, 354] width 181 height 16
click at [208, 385] on span "Comprehensive Cover" at bounding box center [171, 382] width 108 height 10
click at [200, 420] on input "Policy number" at bounding box center [216, 415] width 223 height 33
click at [33, 95] on link "Market Scan" at bounding box center [31, 103] width 41 height 29
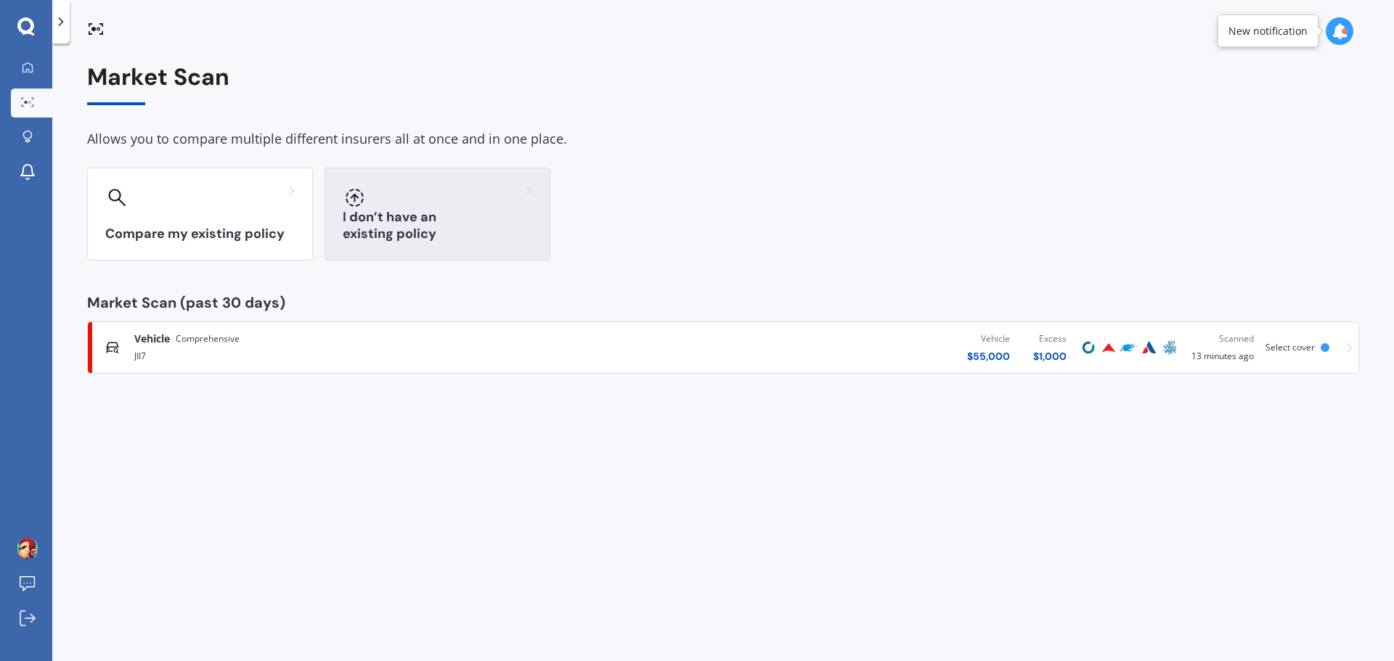
click at [412, 224] on div "I don’t have an existing policy" at bounding box center [437, 214] width 226 height 93
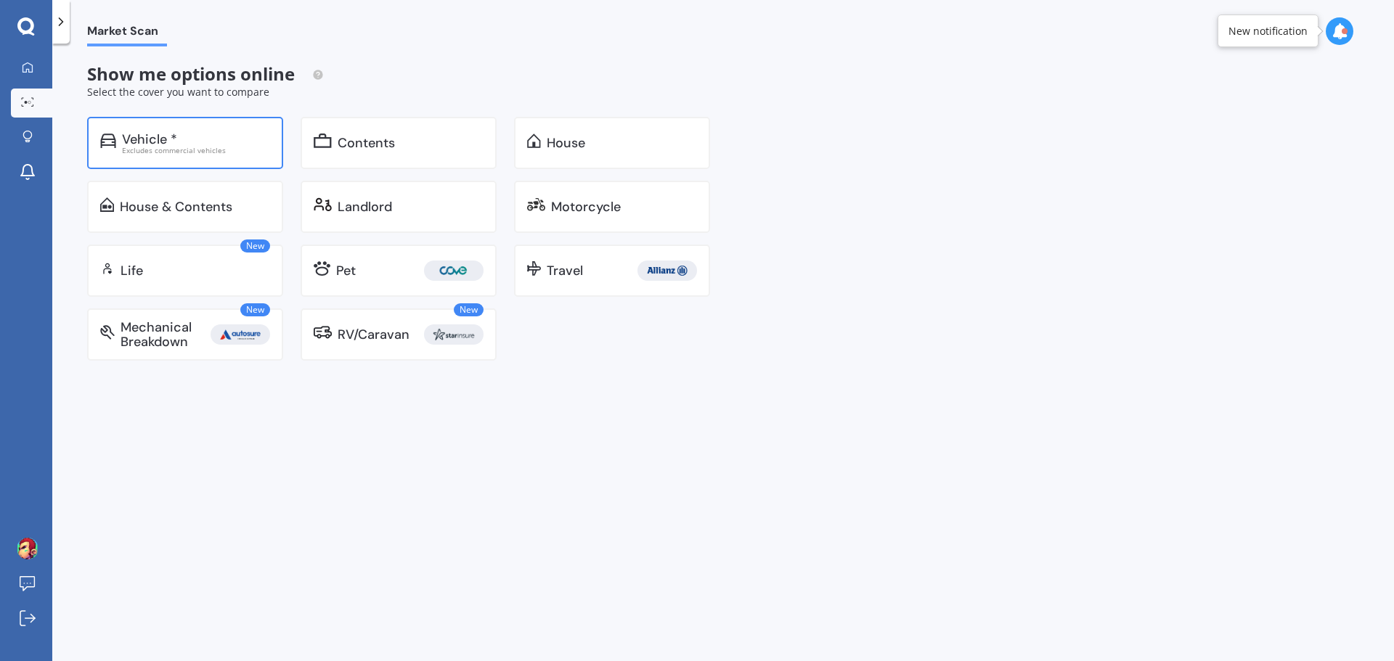
click at [198, 139] on div "Vehicle *" at bounding box center [196, 139] width 148 height 15
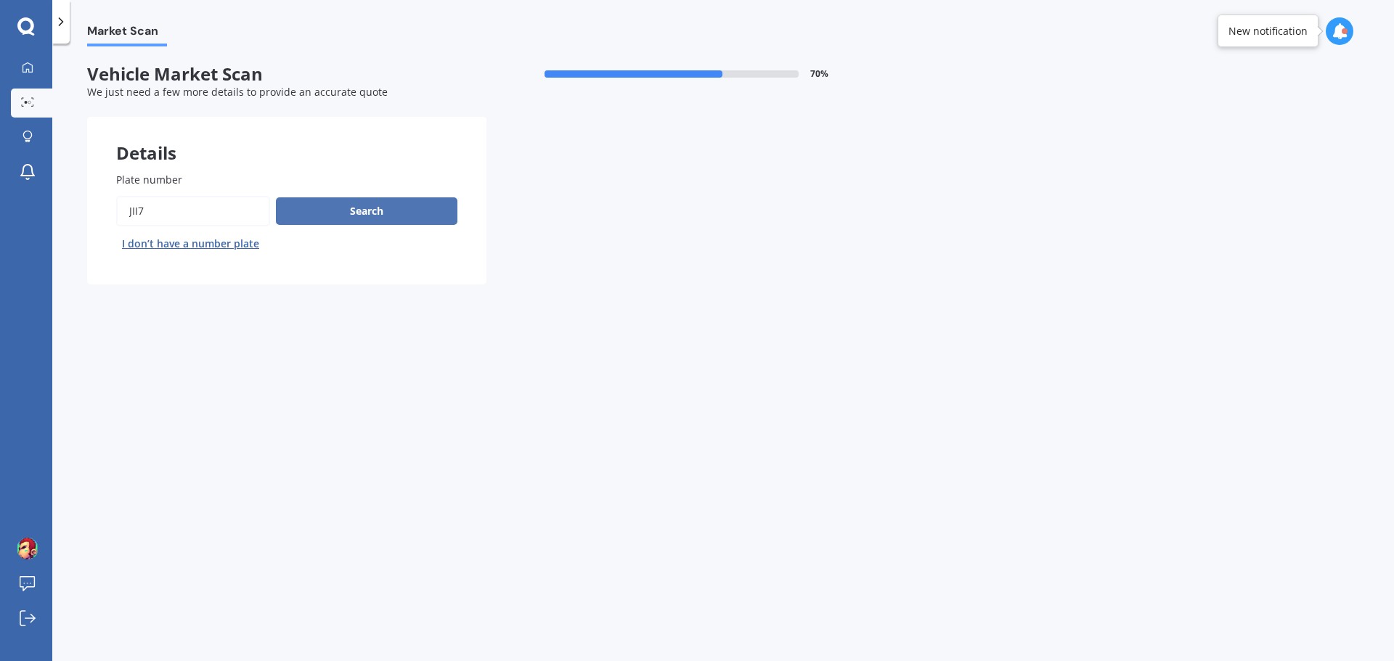
click at [362, 219] on button "Search" at bounding box center [366, 211] width 181 height 28
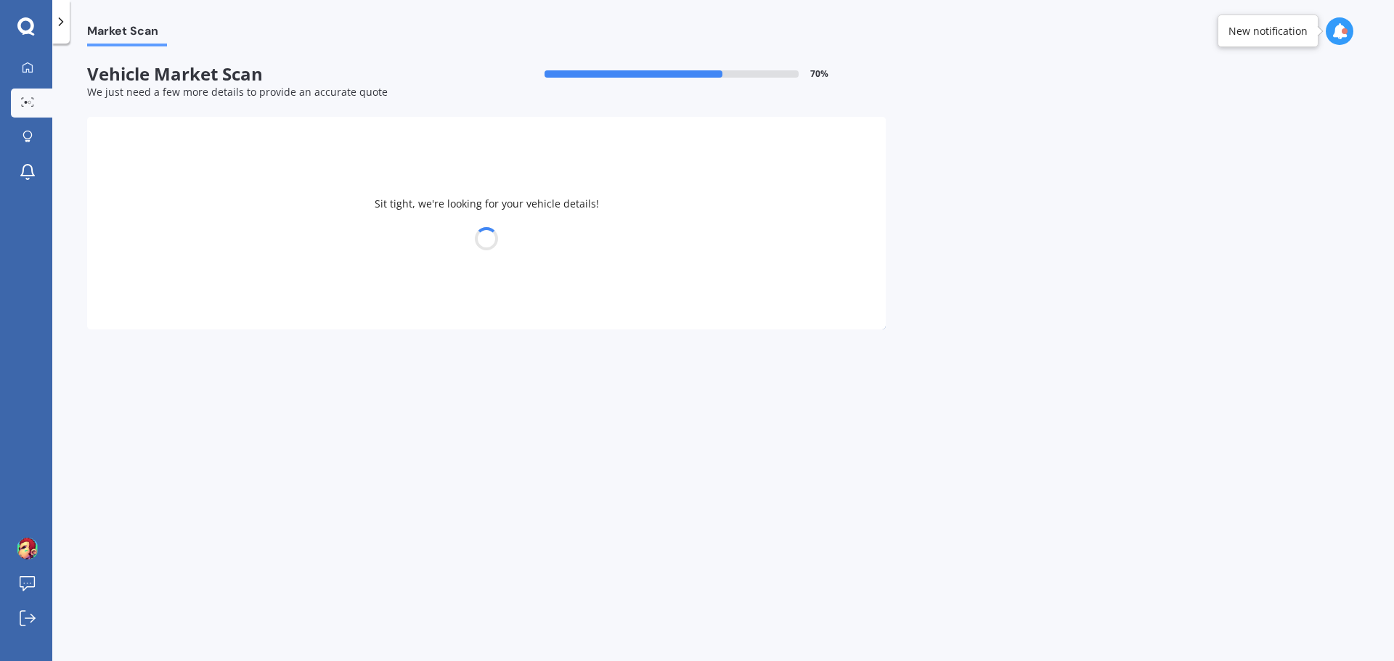
select select "23"
select select "04"
select select "1990"
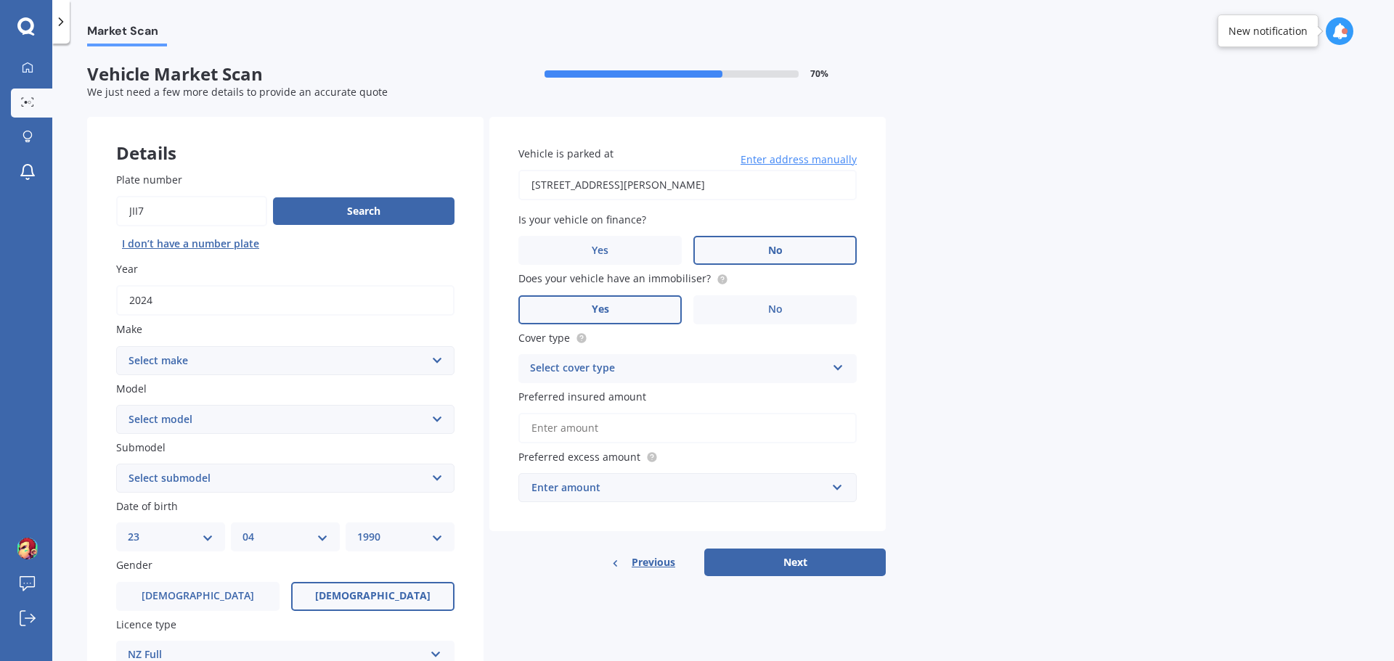
click at [196, 359] on select "Select make AC ALFA ROMEO ASTON MARTIN AUDI AUSTIN BEDFORD Bentley BMW BYD CADI…" at bounding box center [285, 360] width 338 height 29
select select "FORD"
click at [116, 346] on select "Select make AC ALFA ROMEO ASTON MARTIN AUDI AUSTIN BEDFORD Bentley BMW BYD CADI…" at bounding box center [285, 360] width 338 height 29
click at [197, 430] on select "Select model Bronco 4WD C-MAX Capri Cortina Courier Econovan Ecosport Endura Es…" at bounding box center [285, 419] width 338 height 29
select select "MUSTANG"
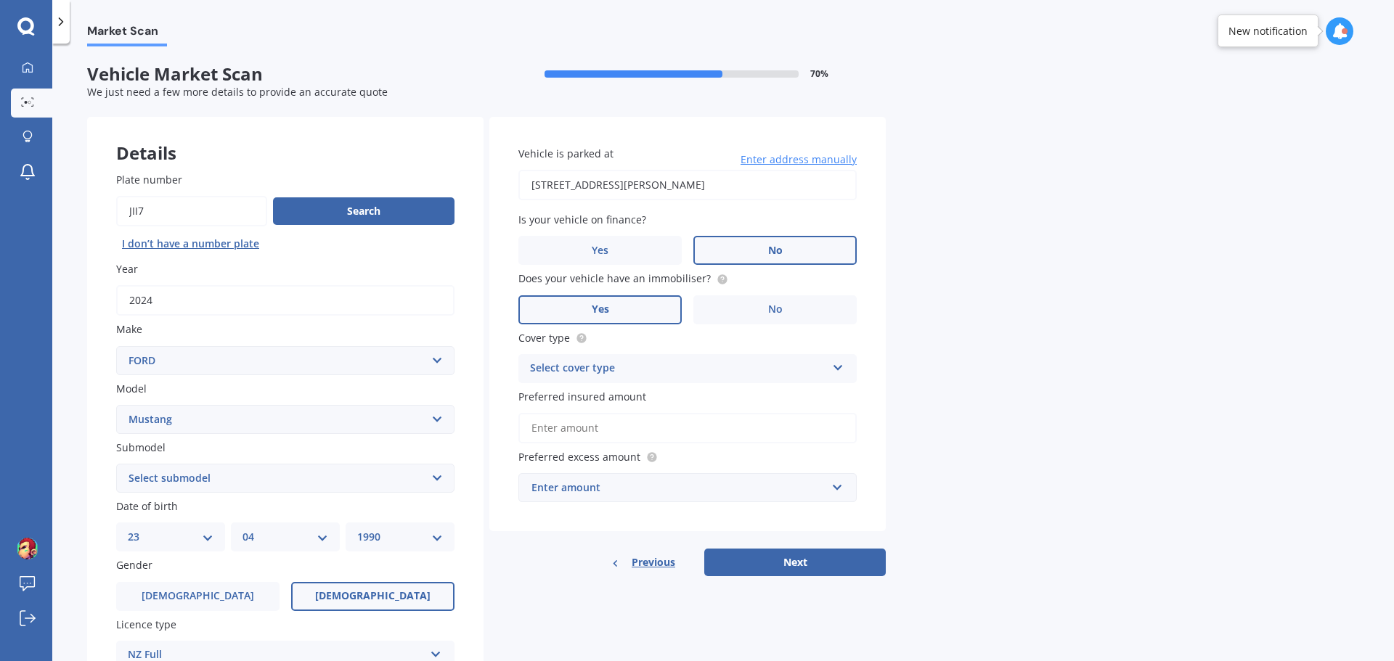
click at [116, 405] on select "Select model Bronco 4WD C-MAX Capri Cortina Courier Econovan Ecosport Endura Es…" at bounding box center [285, 419] width 338 height 29
click at [184, 486] on select "Select submodel (All Other) EcoBoost Convertible EcoBoost Fastback GT Roush MAC…" at bounding box center [285, 478] width 338 height 29
select select "MACH-E AWD"
click at [116, 464] on select "Select submodel (All Other) EcoBoost Convertible EcoBoost Fastback GT Roush MAC…" at bounding box center [285, 478] width 338 height 29
click at [167, 545] on select "DD 01 02 03 04 05 06 07 08 09 10 11 12 13 14 15 16 17 18 19 20 21 22 23 24 25 2…" at bounding box center [171, 537] width 86 height 16
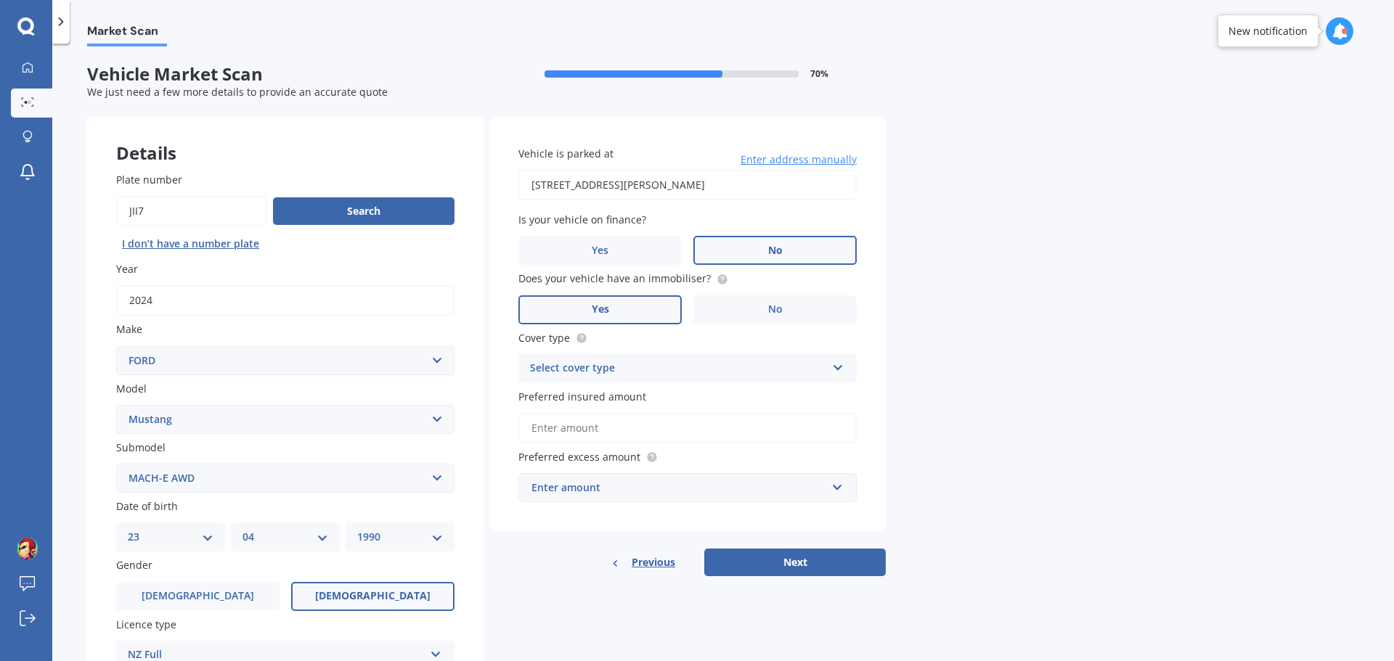
select select "09"
click at [128, 529] on select "DD 01 02 03 04 05 06 07 08 09 10 11 12 13 14 15 16 17 18 19 20 21 22 23 24 25 2…" at bounding box center [171, 537] width 86 height 16
click at [277, 537] on select "MM 01 02 03 04 05 06 07 08 09 10 11 12" at bounding box center [285, 537] width 86 height 16
select select "03"
click at [242, 529] on select "MM 01 02 03 04 05 06 07 08 09 10 11 12" at bounding box center [285, 537] width 86 height 16
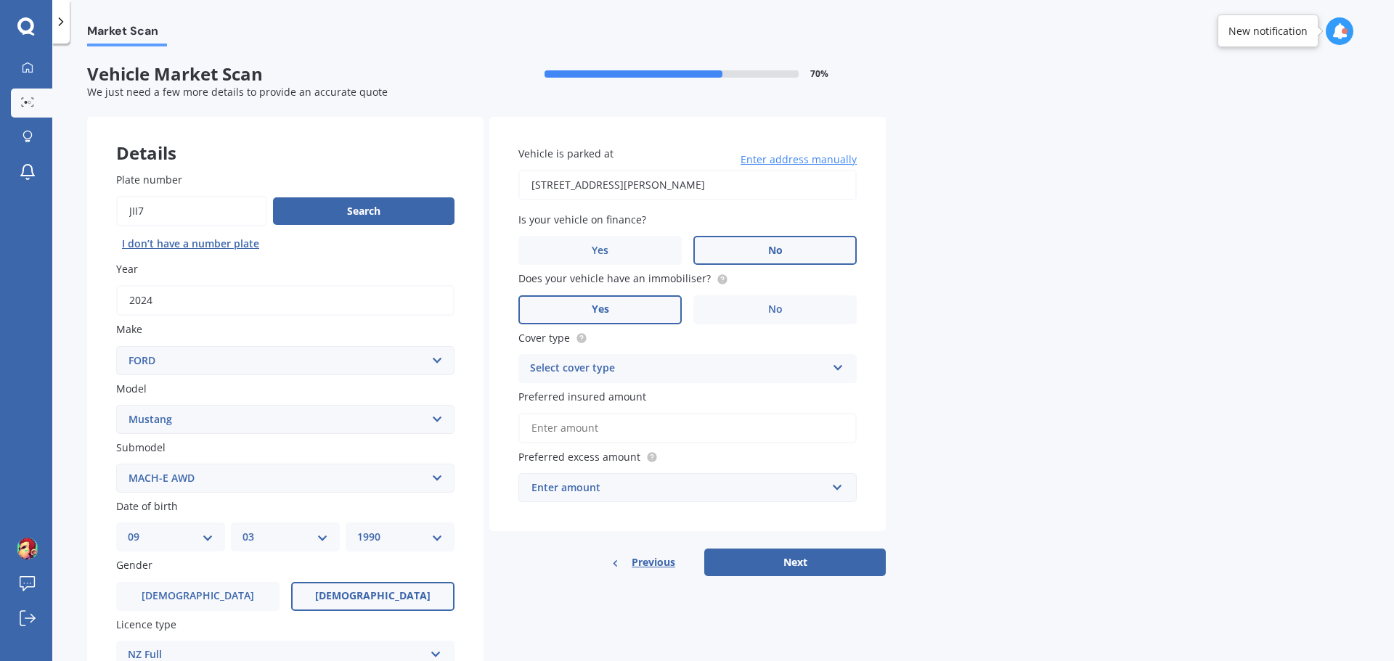
click at [396, 528] on div "YYYY 2025 2024 2023 2022 2021 2020 2019 2018 2017 2016 2015 2014 2013 2012 2011…" at bounding box center [400, 537] width 109 height 29
click at [404, 544] on select "YYYY 2025 2024 2023 2022 2021 2020 2019 2018 2017 2016 2015 2014 2013 2012 2011…" at bounding box center [400, 537] width 86 height 16
select select "1985"
click at [357, 529] on select "YYYY 2025 2024 2023 2022 2021 2020 2019 2018 2017 2016 2015 2014 2013 2012 2011…" at bounding box center [400, 537] width 86 height 16
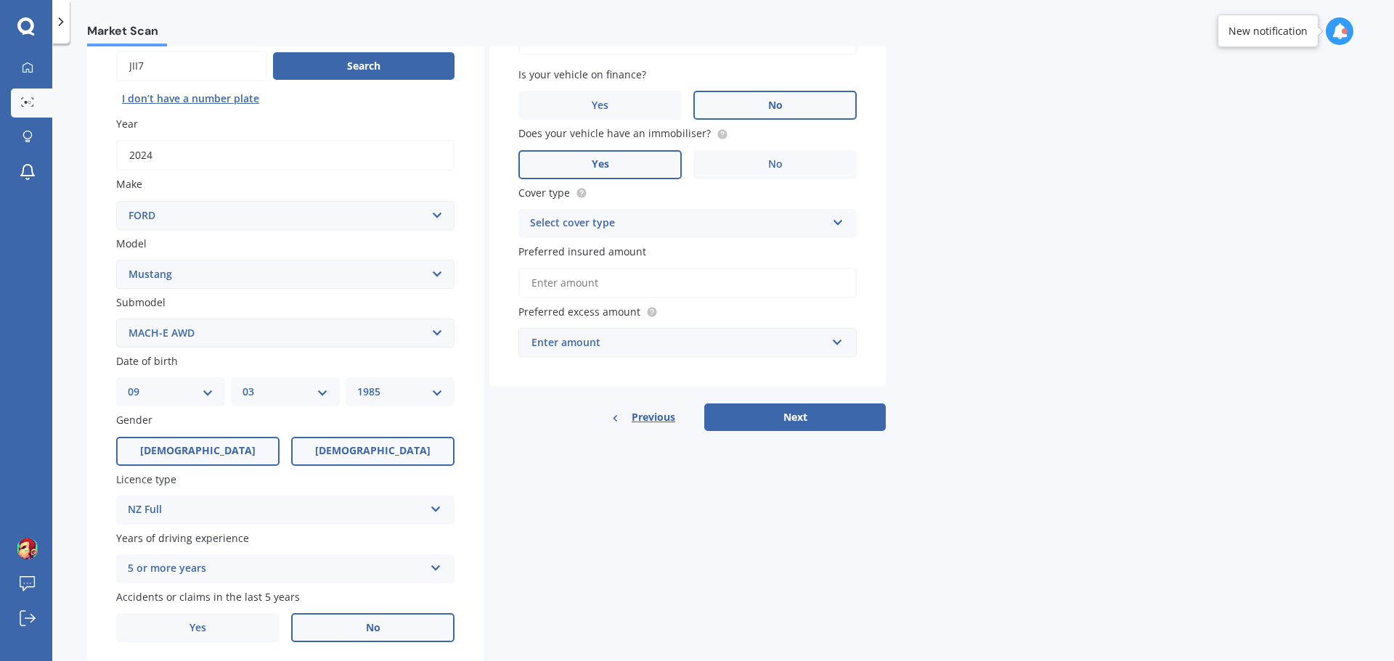
click at [211, 450] on label "Male" at bounding box center [197, 451] width 163 height 29
click at [0, 0] on input "Male" at bounding box center [0, 0] width 0 height 0
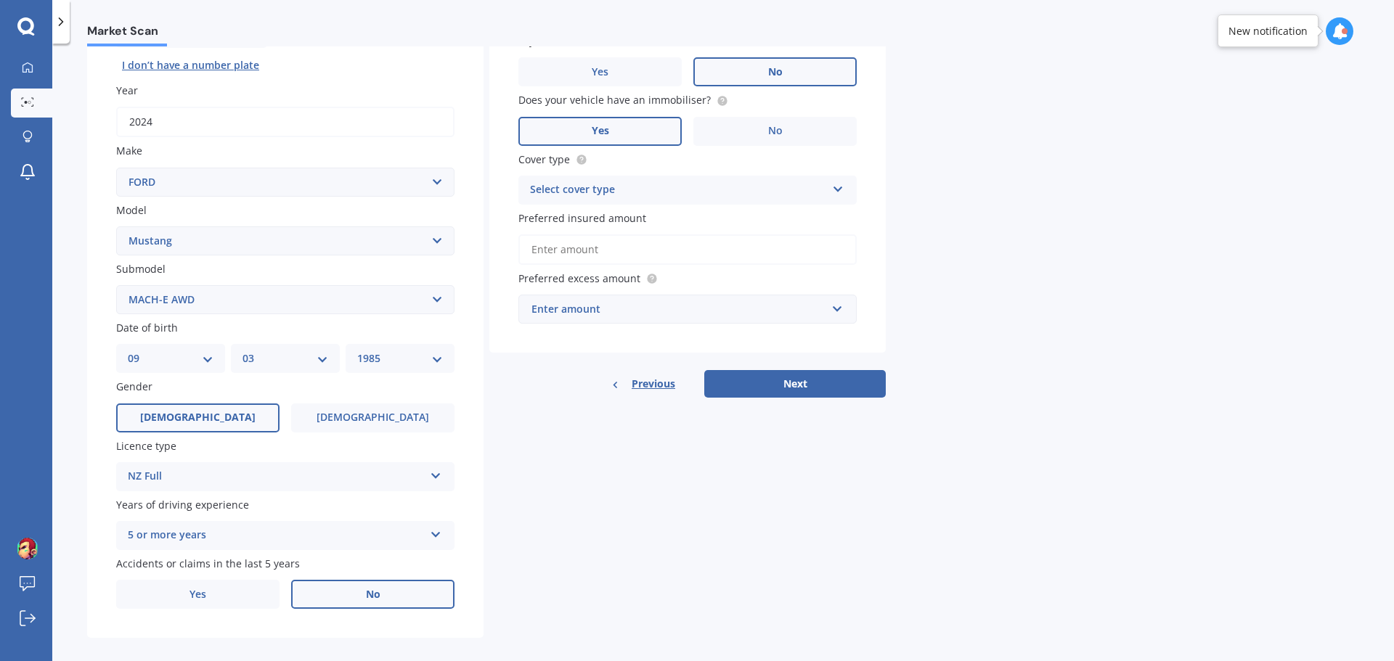
scroll to position [193, 0]
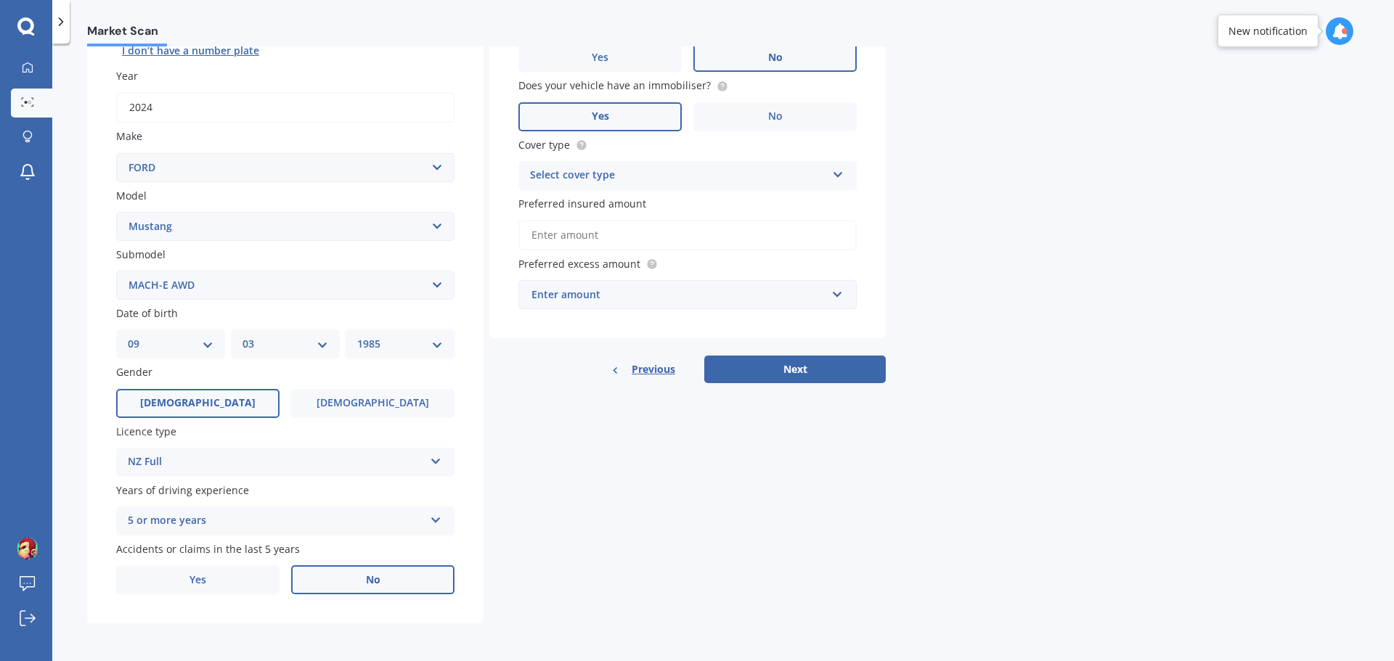
click at [243, 515] on div "5 or more years" at bounding box center [276, 521] width 296 height 17
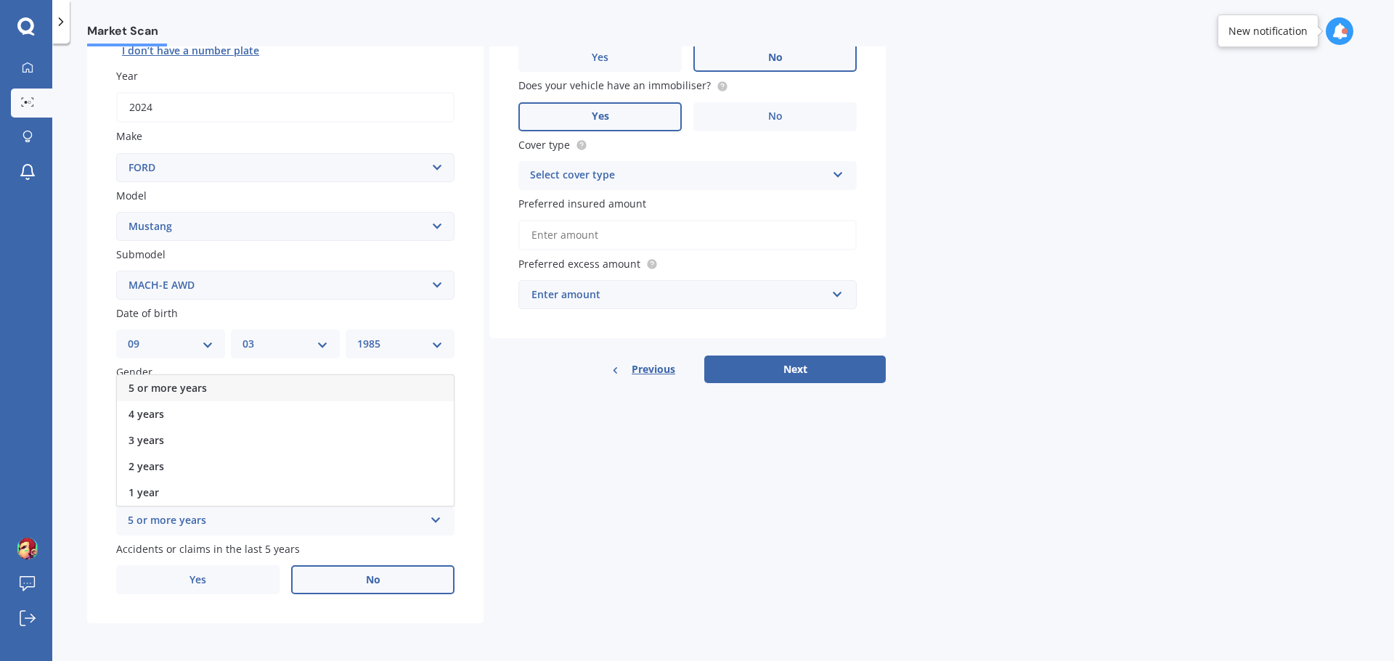
click at [244, 520] on div "5 or more years" at bounding box center [276, 521] width 296 height 17
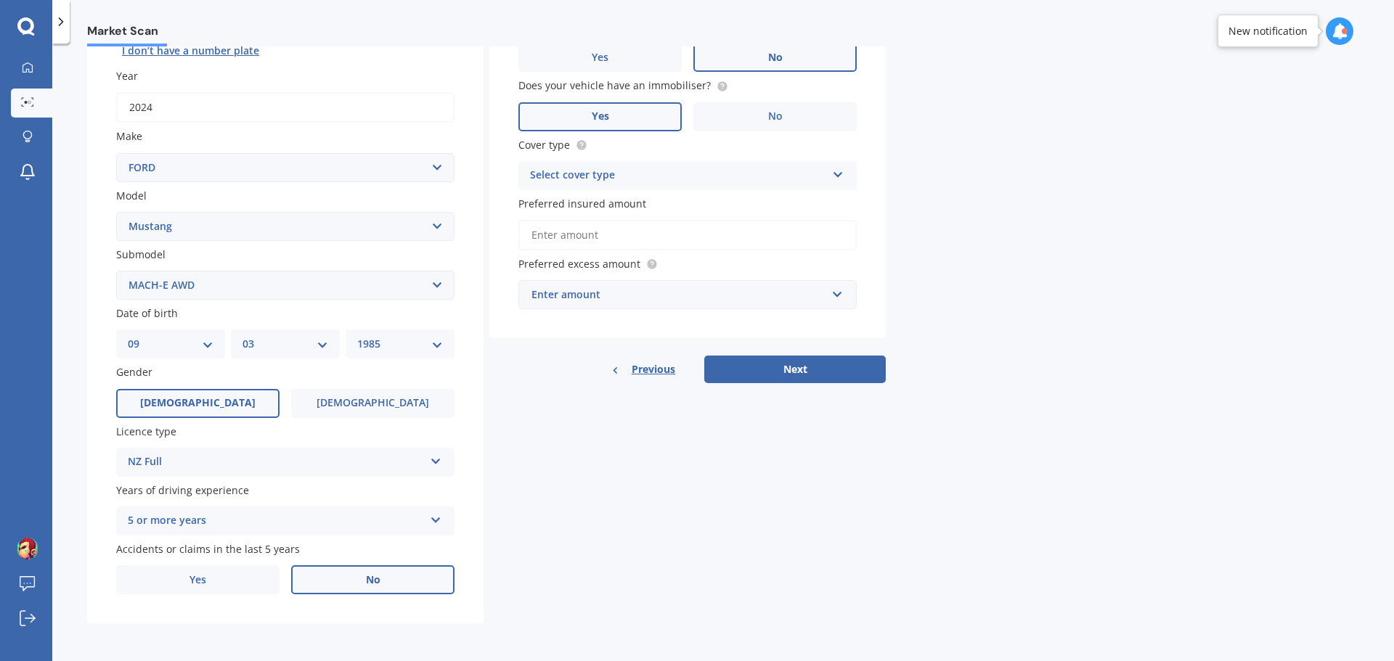
click at [547, 510] on div "Details Plate number Search I don’t have a number plate Year 2024 Make Select m…" at bounding box center [486, 274] width 799 height 701
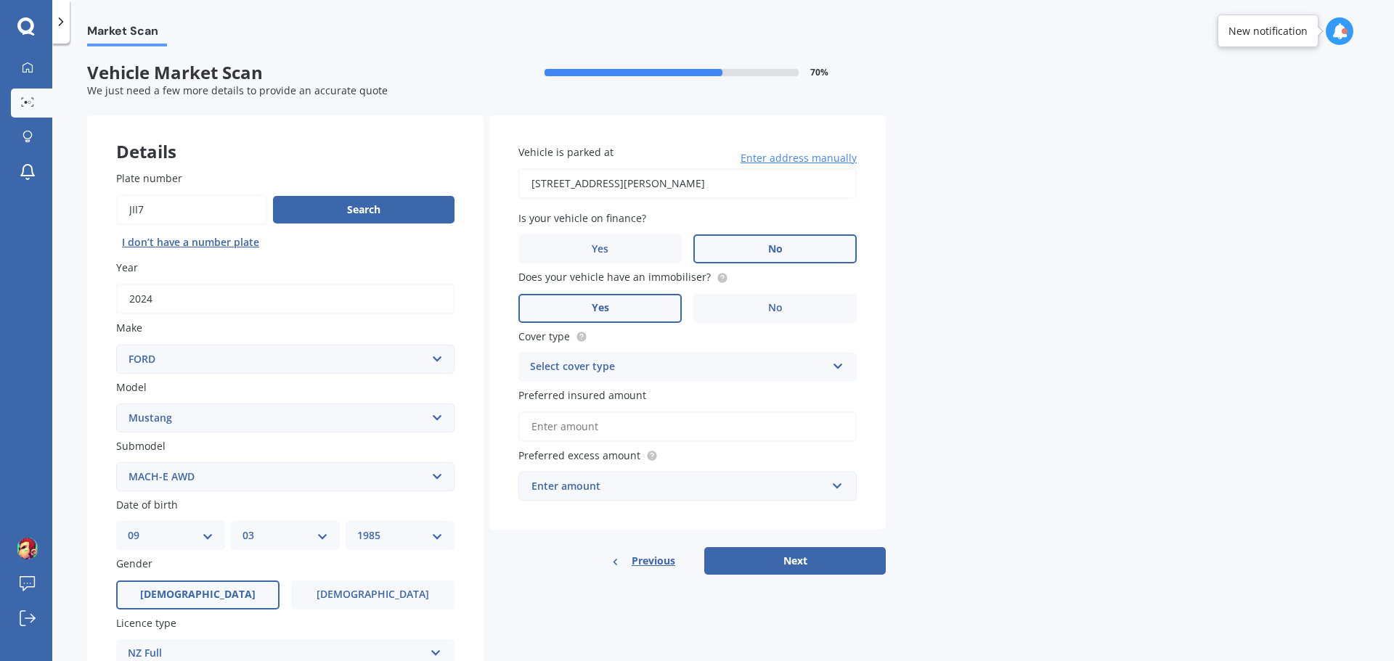
scroll to position [0, 0]
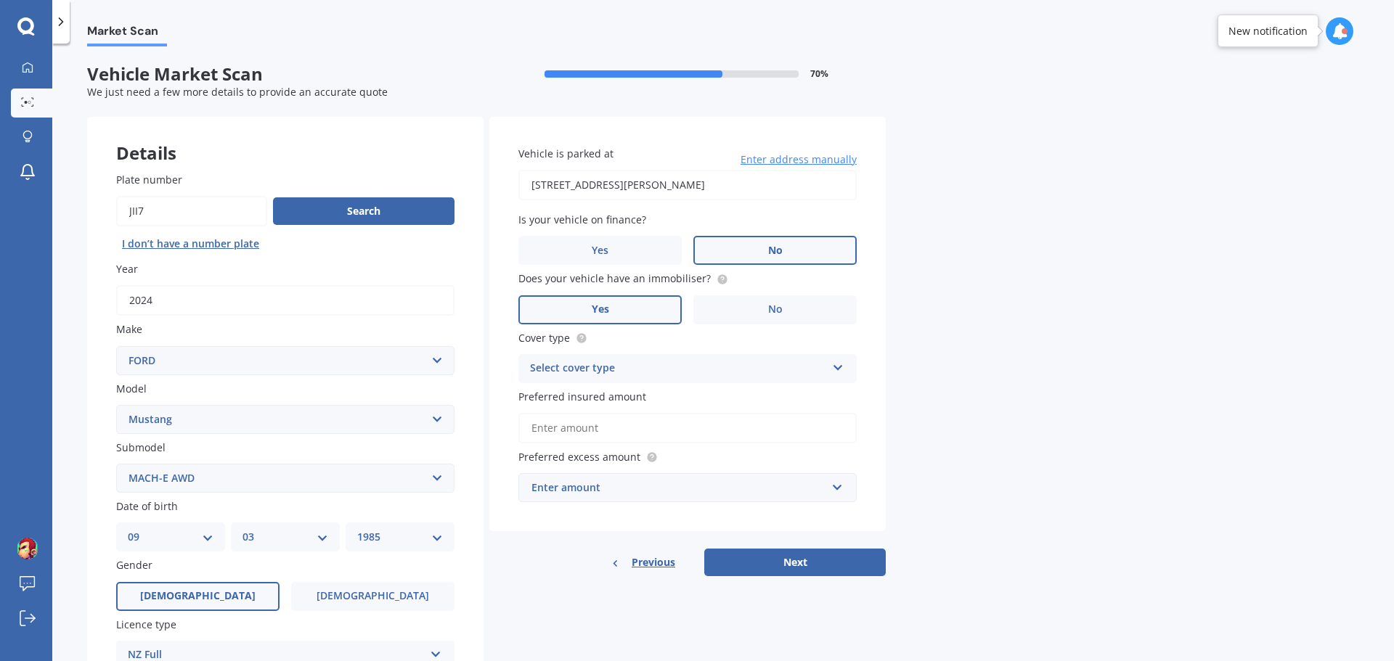
click at [620, 428] on input "Preferred insured amount" at bounding box center [687, 428] width 338 height 30
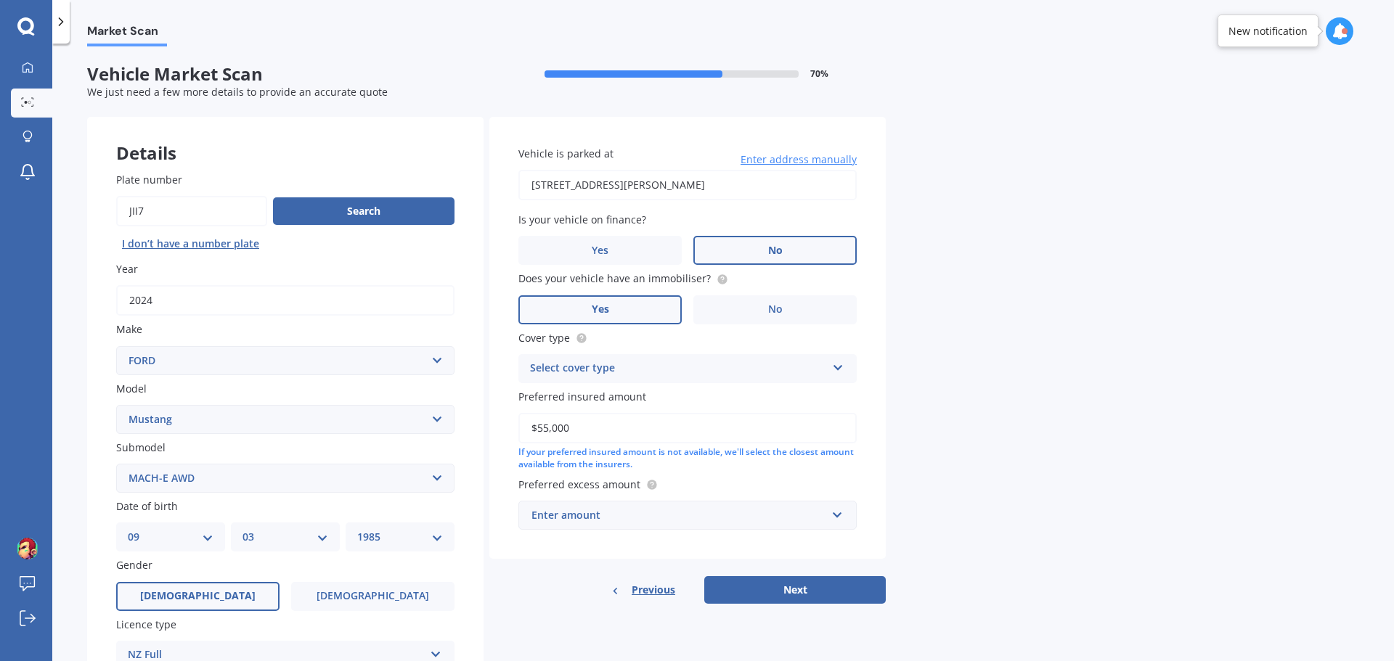
type input "$55,000"
click at [626, 514] on div "Enter amount" at bounding box center [678, 515] width 295 height 16
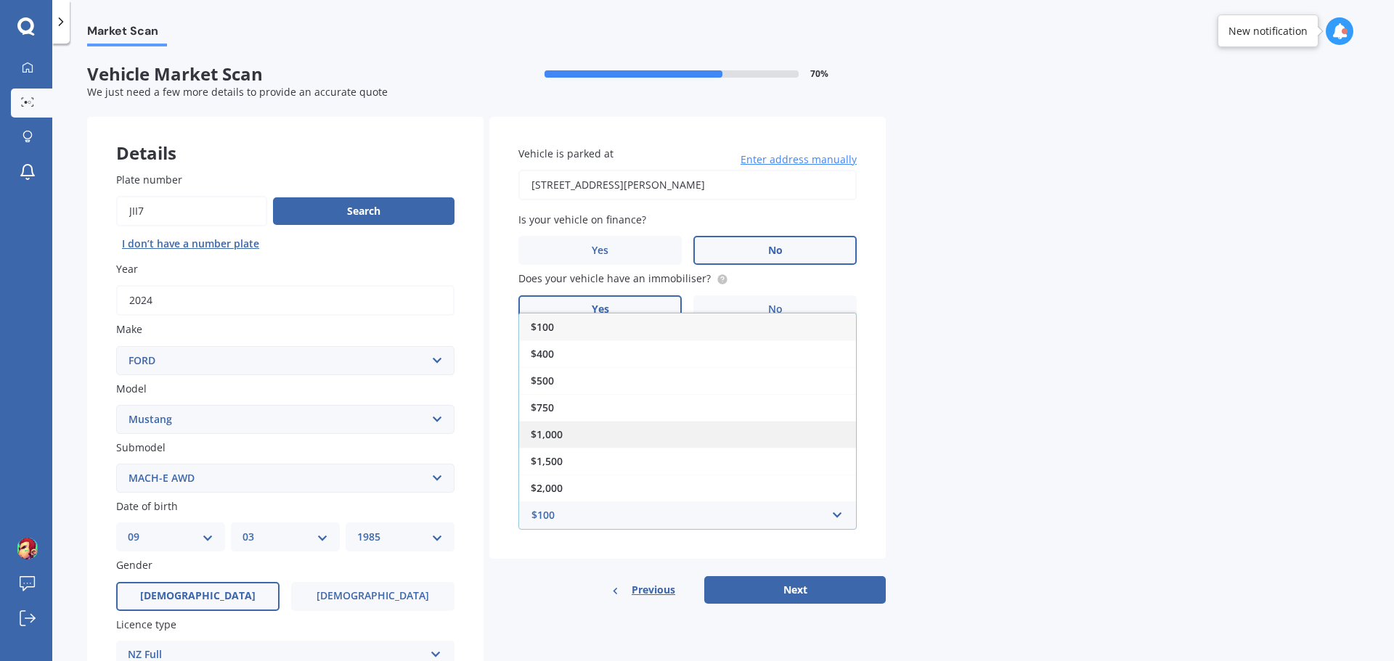
click at [600, 434] on div "$1,000" at bounding box center [687, 434] width 337 height 27
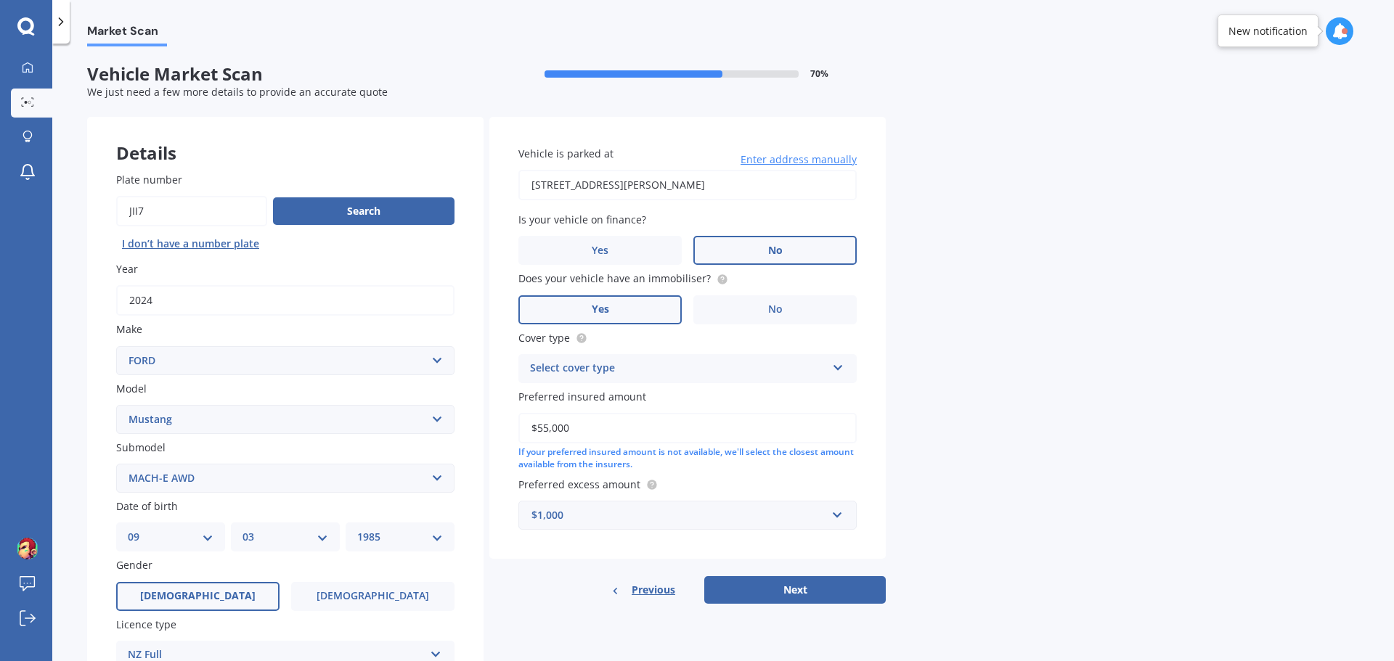
click at [579, 615] on div "Details Plate number Search I don’t have a number plate Year 2024 Make Select m…" at bounding box center [486, 467] width 799 height 701
click at [624, 359] on div "Select cover type Comprehensive Third Party, Fire & Theft Third Party" at bounding box center [687, 368] width 338 height 29
click at [579, 399] on span "Comprehensive" at bounding box center [569, 397] width 77 height 14
click at [769, 585] on button "Next" at bounding box center [794, 590] width 181 height 28
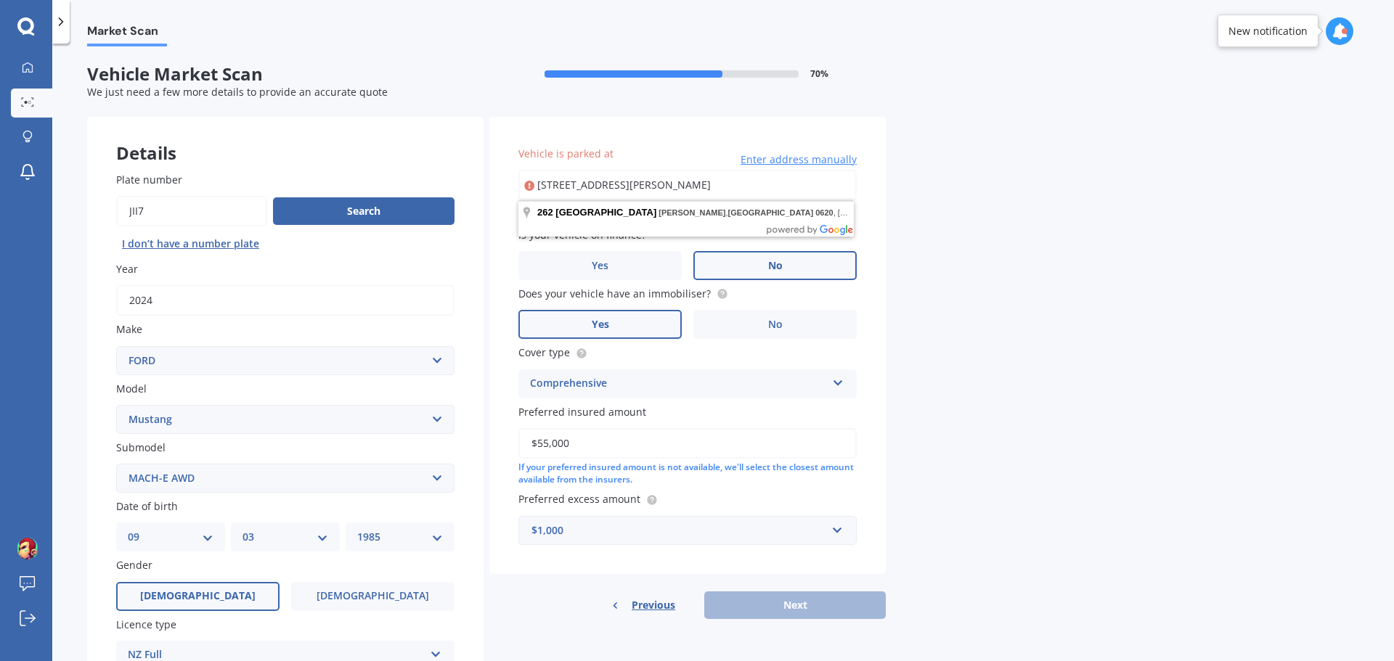
click at [703, 186] on input "262 East Coast Road, Forrest Hill, Auckland 0620" at bounding box center [687, 185] width 338 height 30
type input "262 East Coast Road, Forrest Hill, Auckland 0620"
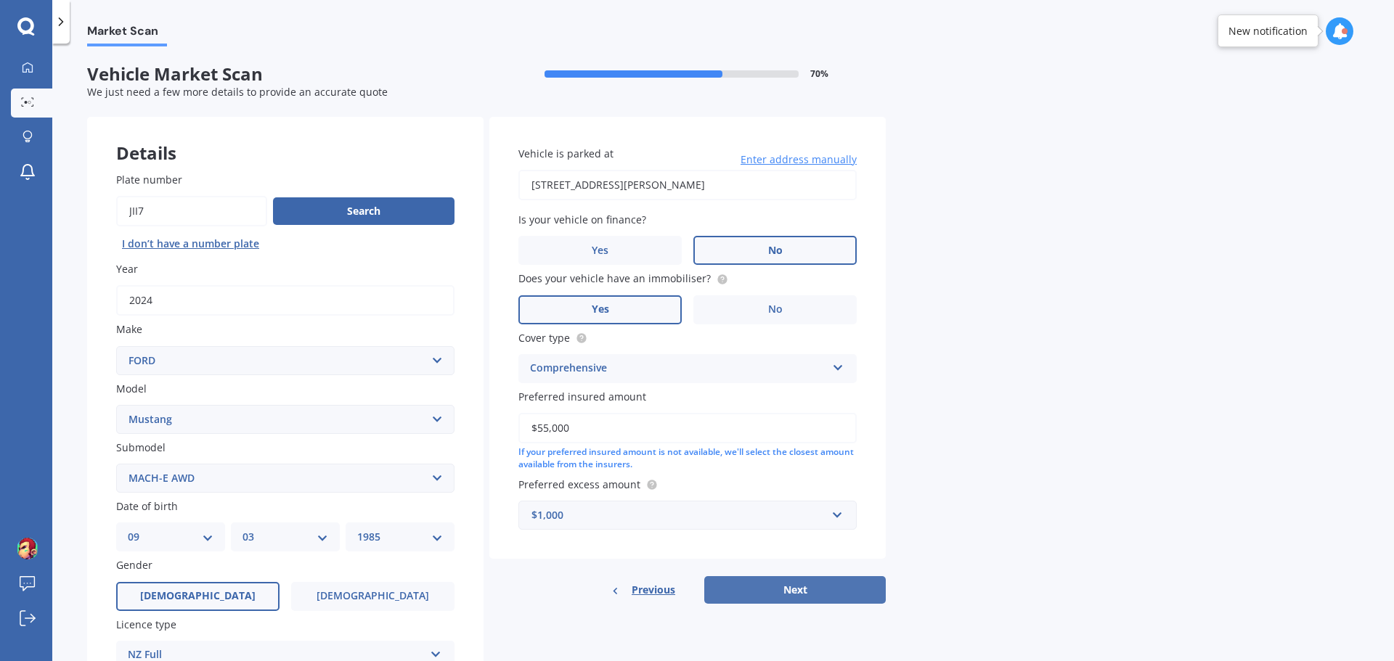
click at [788, 589] on button "Next" at bounding box center [794, 590] width 181 height 28
select select "09"
select select "03"
select select "1985"
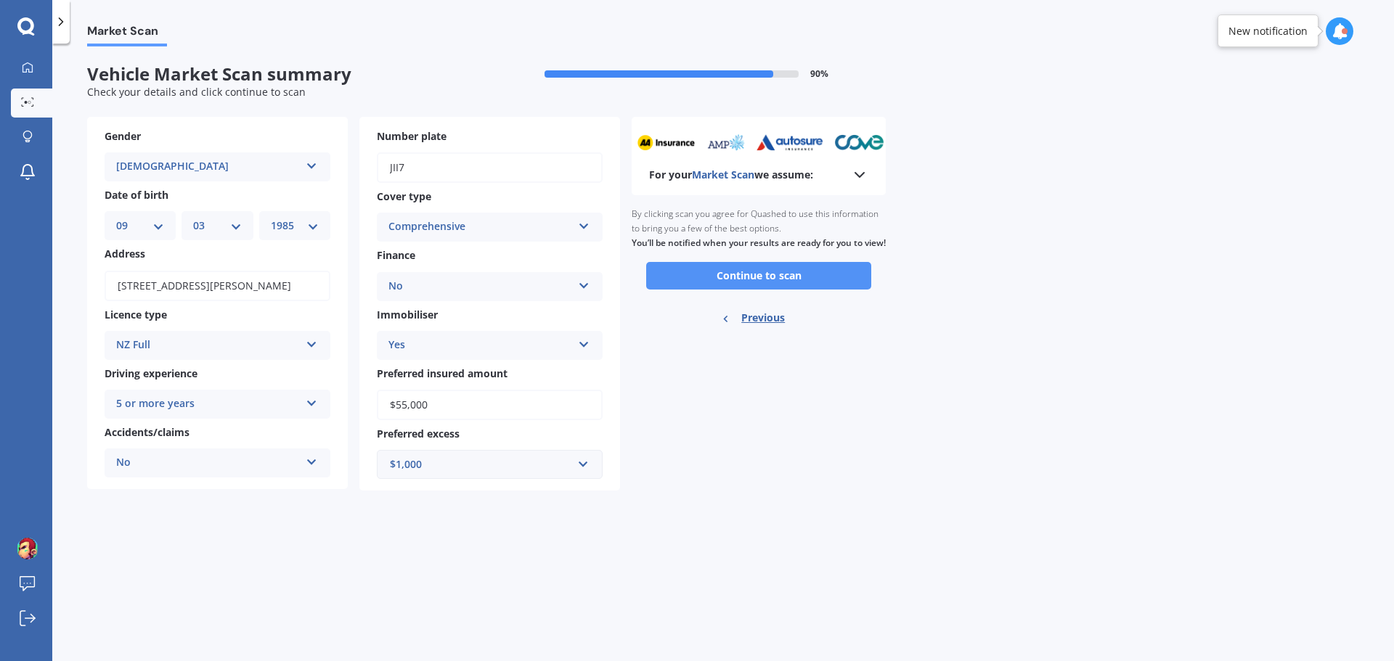
click at [777, 289] on button "Continue to scan" at bounding box center [758, 276] width 225 height 28
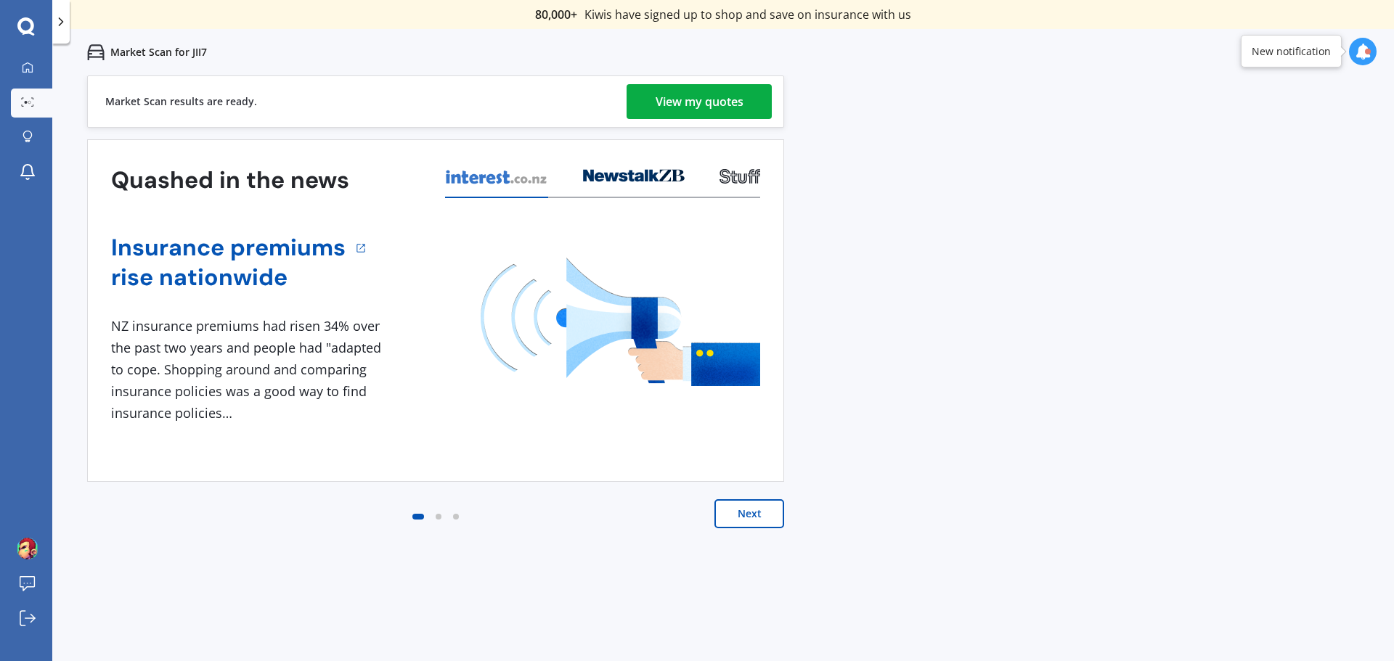
click at [706, 100] on div "View my quotes" at bounding box center [700, 101] width 88 height 35
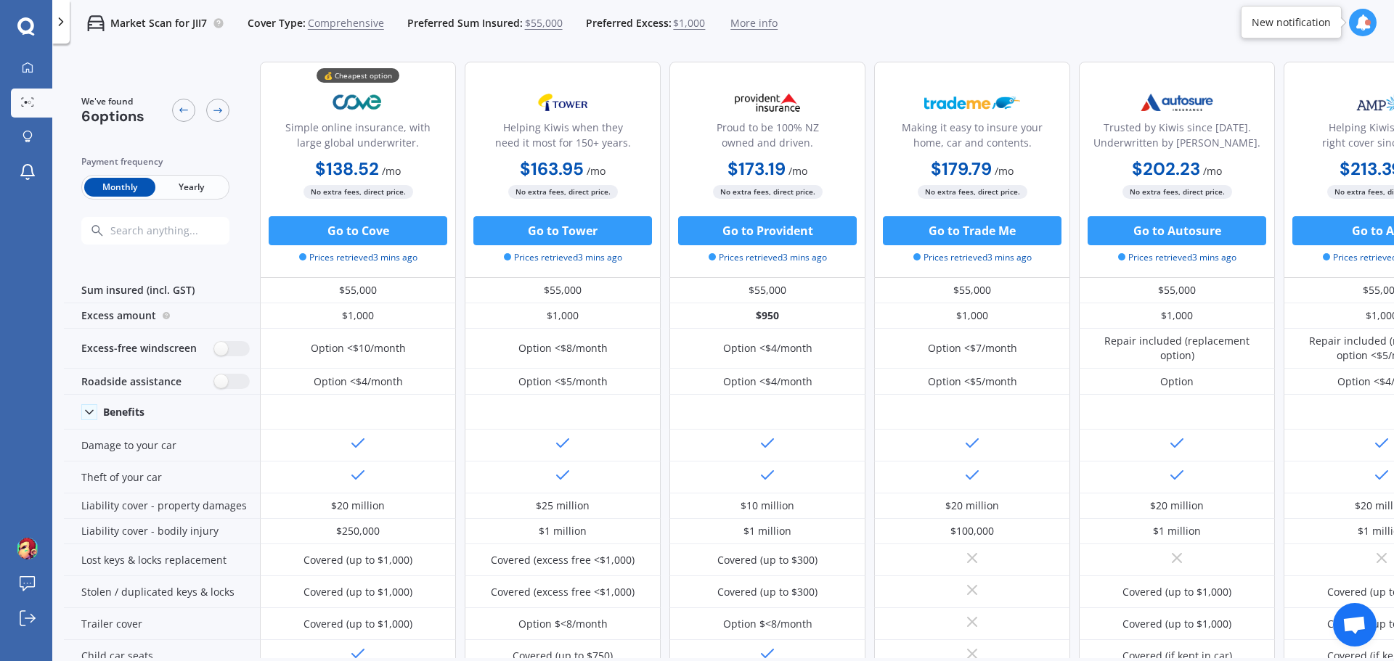
click at [187, 194] on span "Yearly" at bounding box center [190, 187] width 71 height 19
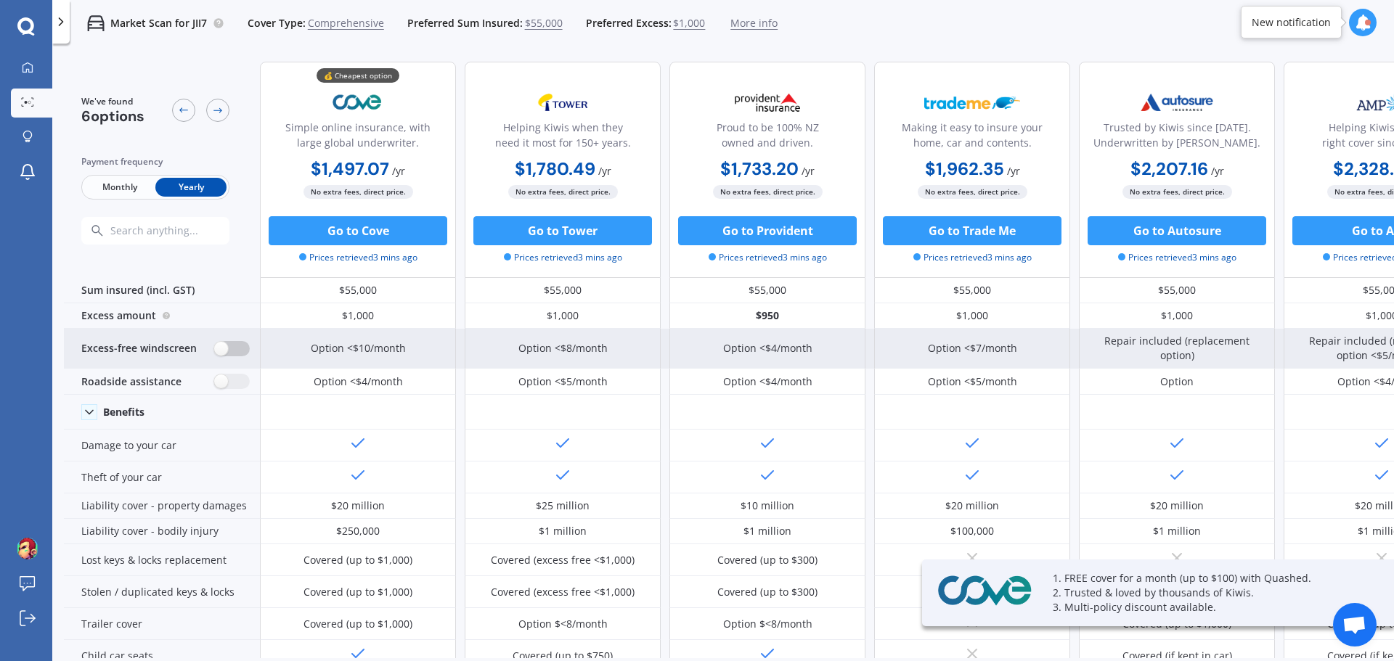
click at [224, 351] on label at bounding box center [232, 348] width 36 height 15
radio input "true"
